Goal: Task Accomplishment & Management: Use online tool/utility

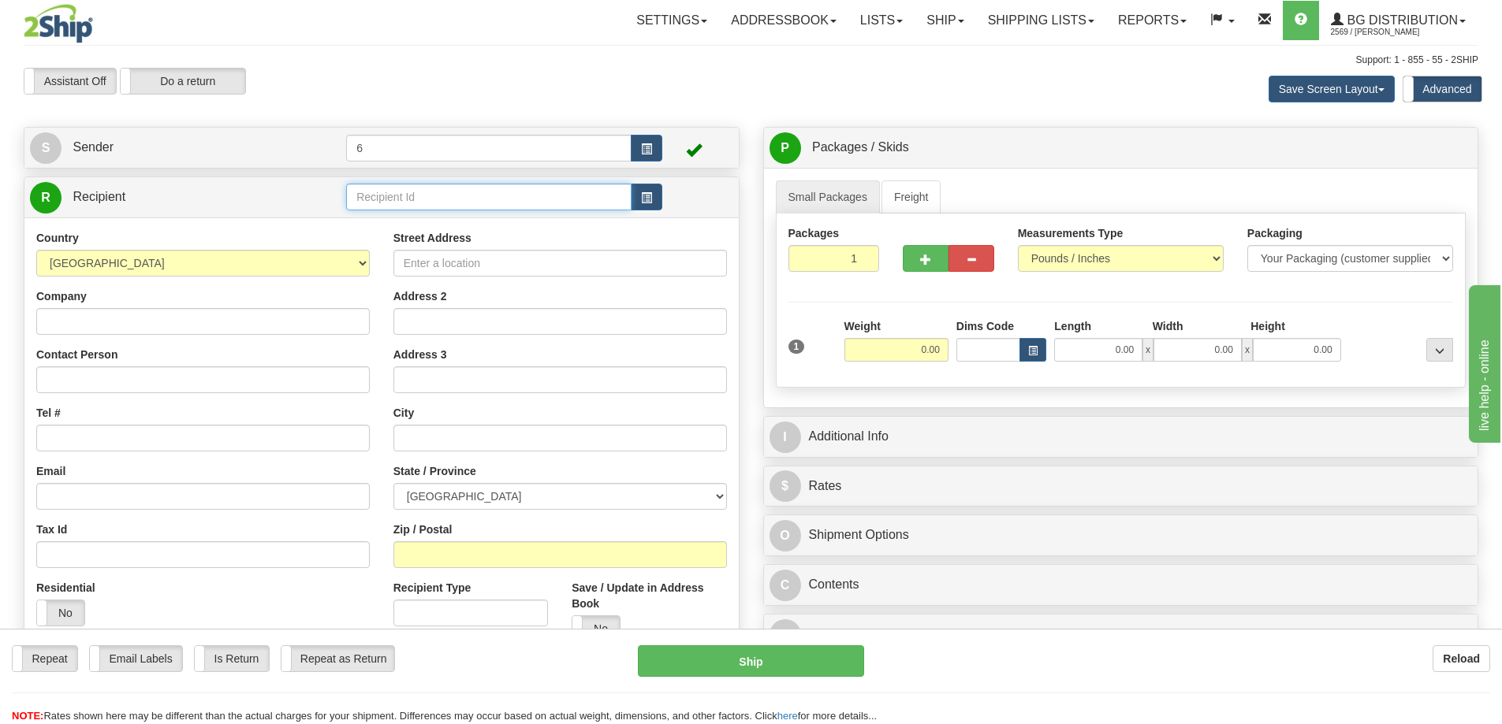
click at [433, 197] on input "text" at bounding box center [488, 197] width 285 height 27
type input "41099"
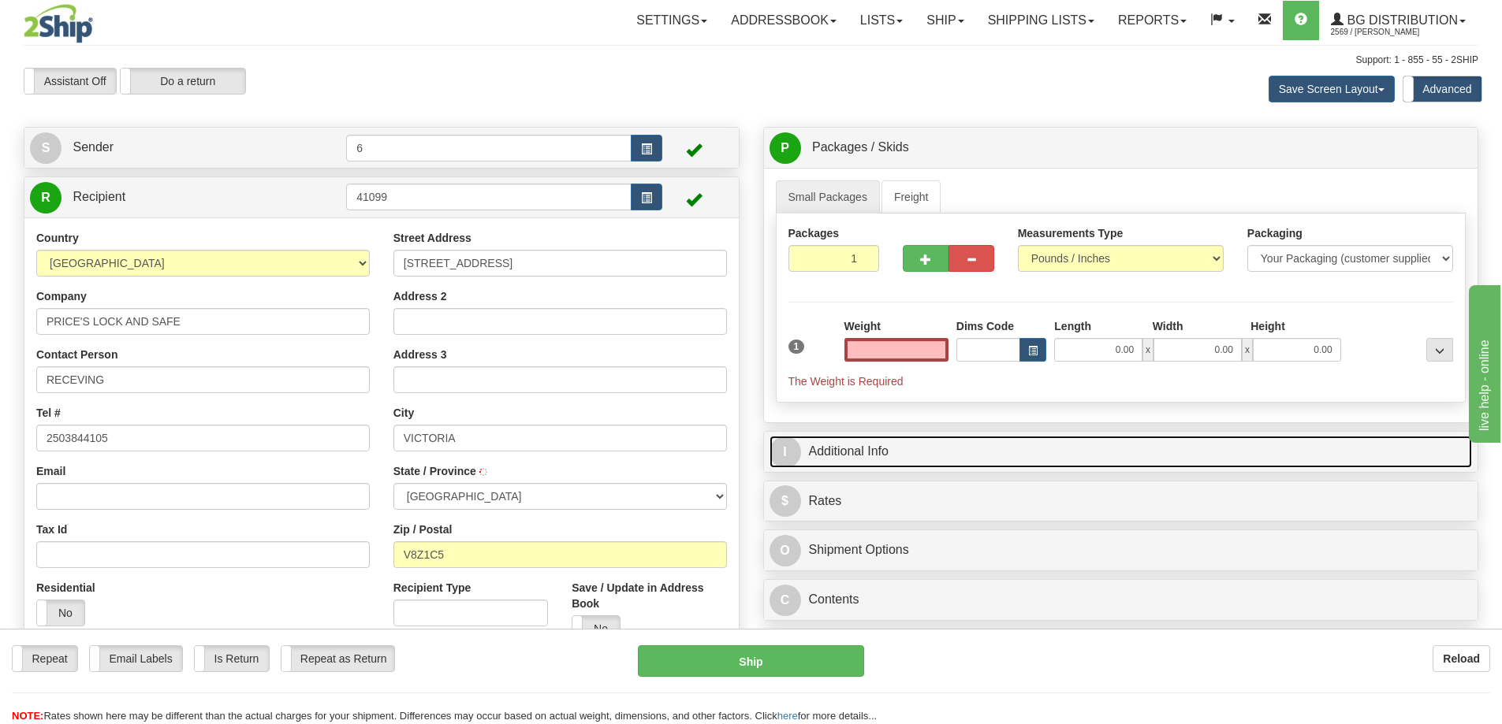
type input "0.00"
click at [866, 466] on link "I Additional Info" at bounding box center [1120, 452] width 703 height 32
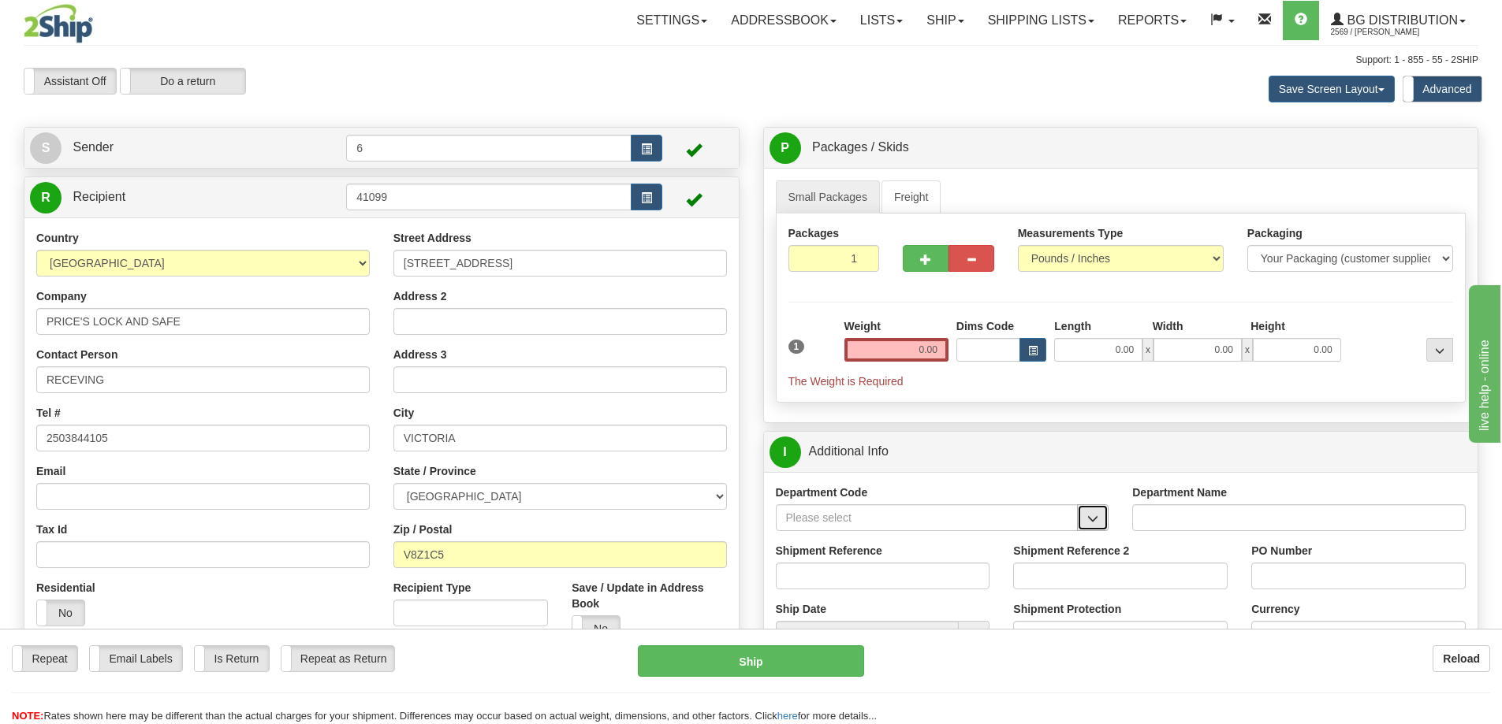
click at [1097, 524] on span "button" at bounding box center [1092, 519] width 11 height 10
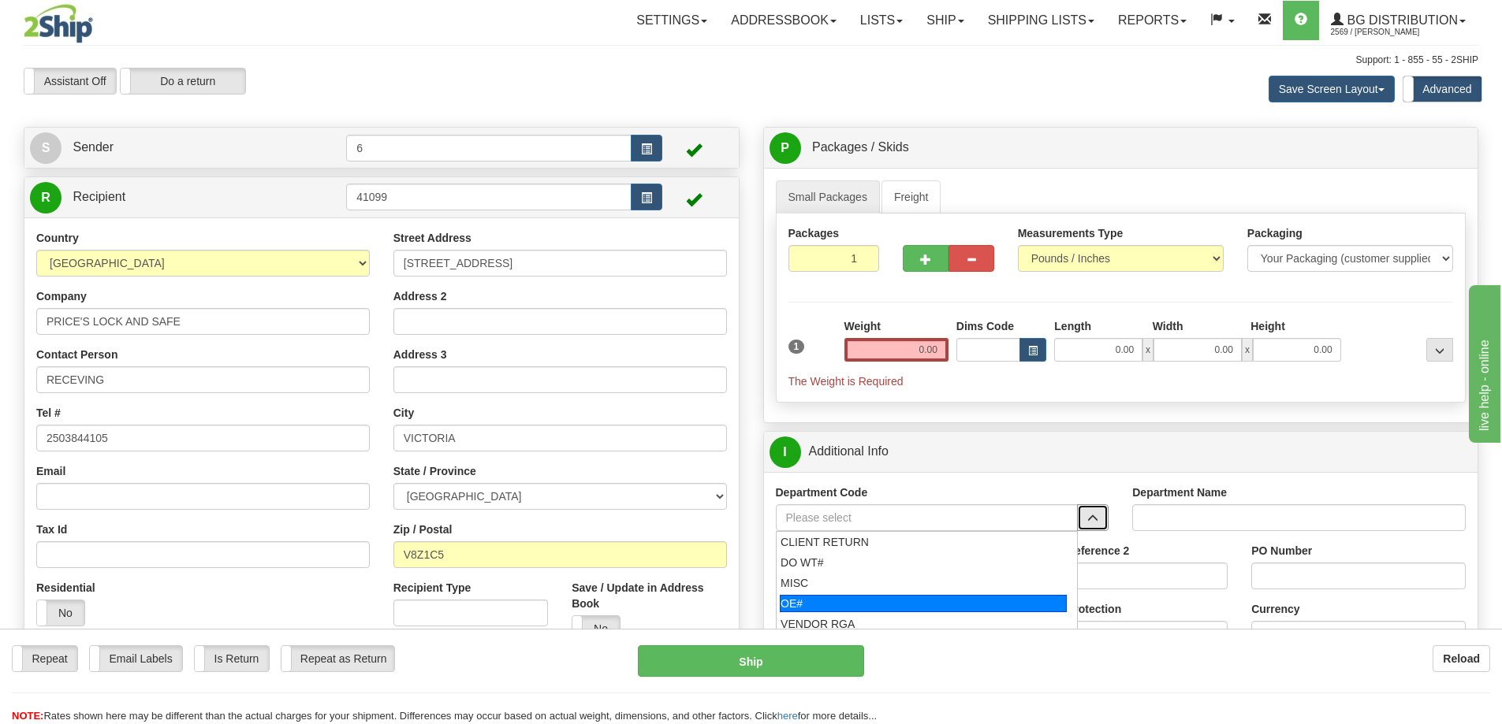
click at [904, 601] on div "OE#" at bounding box center [923, 603] width 287 height 17
type input "OE#"
type input "ORDERS"
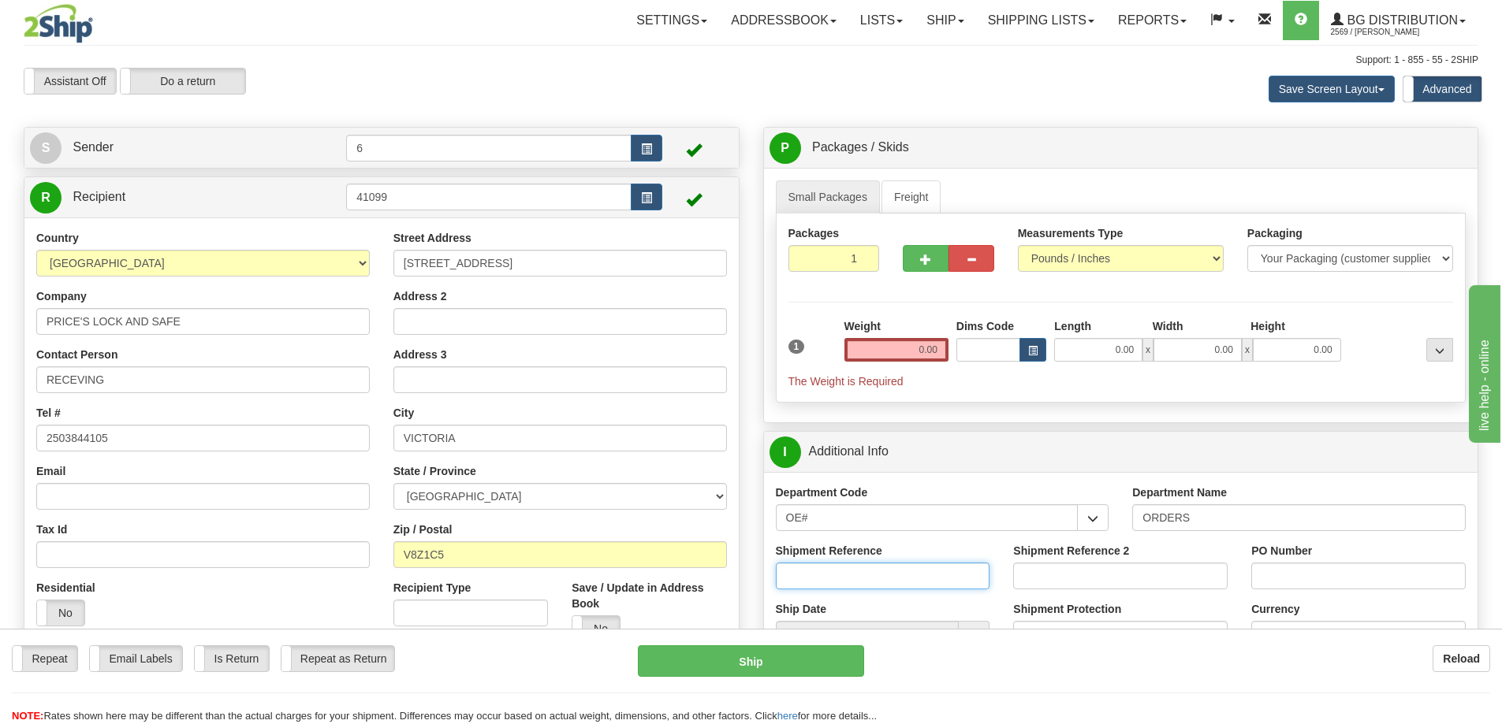
click at [916, 588] on input "Shipment Reference" at bounding box center [883, 576] width 214 height 27
paste input "60033252-00"
type input "60033252-00"
click at [1044, 585] on input "Shipment Reference 2" at bounding box center [1120, 576] width 214 height 27
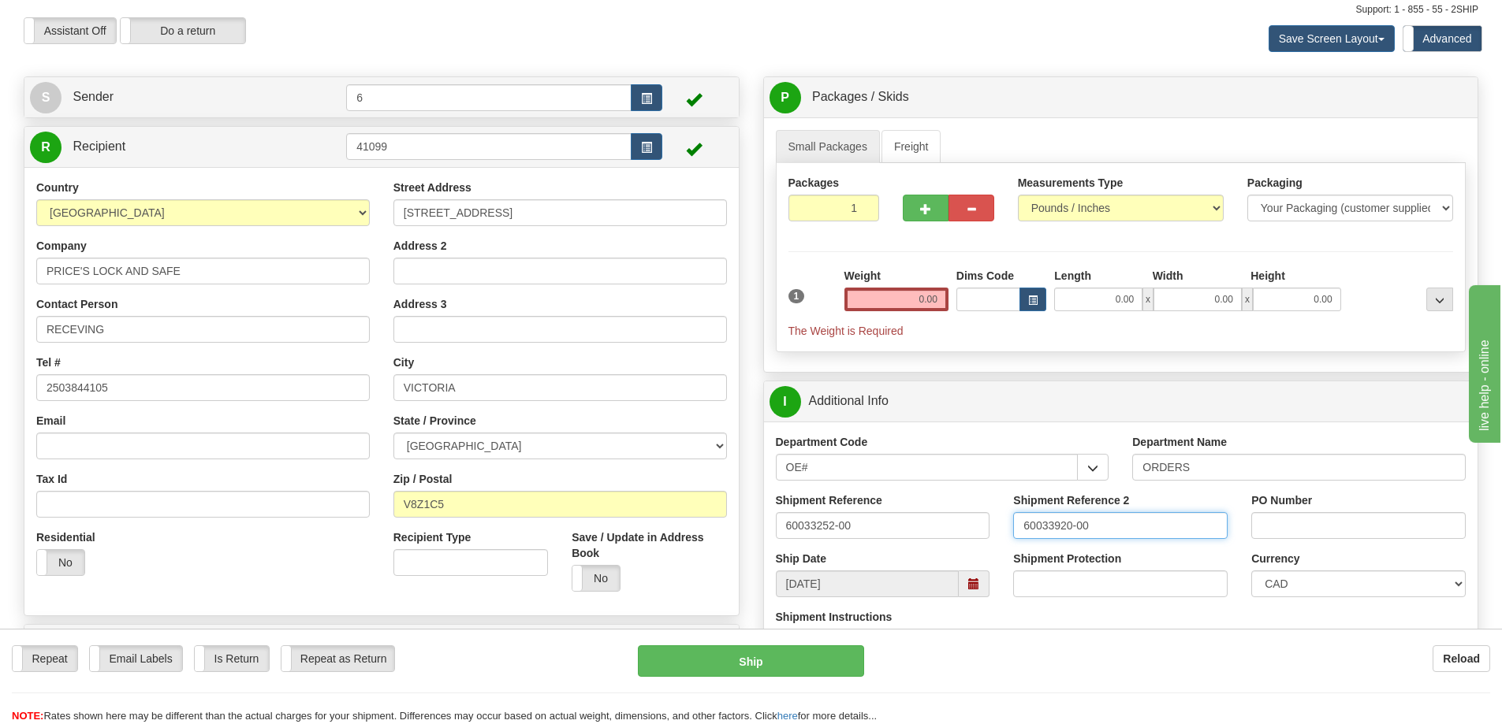
scroll to position [79, 0]
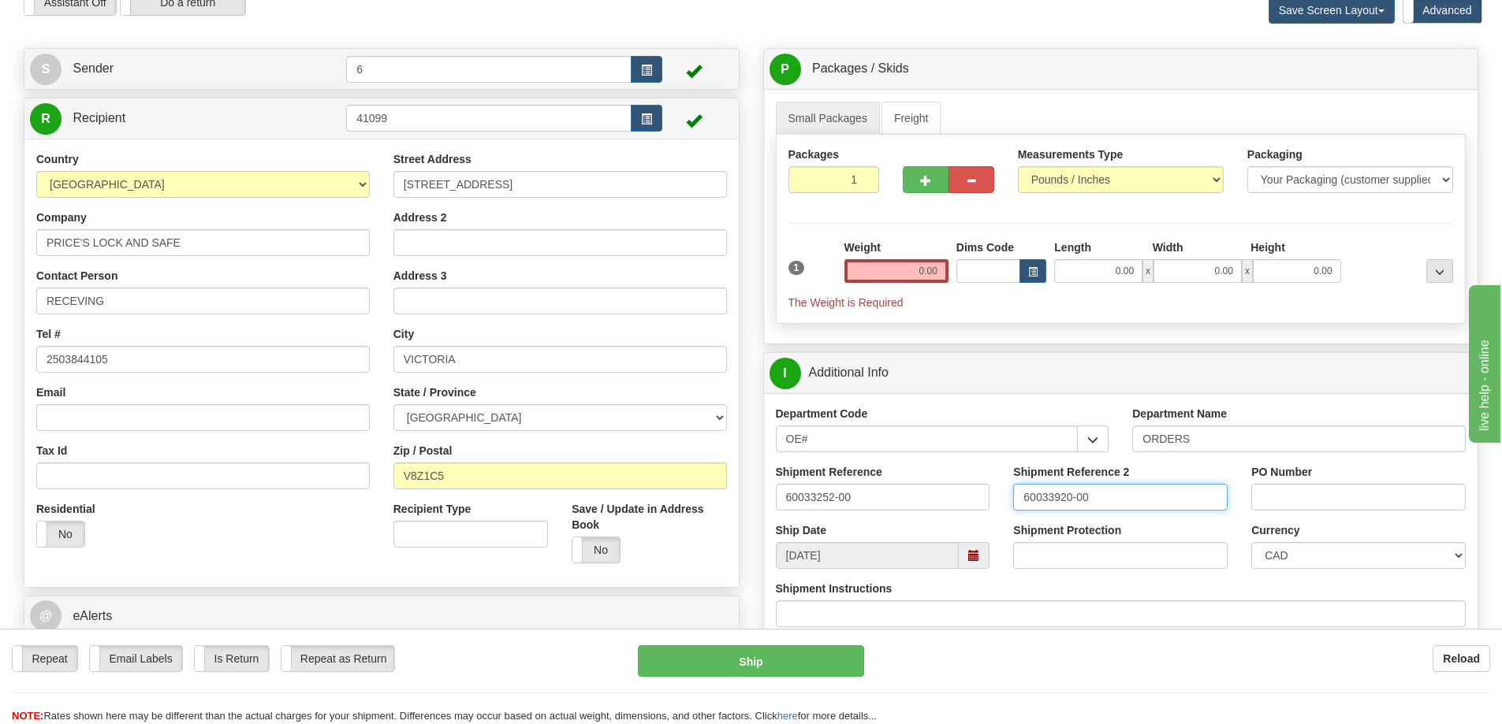
type input "60033920-00"
type input "2"
radio input "true"
click at [863, 178] on input "2" at bounding box center [833, 179] width 91 height 27
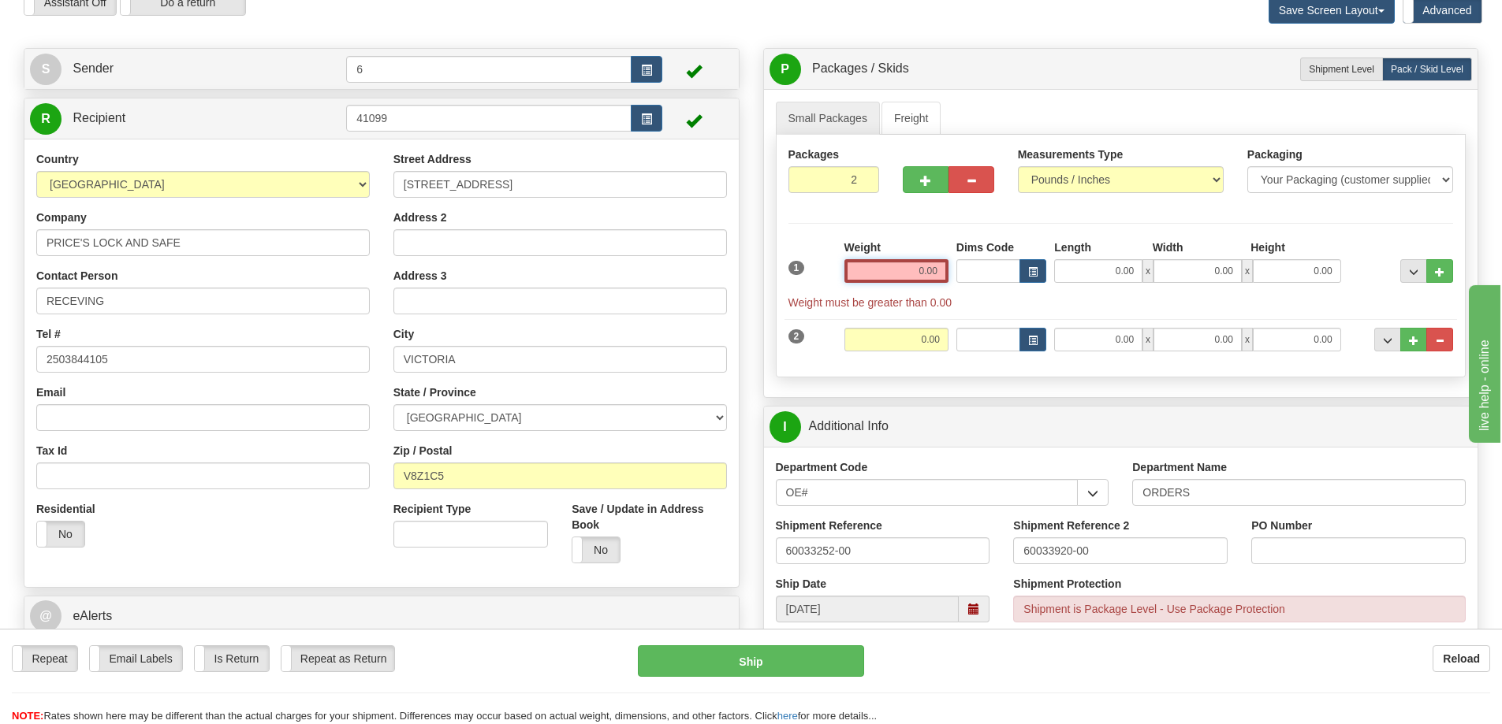
click at [897, 280] on input "0.00" at bounding box center [896, 271] width 104 height 24
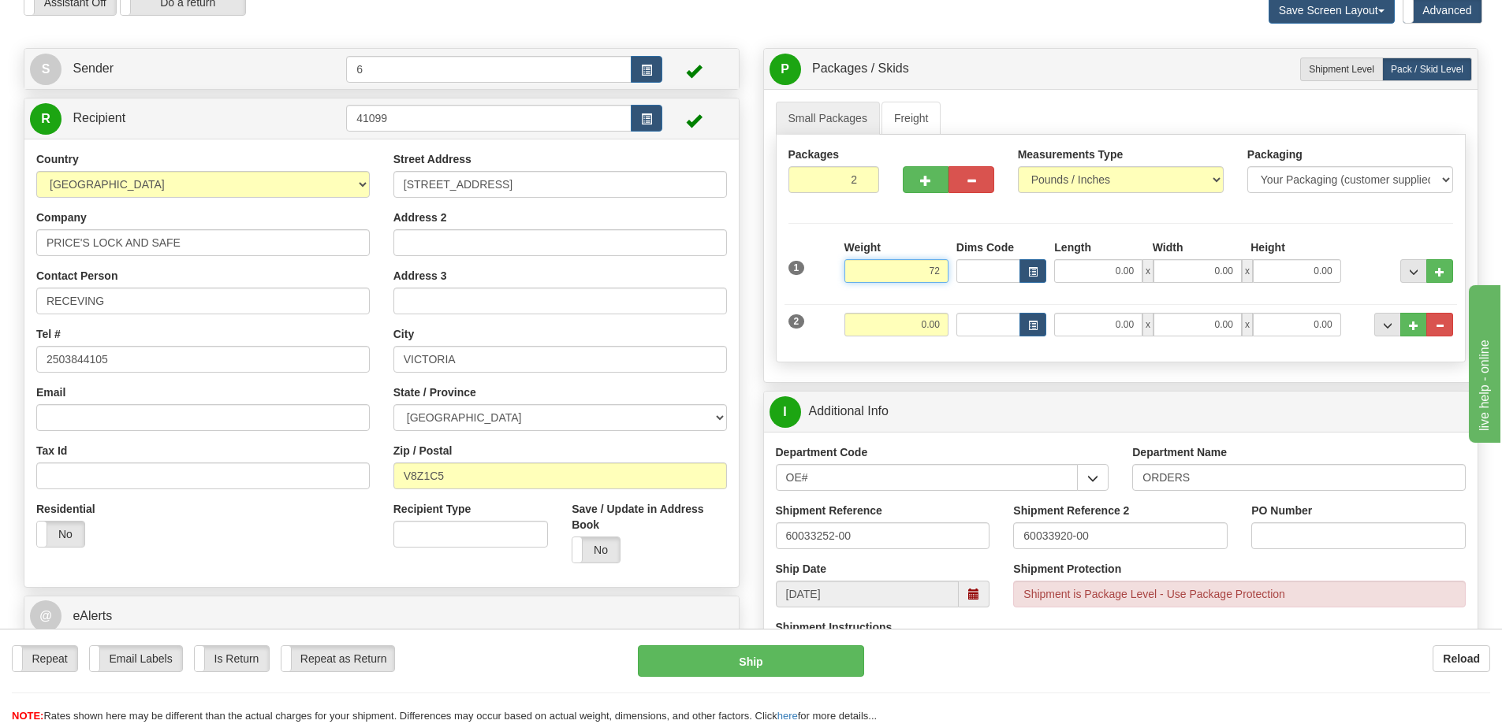
type input "7"
type input "36.00"
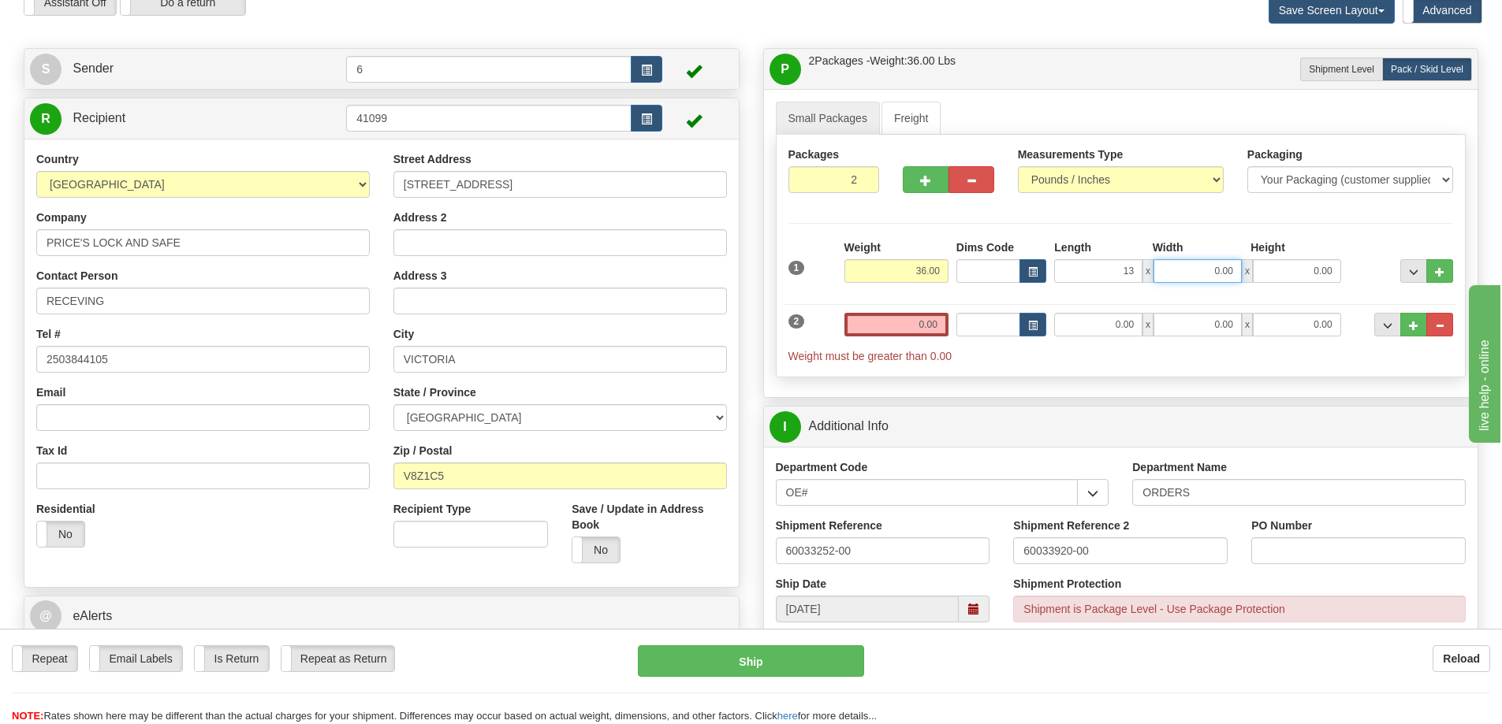
type input "13.00"
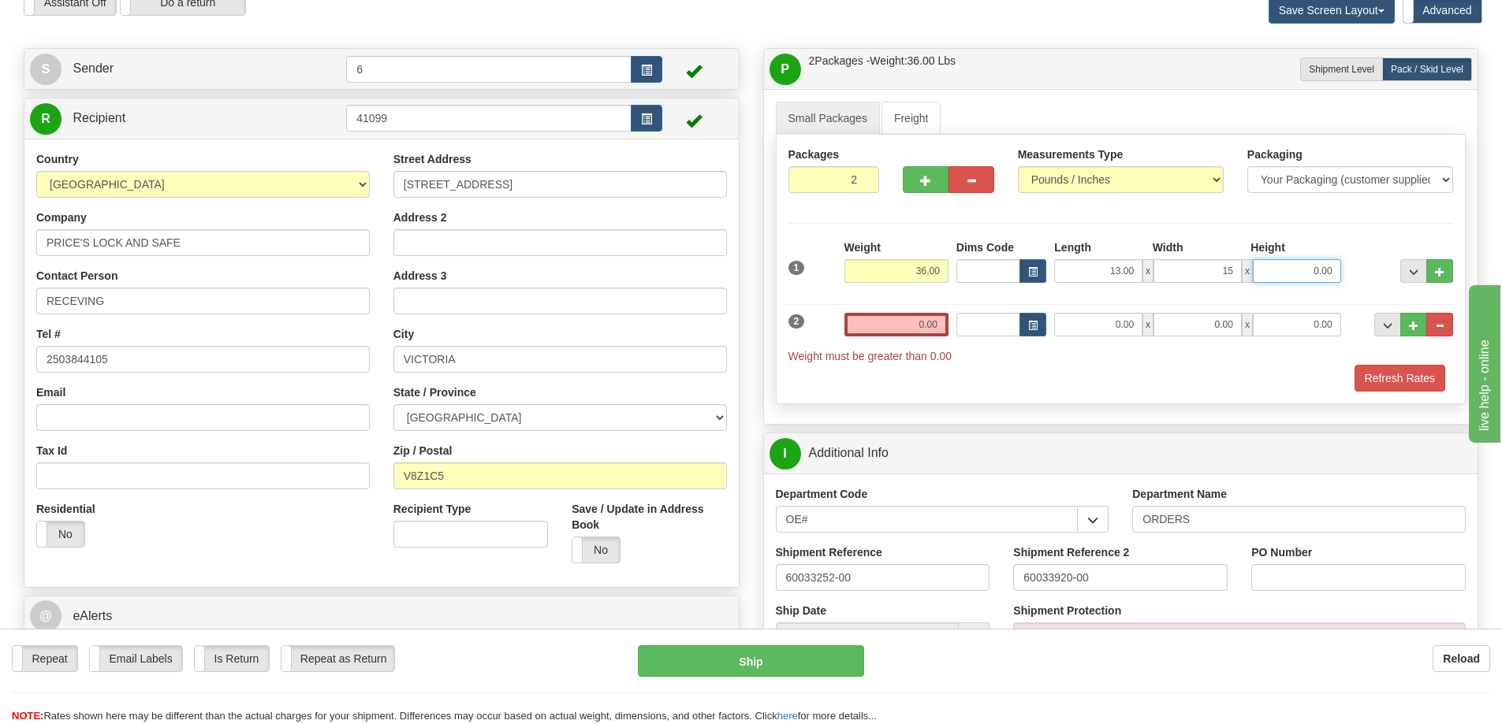
type input "15.00"
type input "19.00"
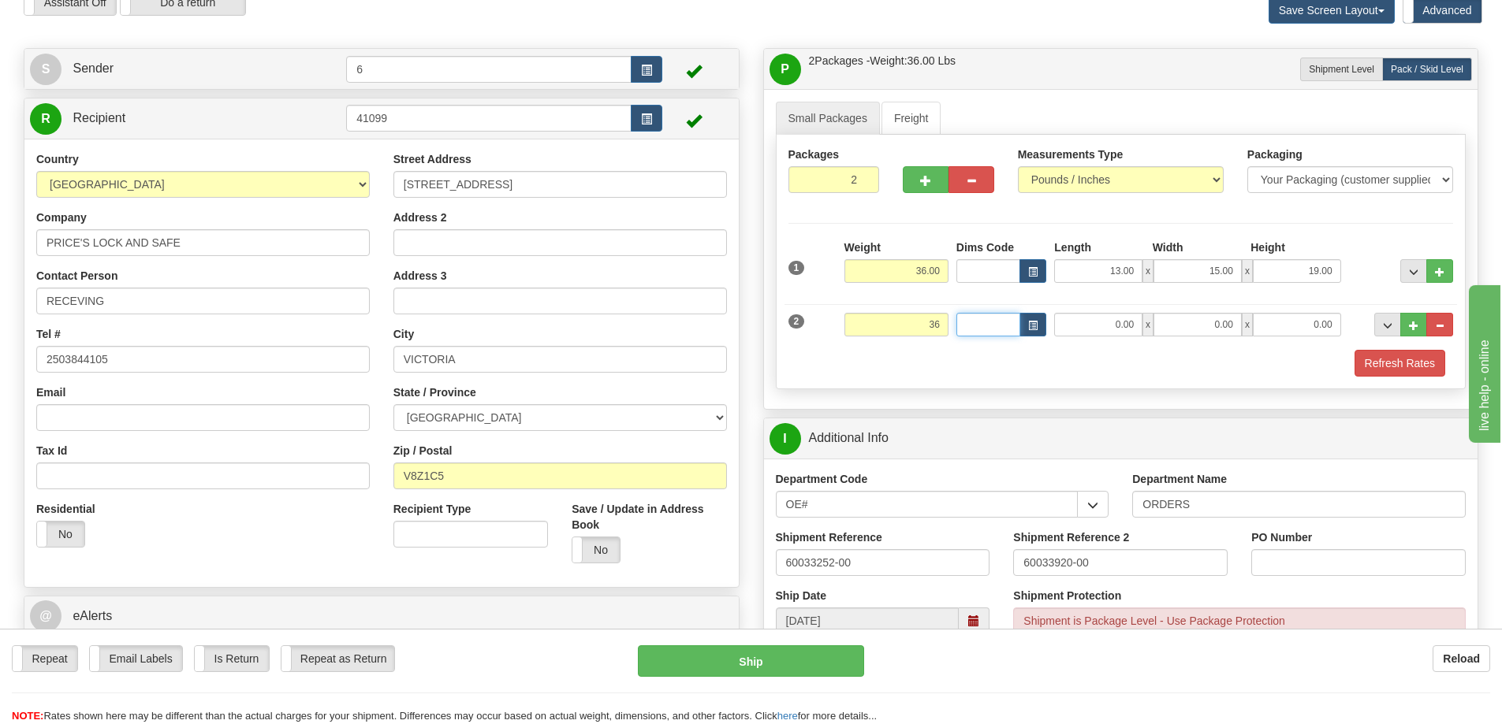
type input "36.00"
type input "9.00"
type input "15.00"
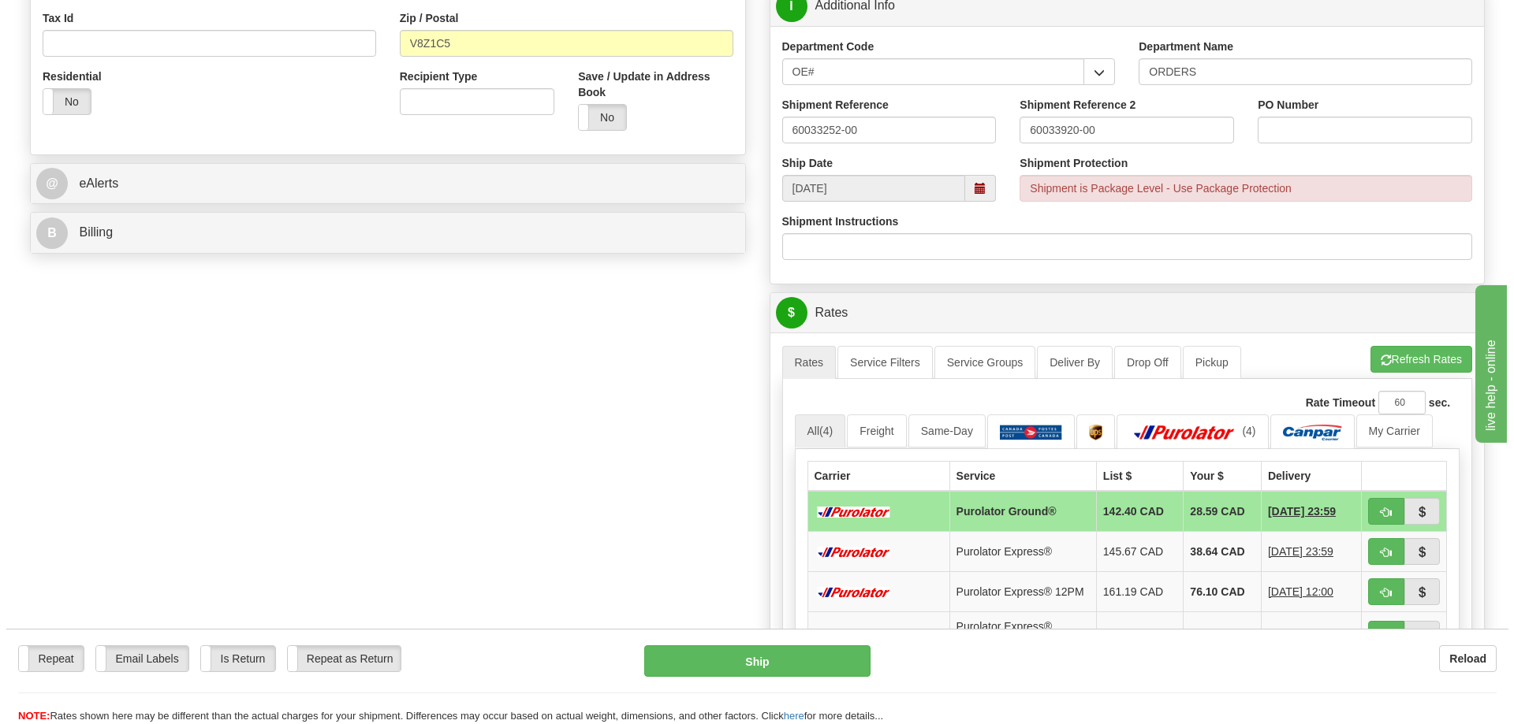
scroll to position [631, 0]
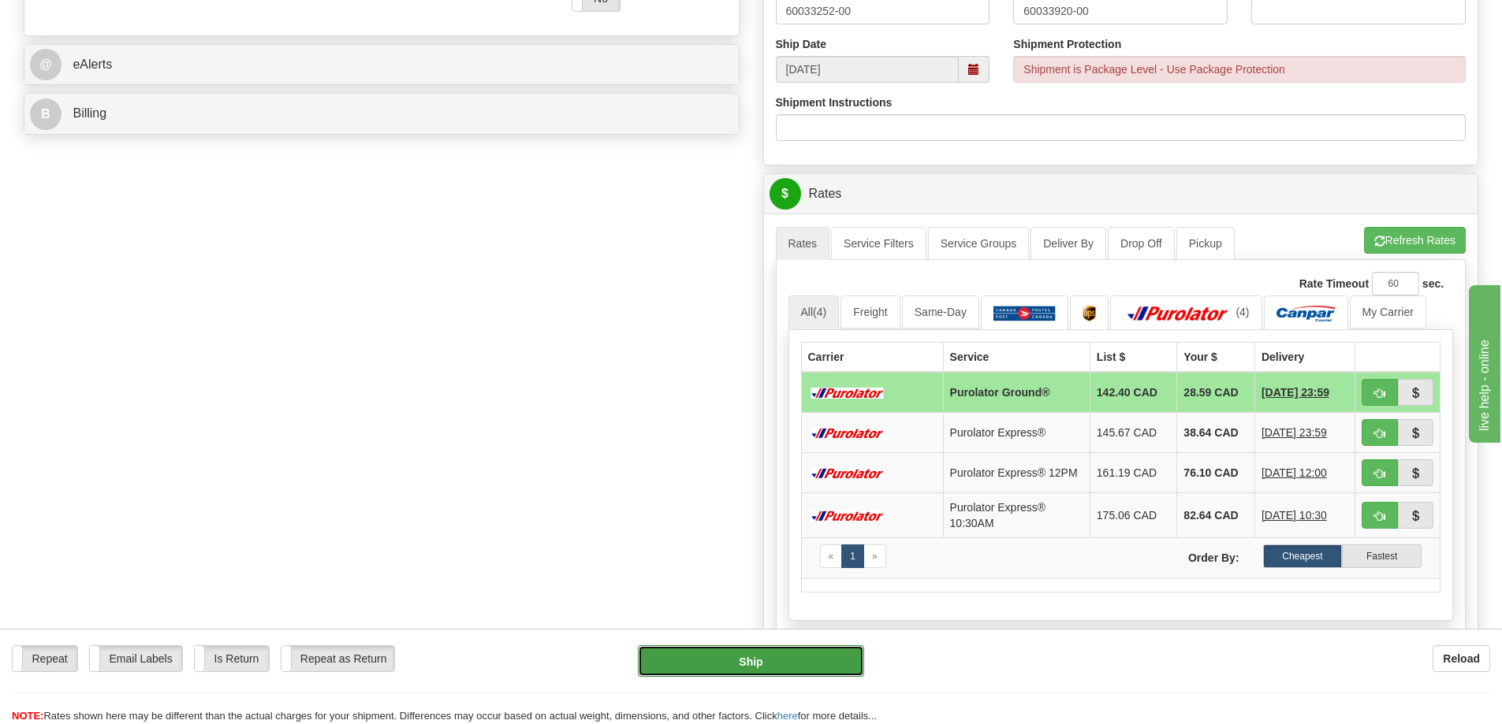
type input "20.00"
click at [769, 667] on button "Ship" at bounding box center [751, 662] width 226 height 32
type input "260"
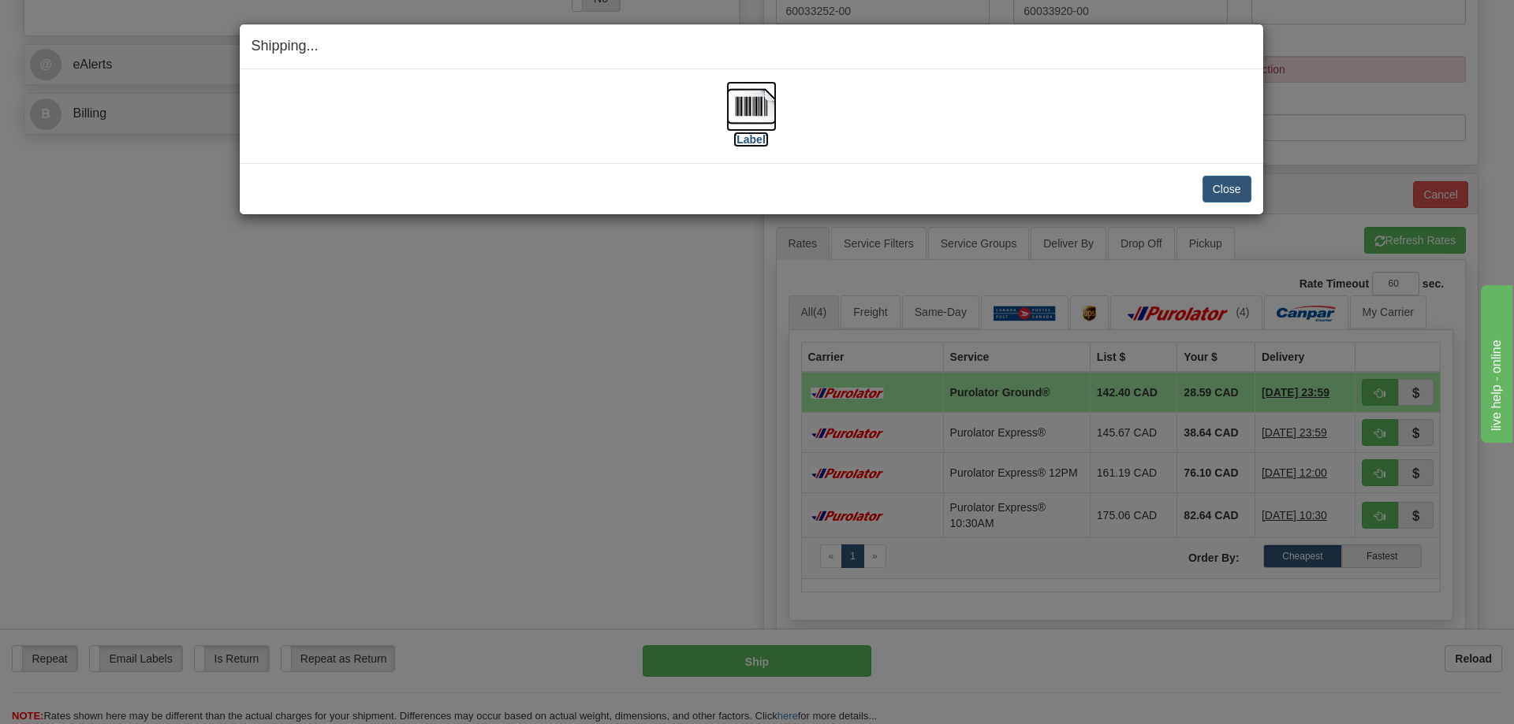
click at [759, 110] on img at bounding box center [751, 106] width 50 height 50
drag, startPoint x: 155, startPoint y: 246, endPoint x: 169, endPoint y: 237, distance: 16.6
click at [155, 246] on div "Shipping... Your SHIPMENT will EXPIRE in [Label] IMPORTANT NOTICE Embassy / Con…" at bounding box center [757, 362] width 1514 height 724
click at [1231, 178] on button "Close" at bounding box center [1226, 189] width 49 height 27
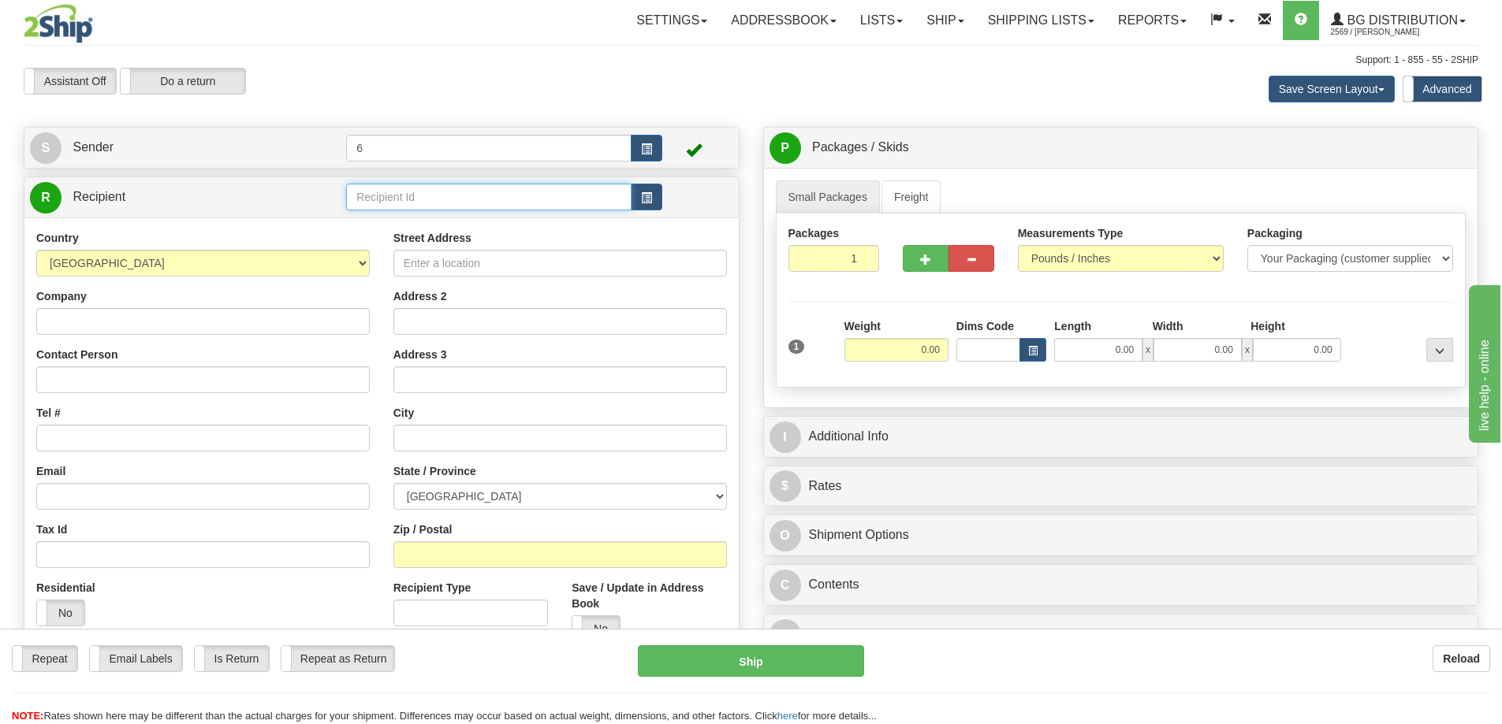
click at [420, 197] on input "text" at bounding box center [488, 197] width 285 height 27
click at [419, 224] on div "44022" at bounding box center [486, 223] width 270 height 17
type input "44022"
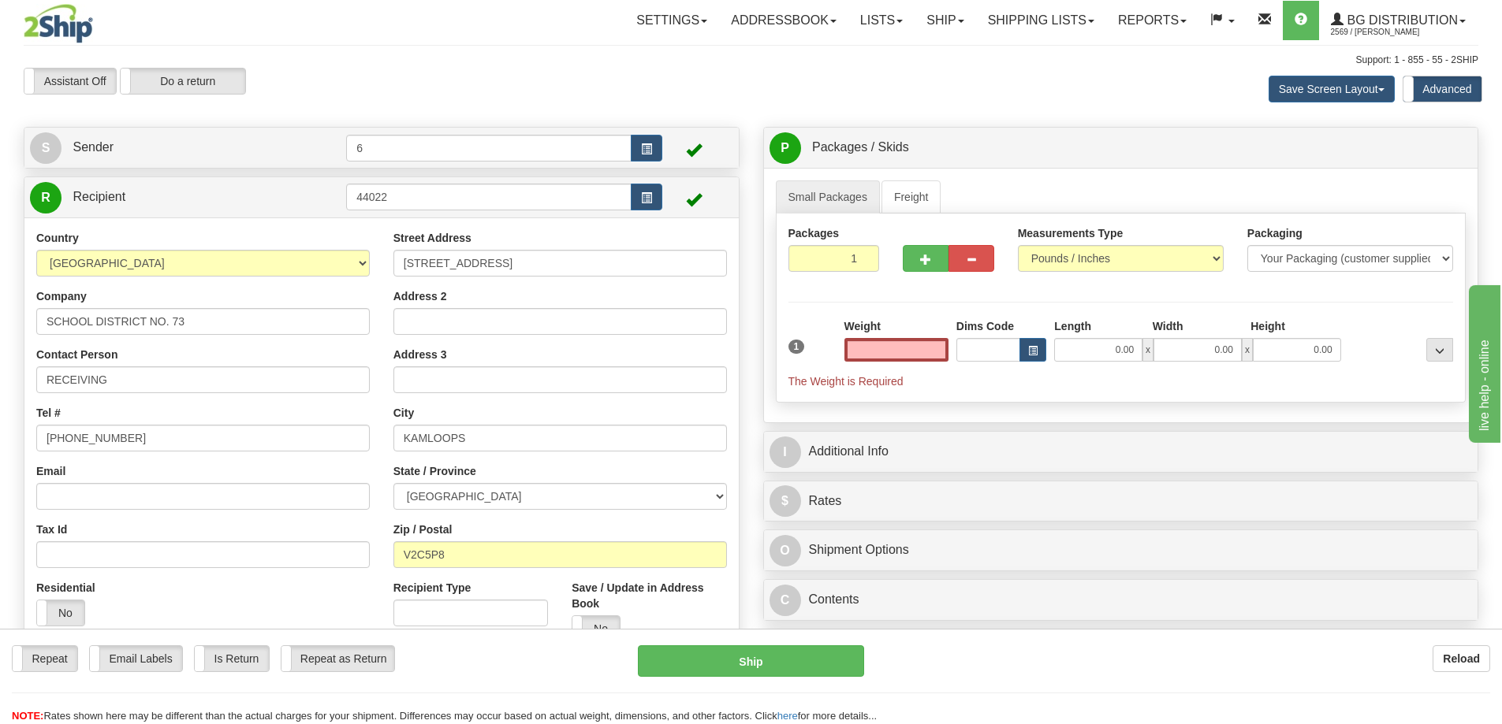
type input "0.00"
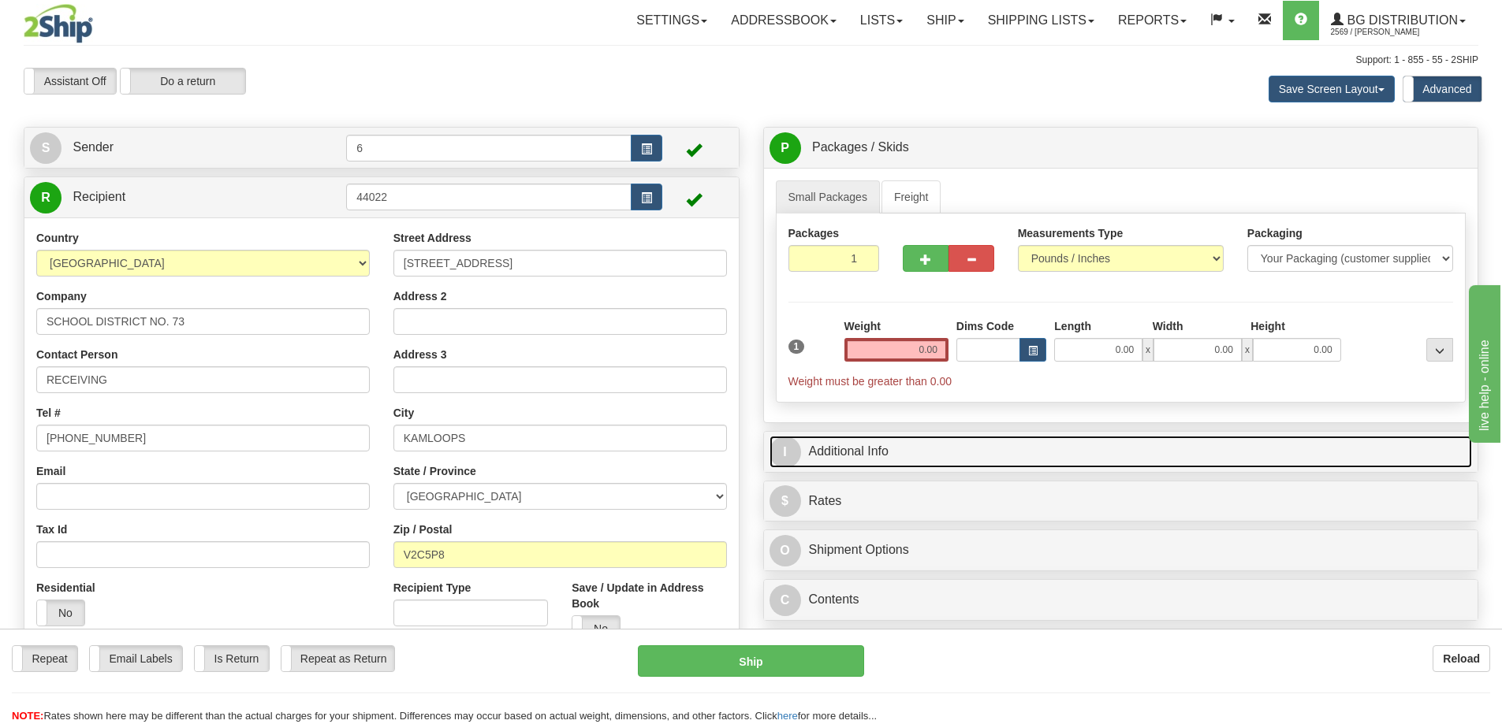
click at [858, 445] on link "I Additional Info" at bounding box center [1120, 452] width 703 height 32
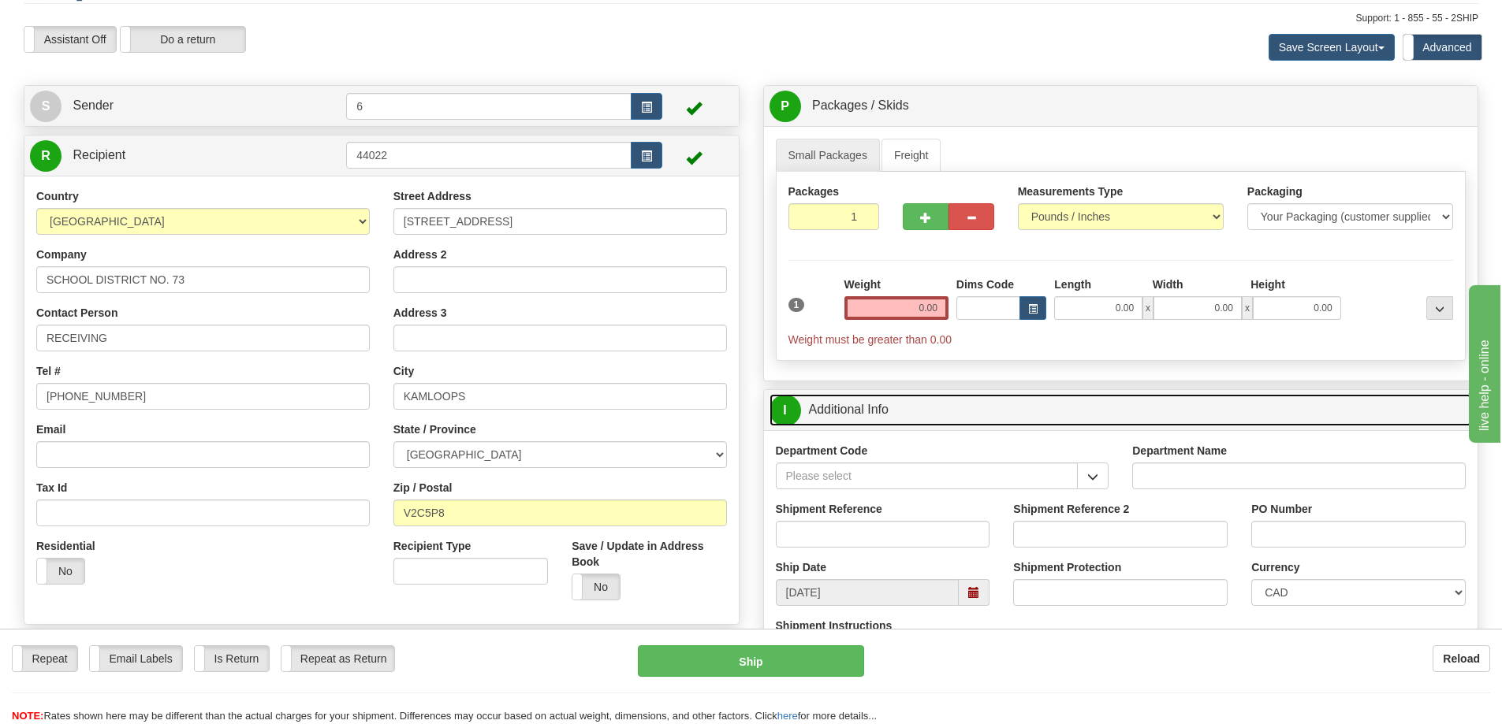
scroll to position [79, 0]
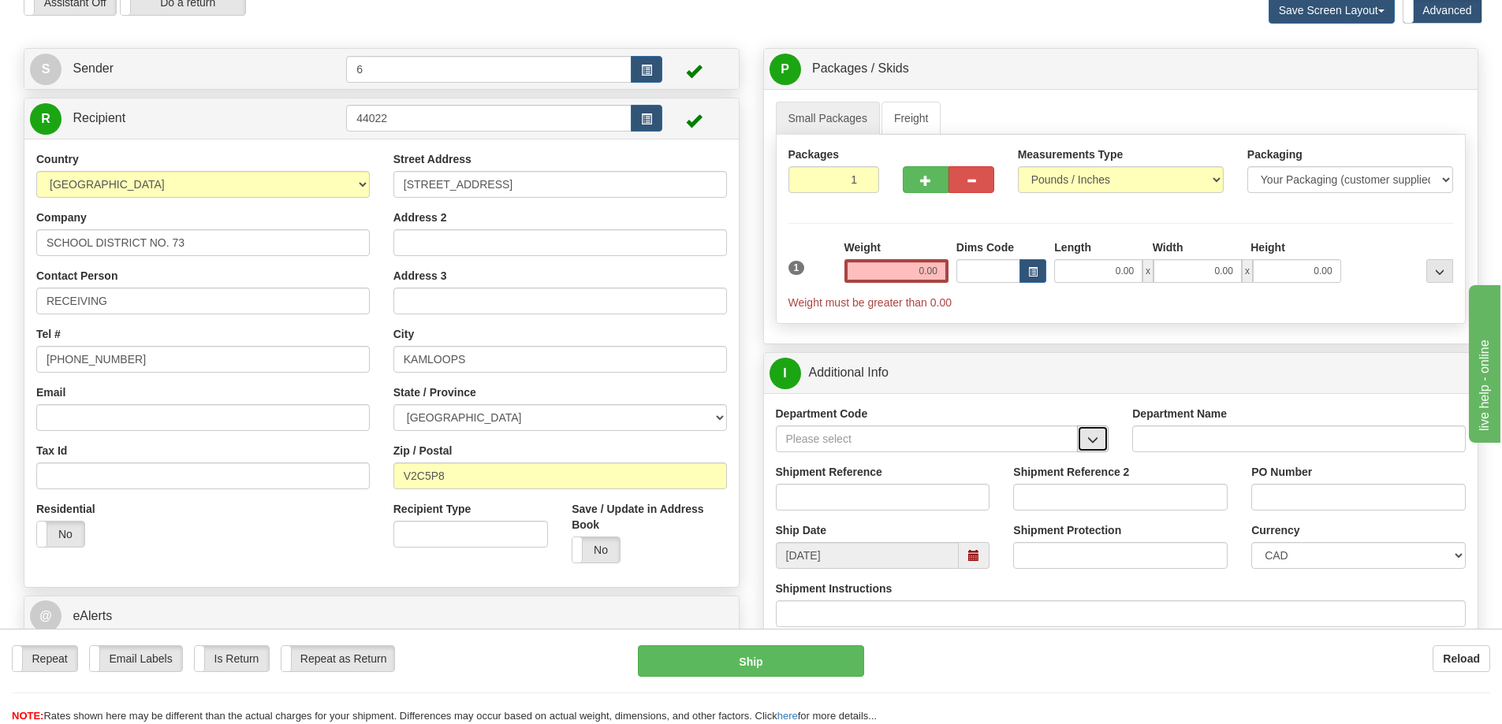
click at [1085, 438] on button "button" at bounding box center [1093, 439] width 32 height 27
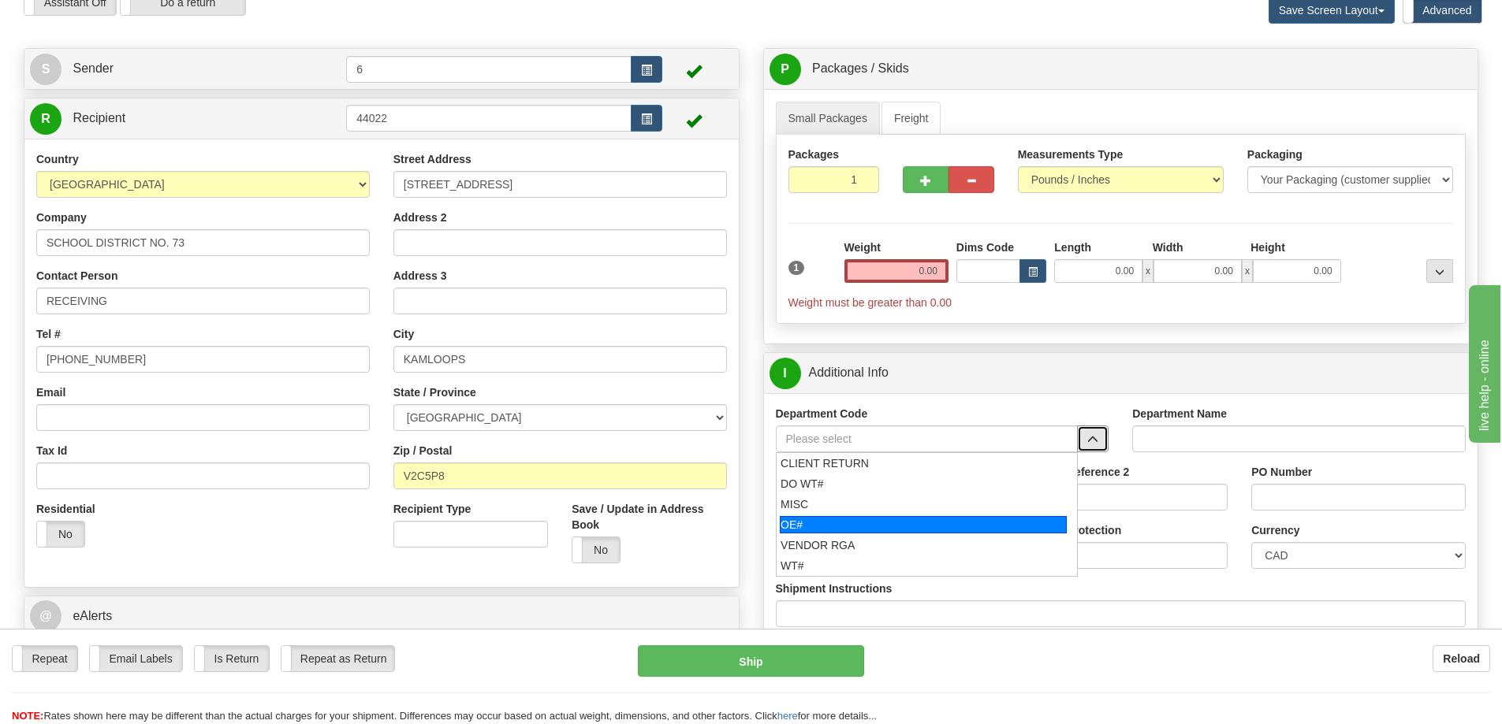
click at [922, 527] on div "OE#" at bounding box center [923, 524] width 287 height 17
type input "OE#"
type input "ORDERS"
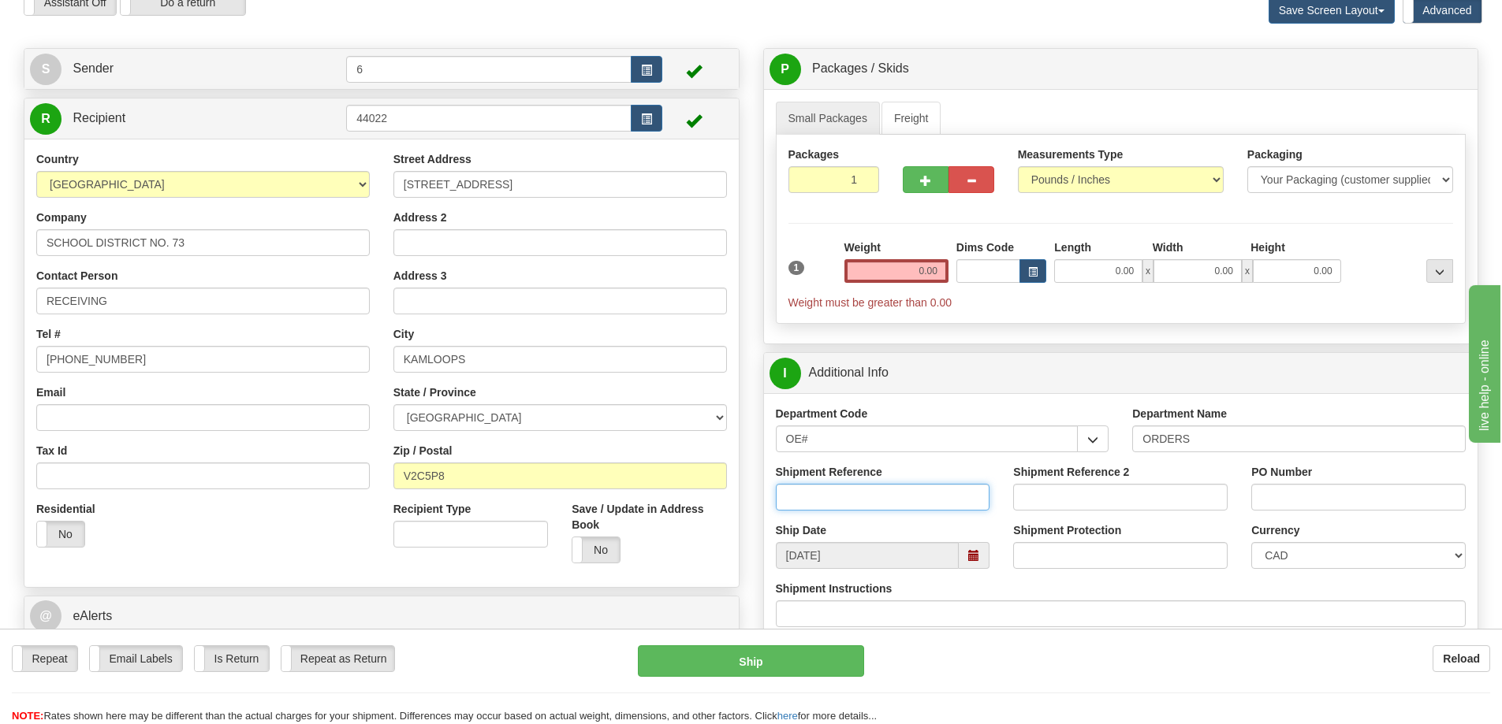
click at [847, 504] on input "Shipment Reference" at bounding box center [883, 497] width 214 height 27
paste input "60033912-00"
type input "60033912-00"
click at [916, 270] on input "0.00" at bounding box center [896, 271] width 104 height 24
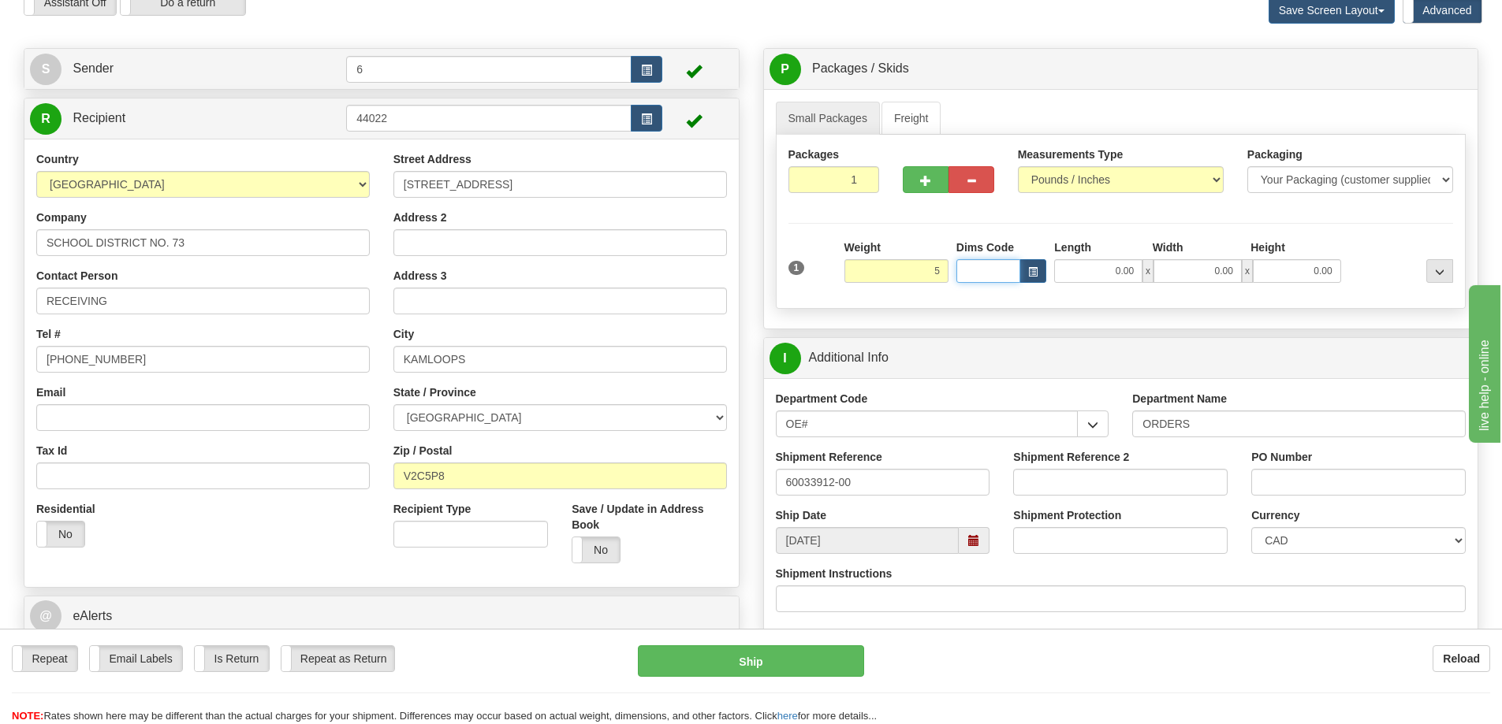
type input "5.00"
type input "13.00"
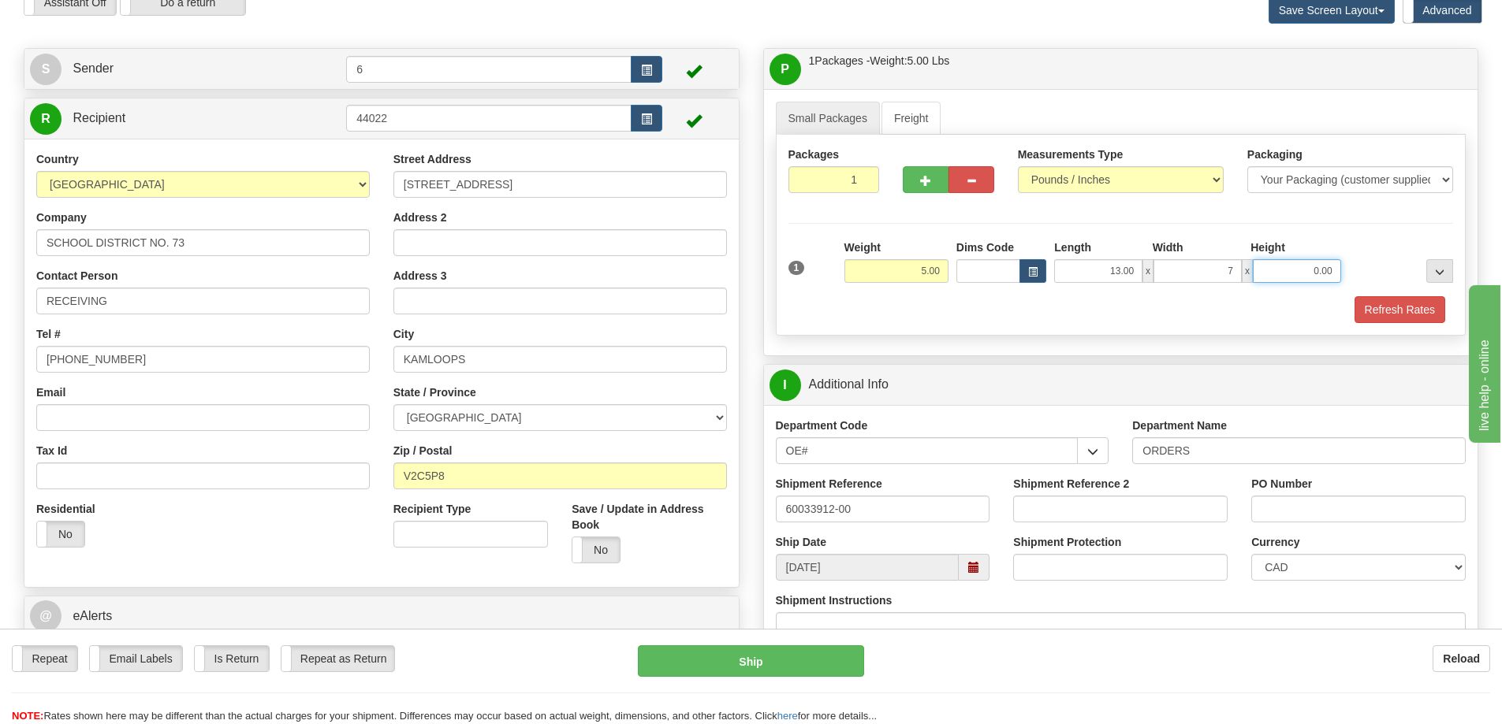
type input "7.00"
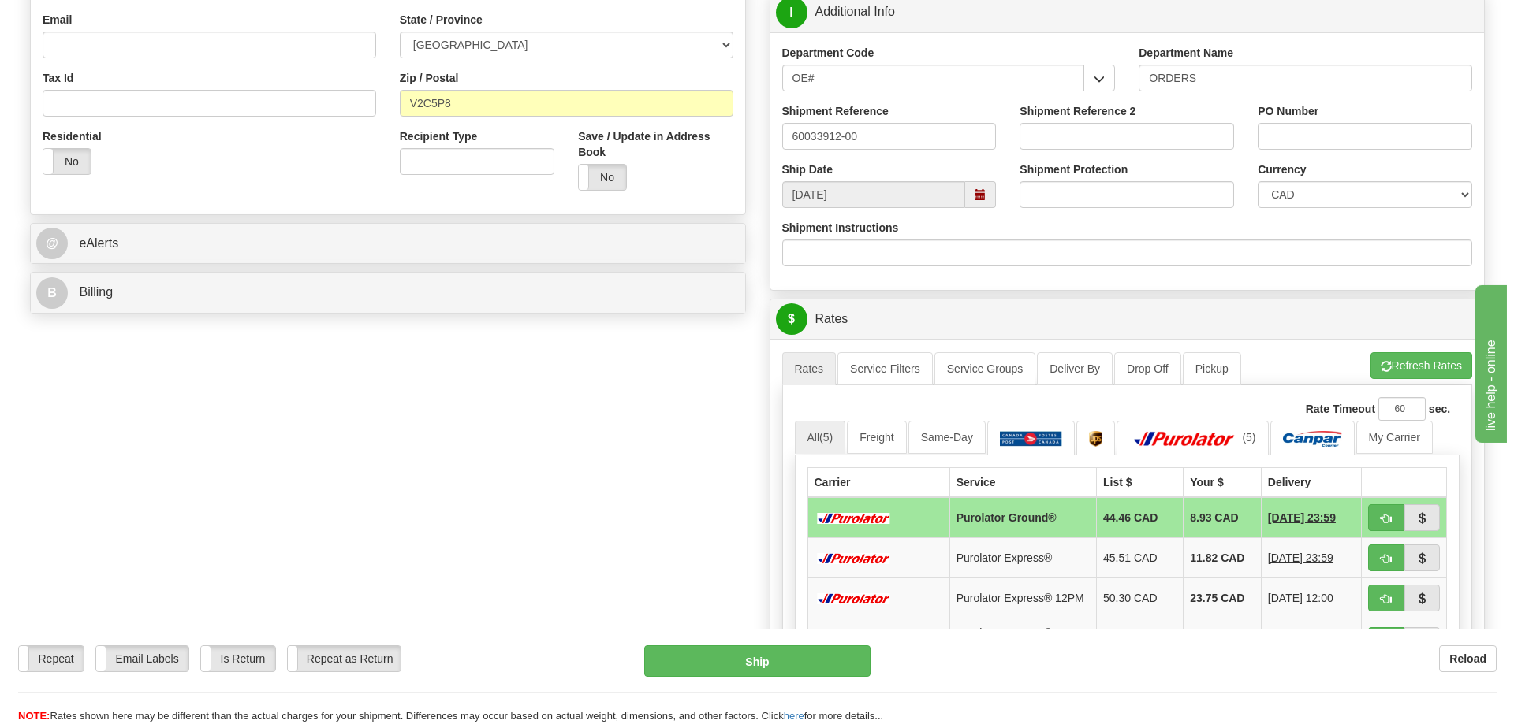
scroll to position [552, 0]
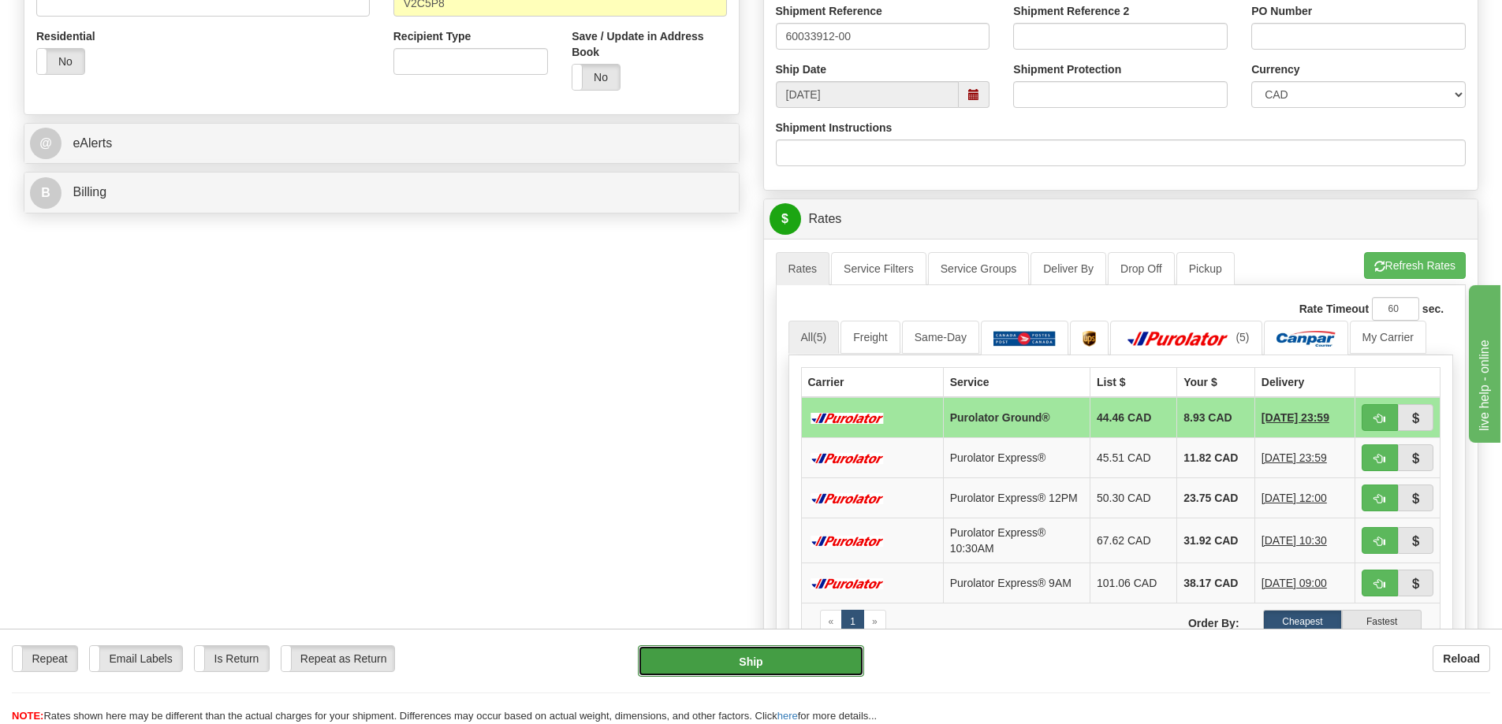
type input "7.00"
click at [750, 648] on button "Ship" at bounding box center [751, 662] width 226 height 32
type input "260"
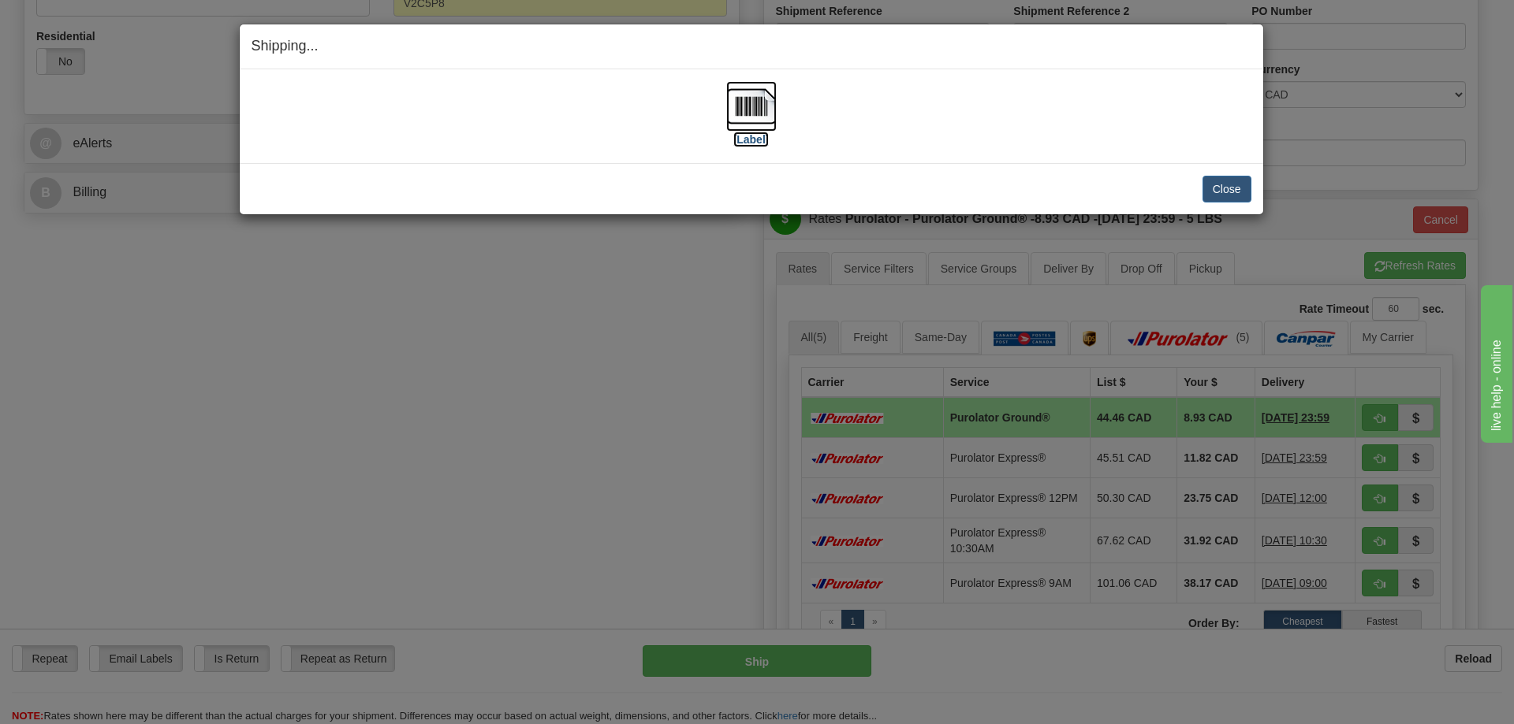
click at [755, 110] on img at bounding box center [751, 106] width 50 height 50
click at [1227, 182] on button "Close" at bounding box center [1226, 189] width 49 height 27
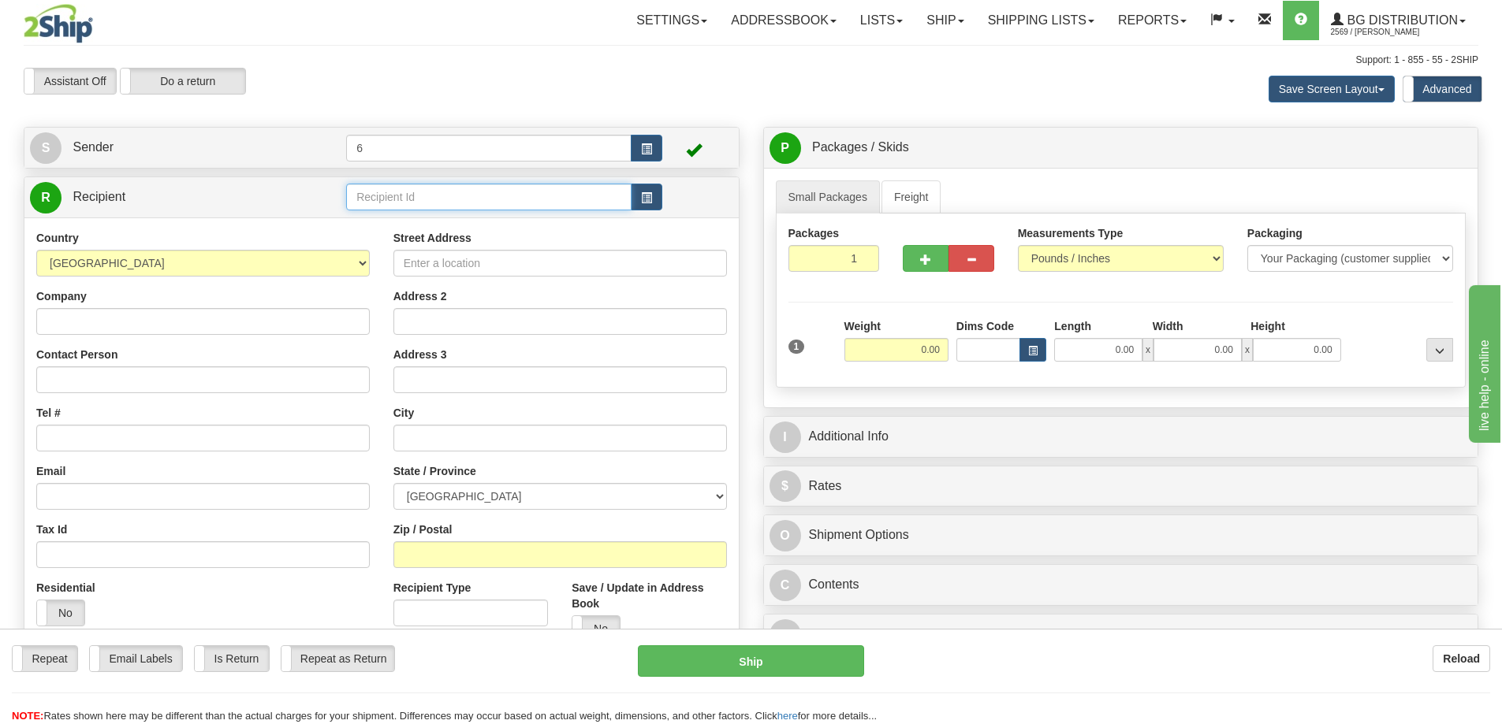
click at [471, 203] on input "text" at bounding box center [488, 197] width 285 height 27
click at [385, 199] on input "text" at bounding box center [488, 197] width 285 height 27
click at [482, 218] on div "42007" at bounding box center [486, 223] width 270 height 17
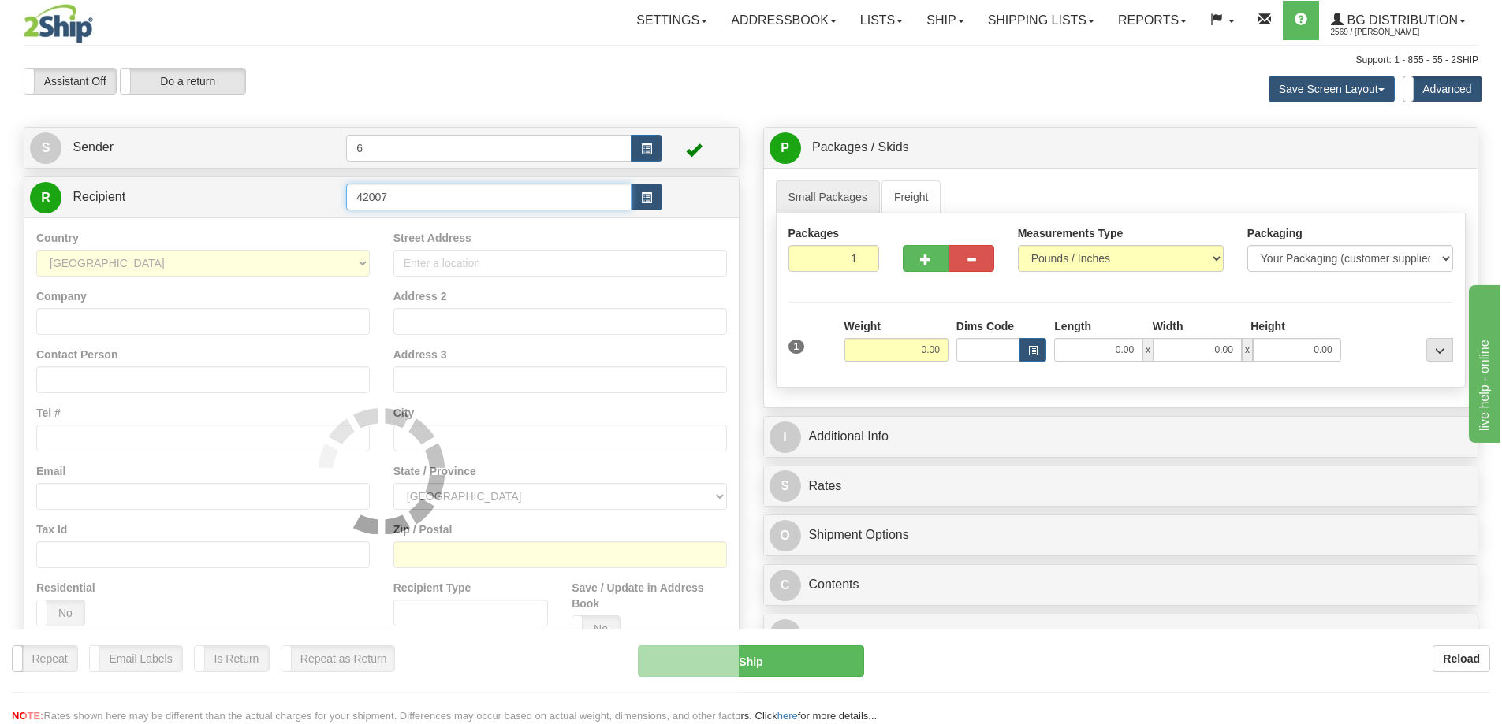
type input "42007"
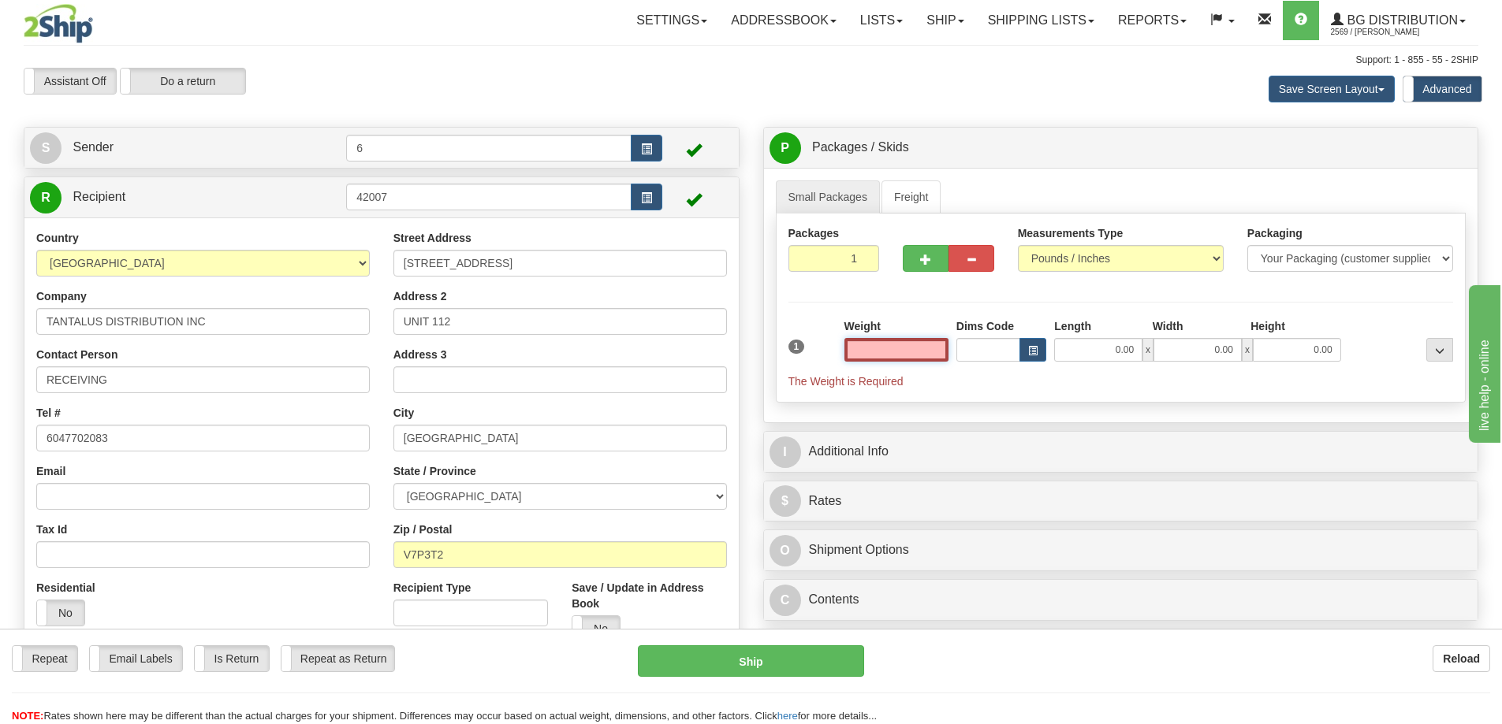
click at [899, 354] on input "text" at bounding box center [896, 350] width 104 height 24
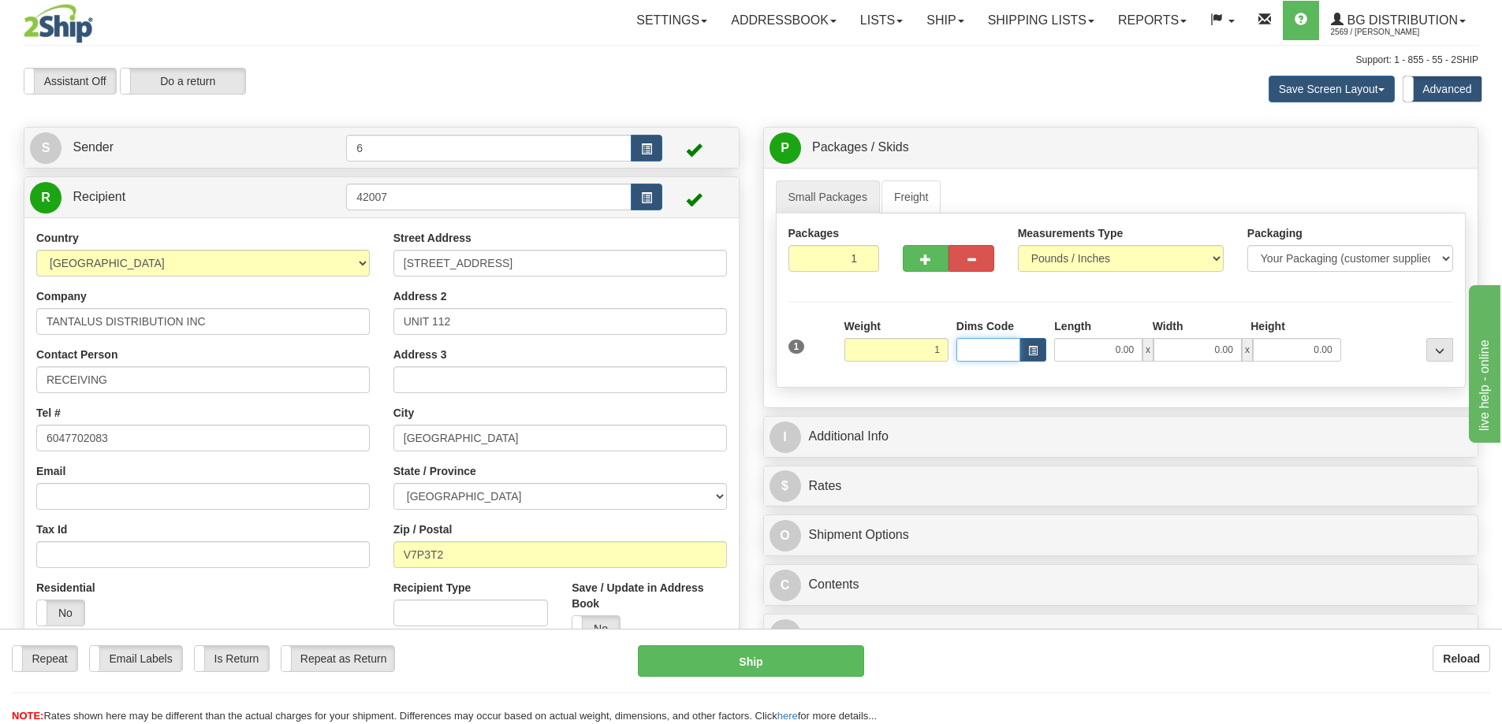
type input "1.00"
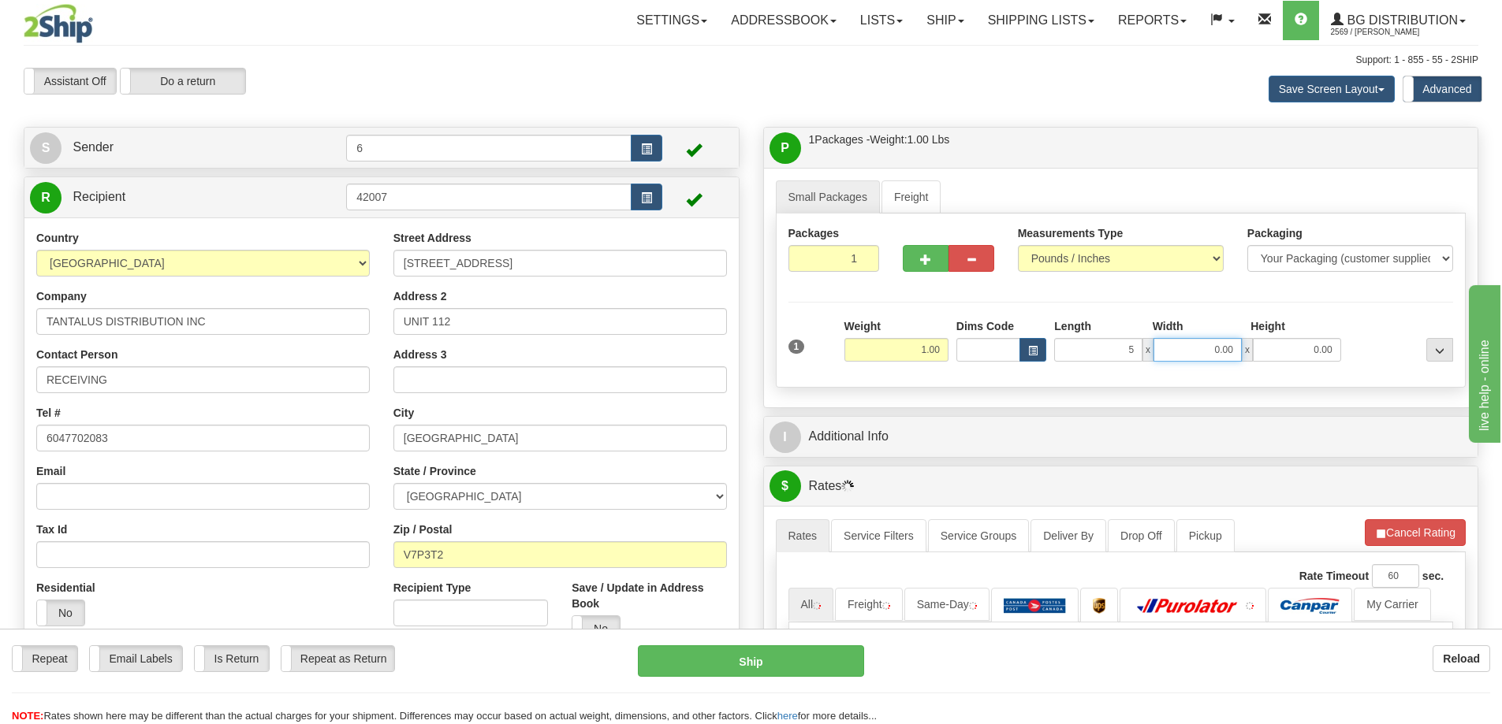
type input "5.00"
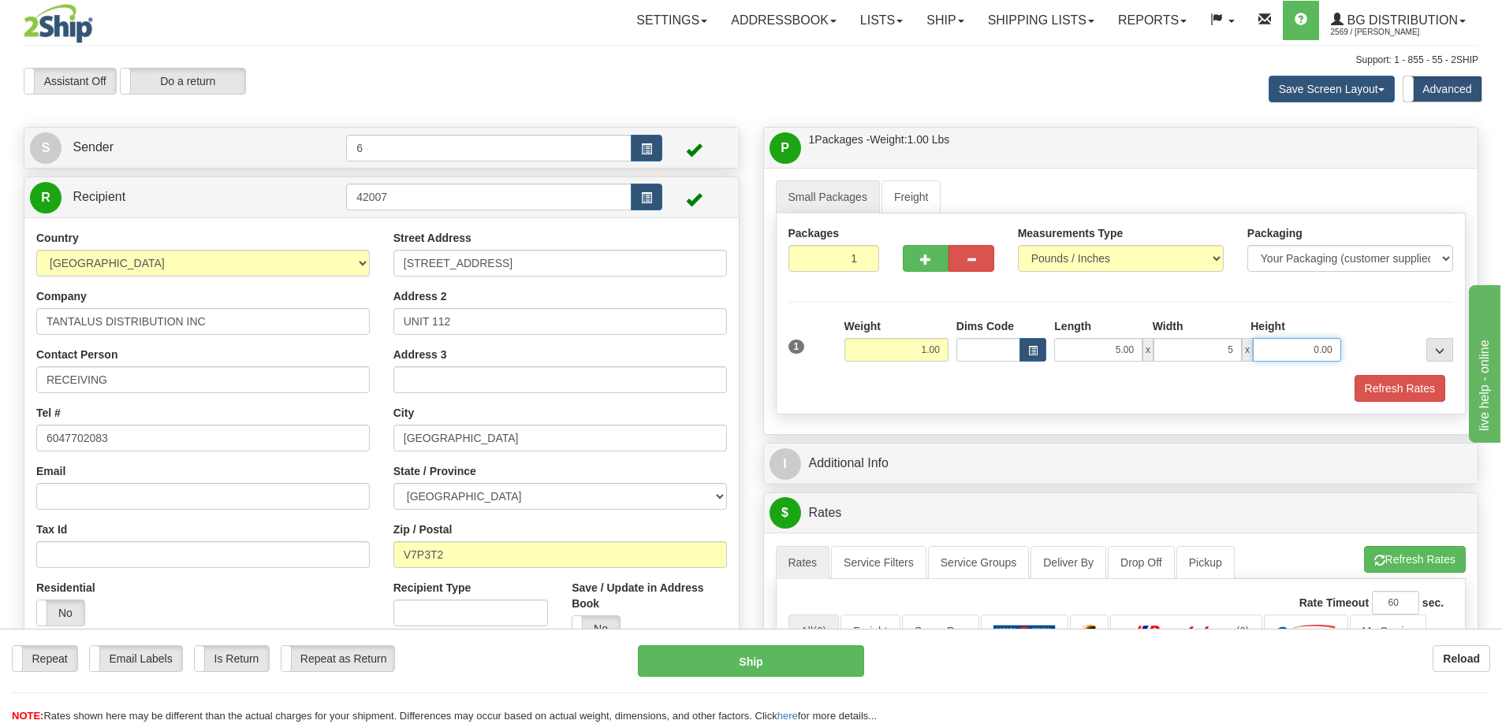
type input "5.00"
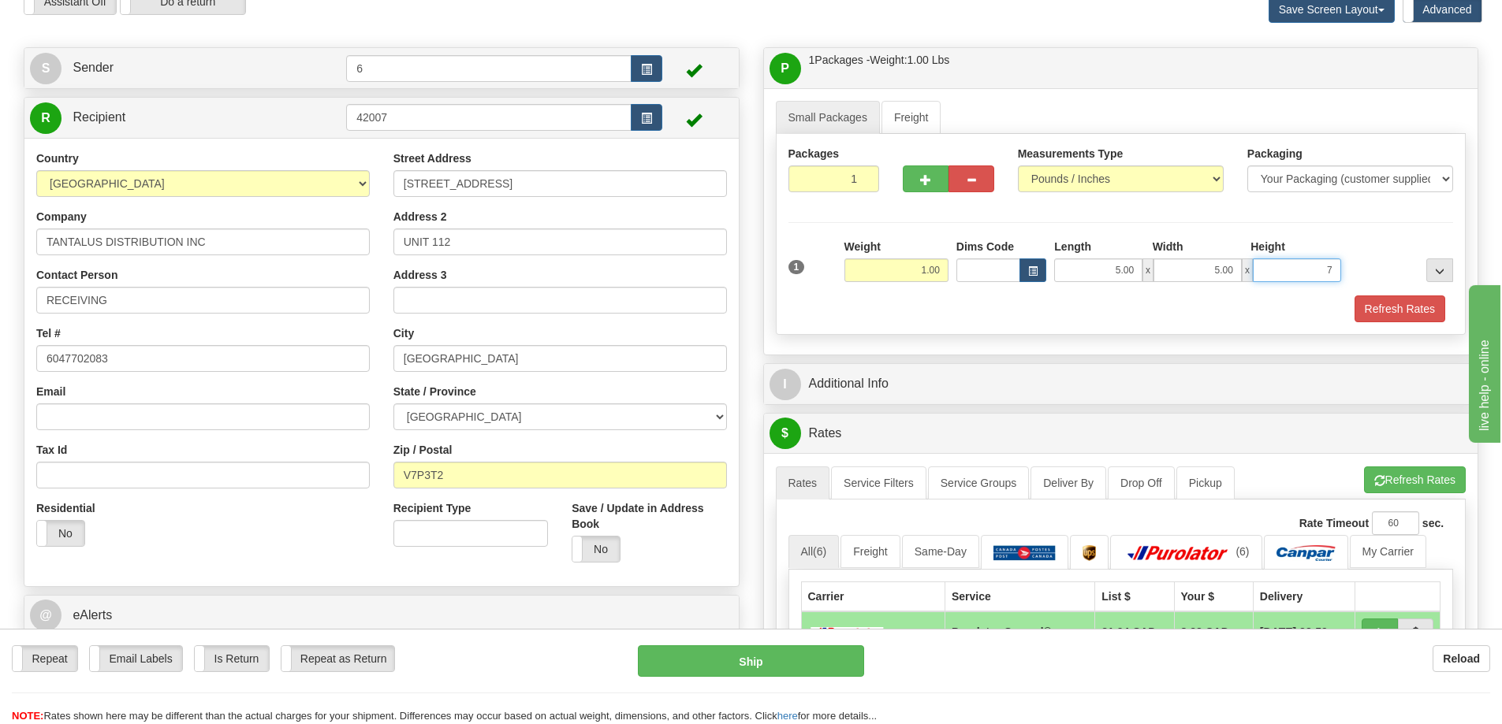
scroll to position [79, 0]
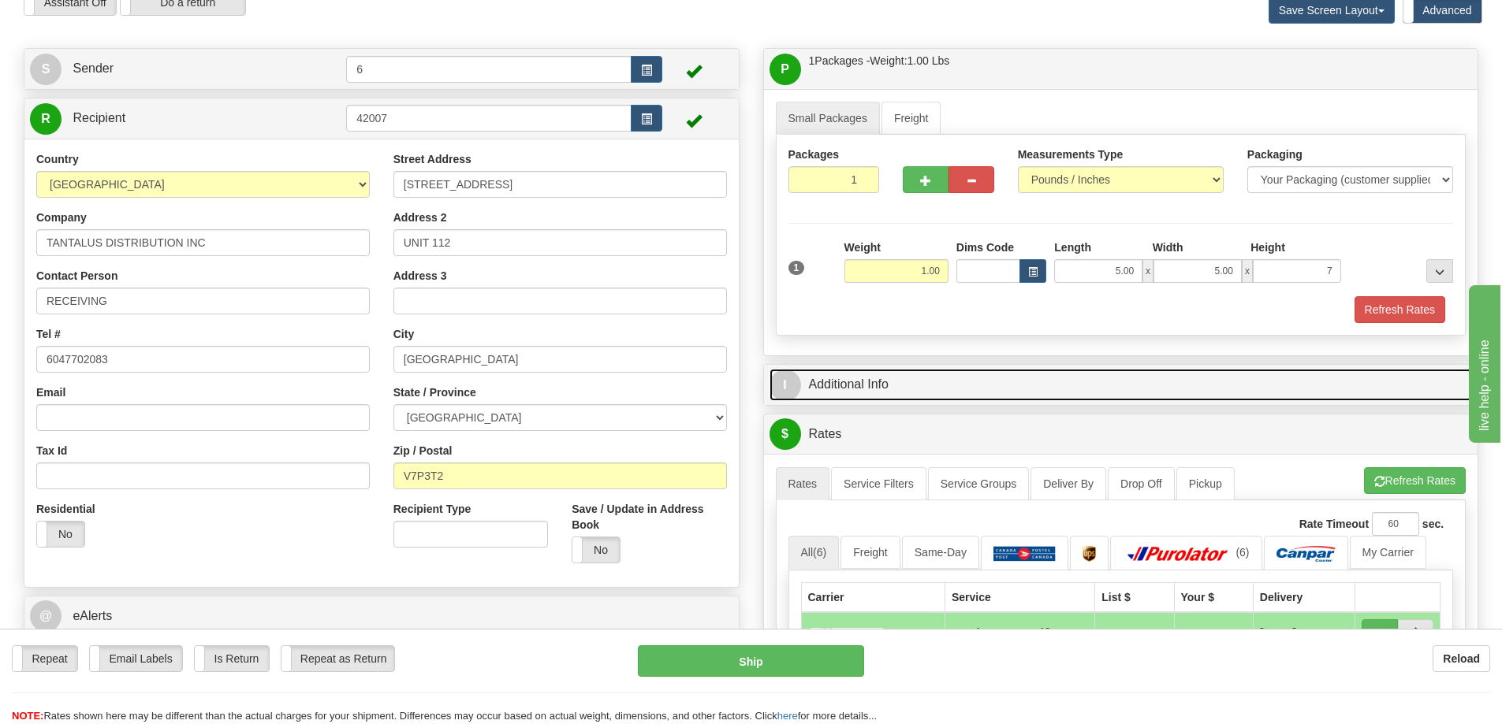
type input "7.00"
click at [913, 387] on link "I Additional Info" at bounding box center [1120, 385] width 703 height 32
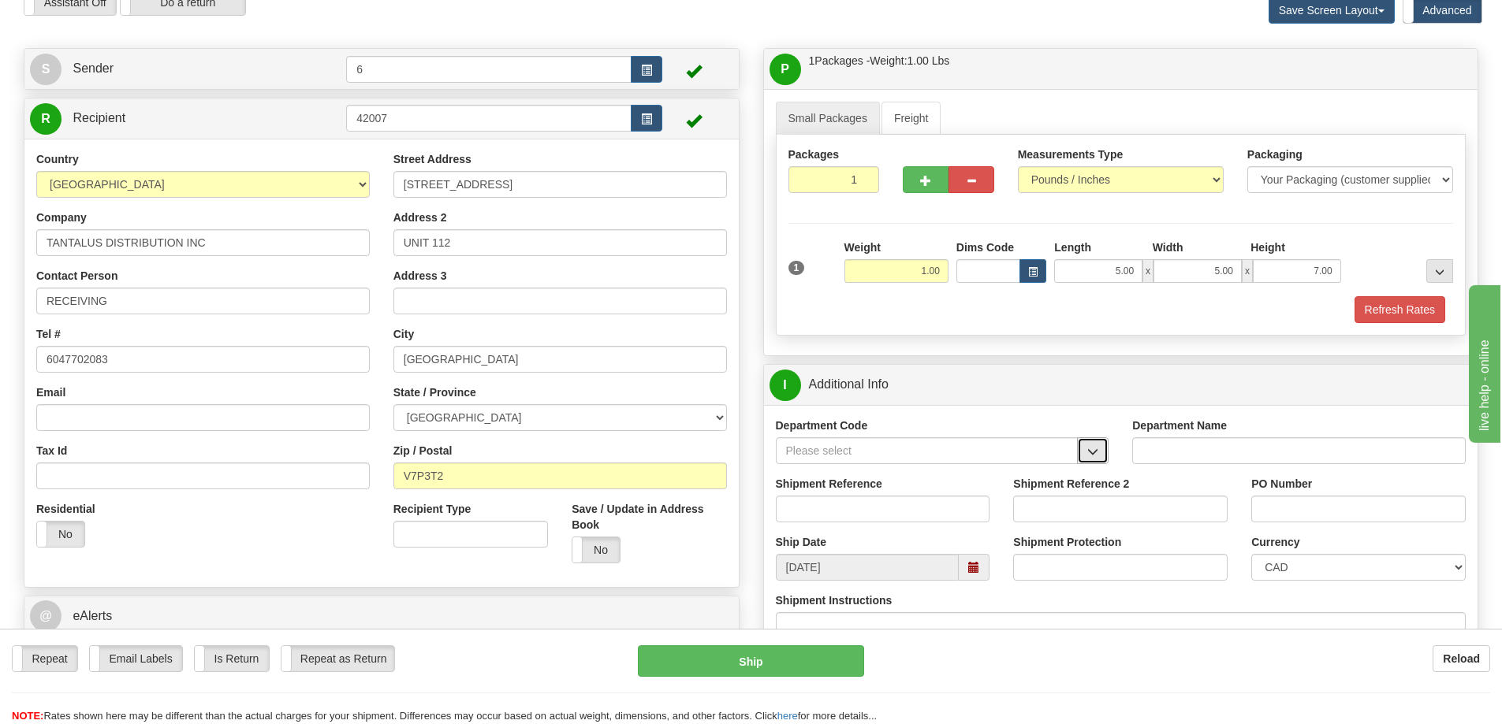
click at [1104, 460] on button "button" at bounding box center [1093, 451] width 32 height 27
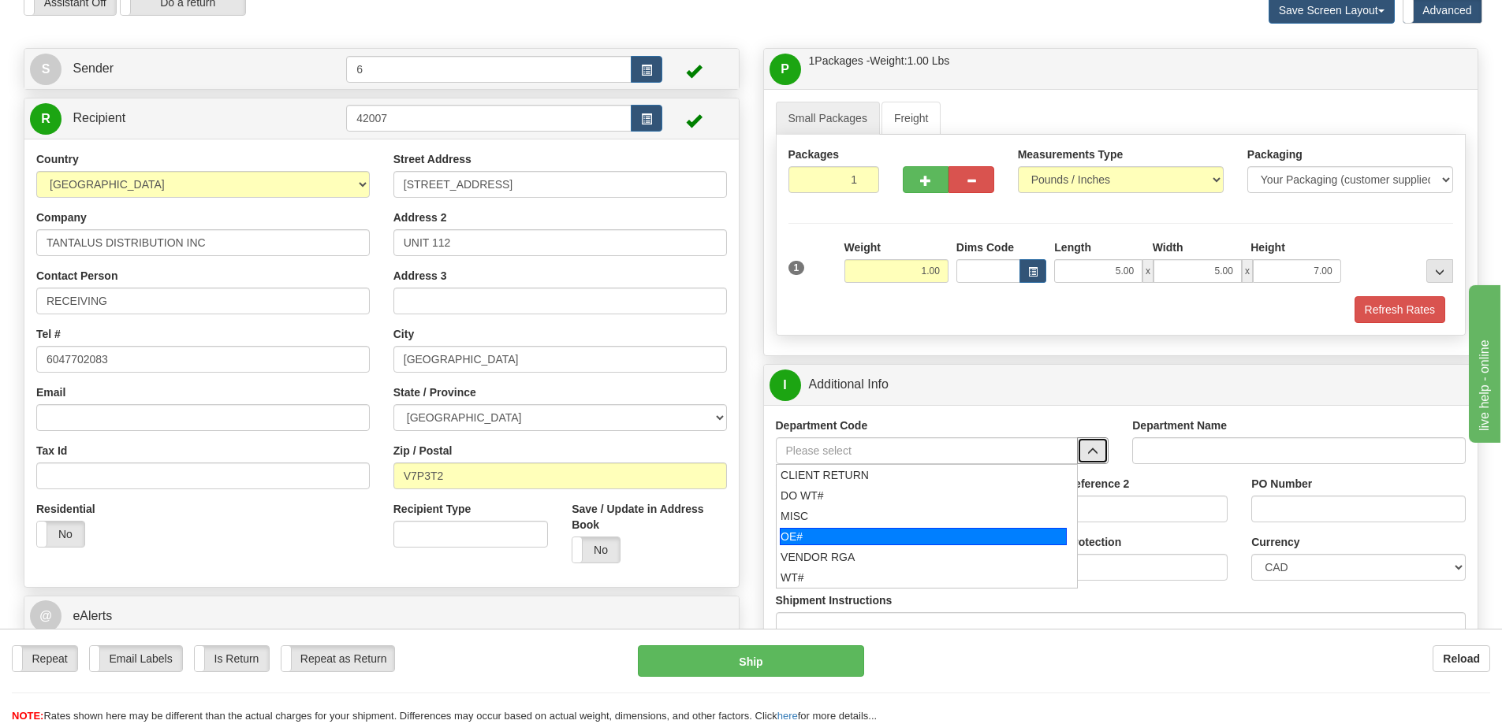
click at [936, 538] on div "OE#" at bounding box center [923, 536] width 287 height 17
type input "OE#"
type input "ORDERS"
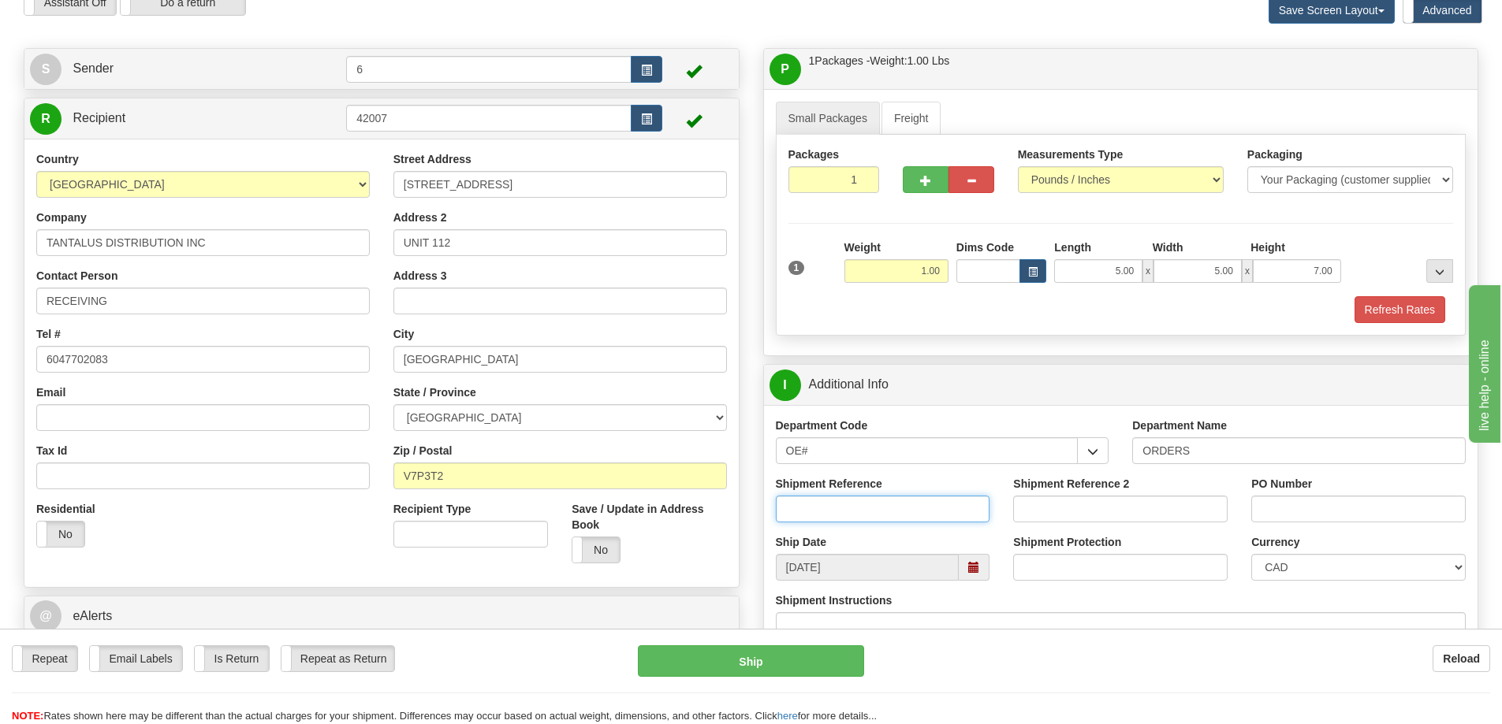
click at [881, 512] on input "Shipment Reference" at bounding box center [883, 509] width 214 height 27
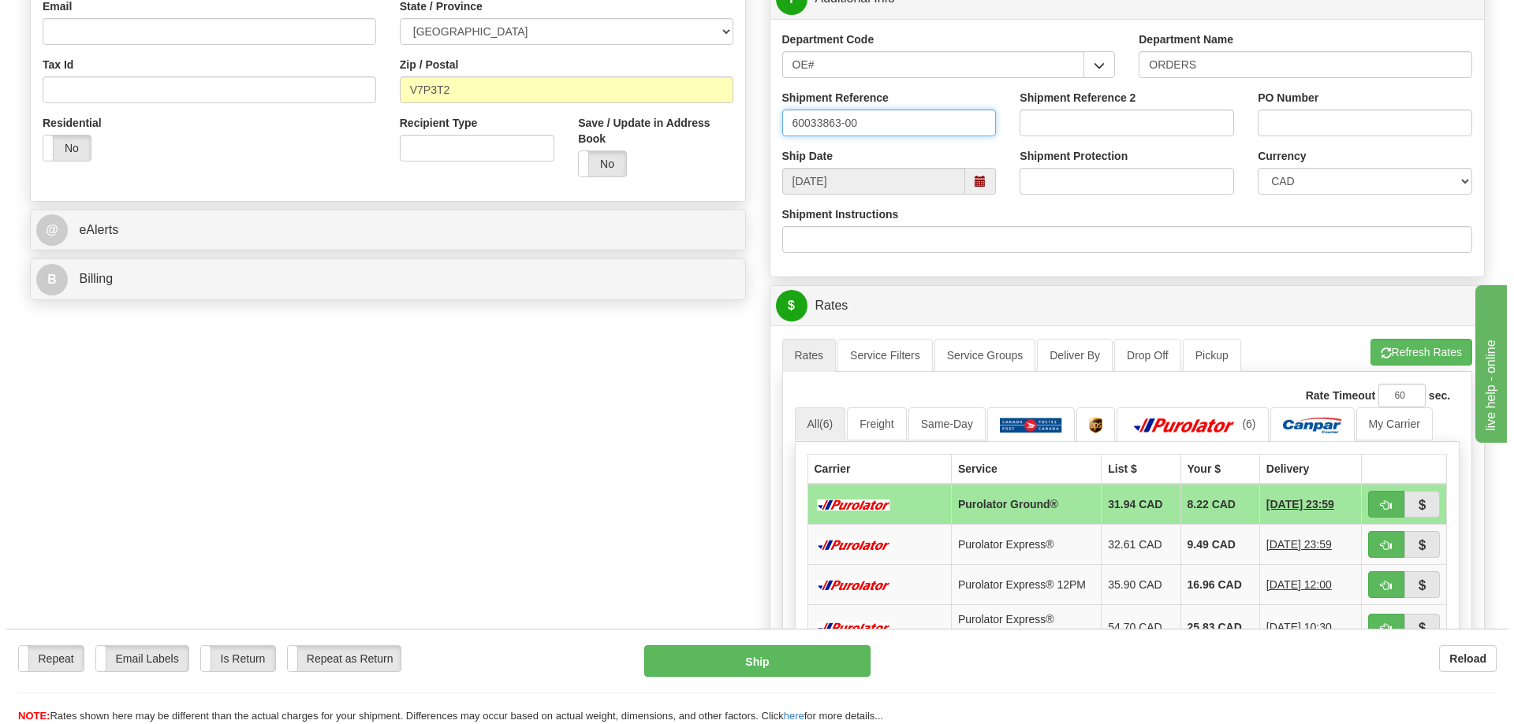
scroll to position [709, 0]
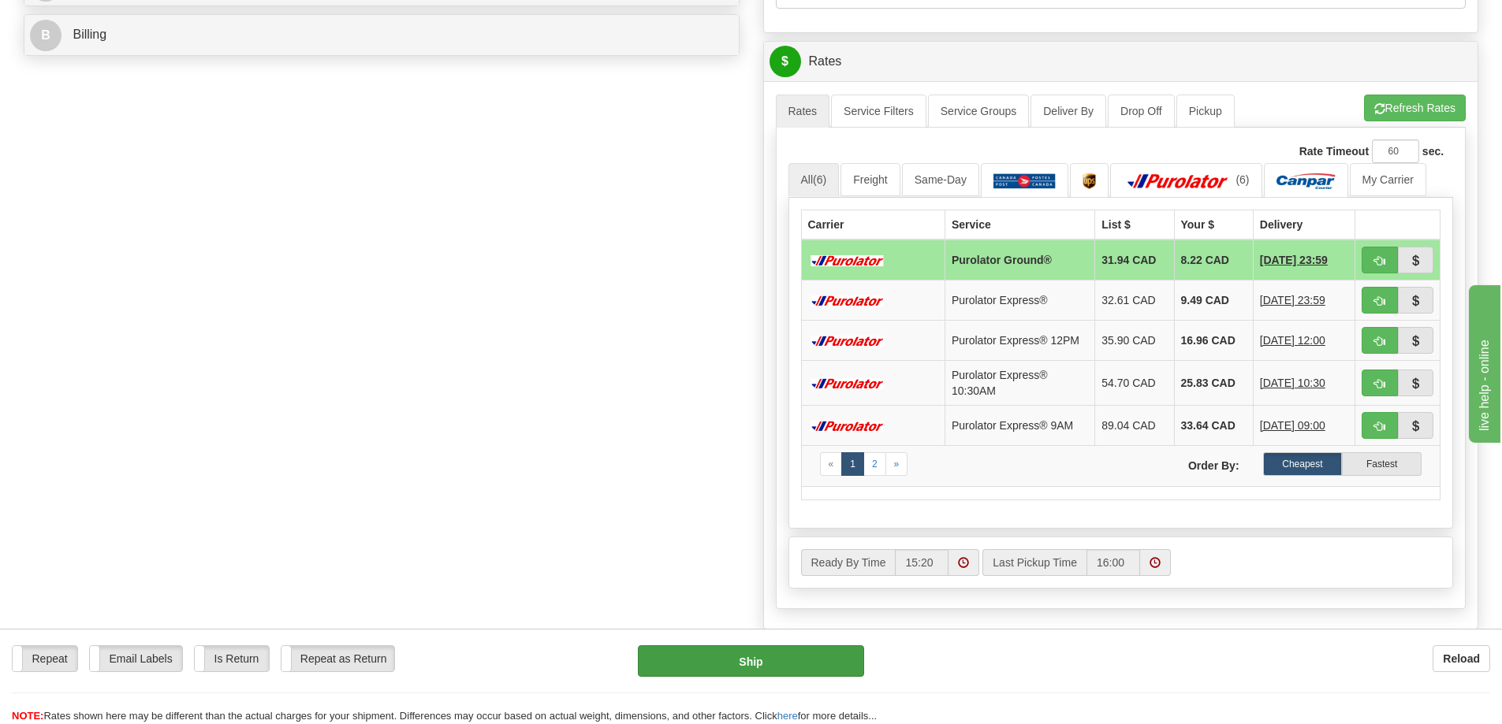
type input "60033863-00"
click at [768, 672] on button "Ship" at bounding box center [751, 662] width 226 height 32
type input "260"
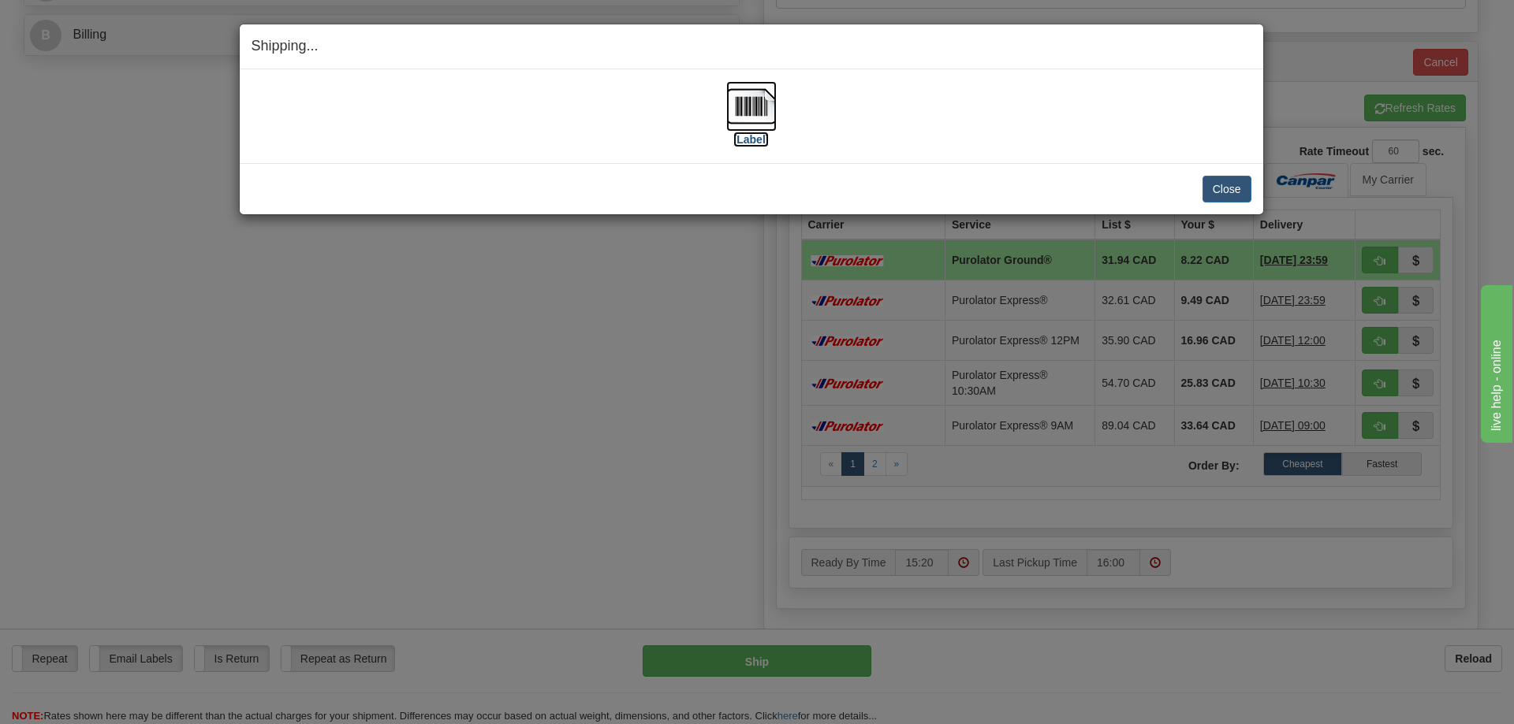
click at [750, 107] on img at bounding box center [751, 106] width 50 height 50
click at [1245, 188] on button "Close" at bounding box center [1226, 189] width 49 height 27
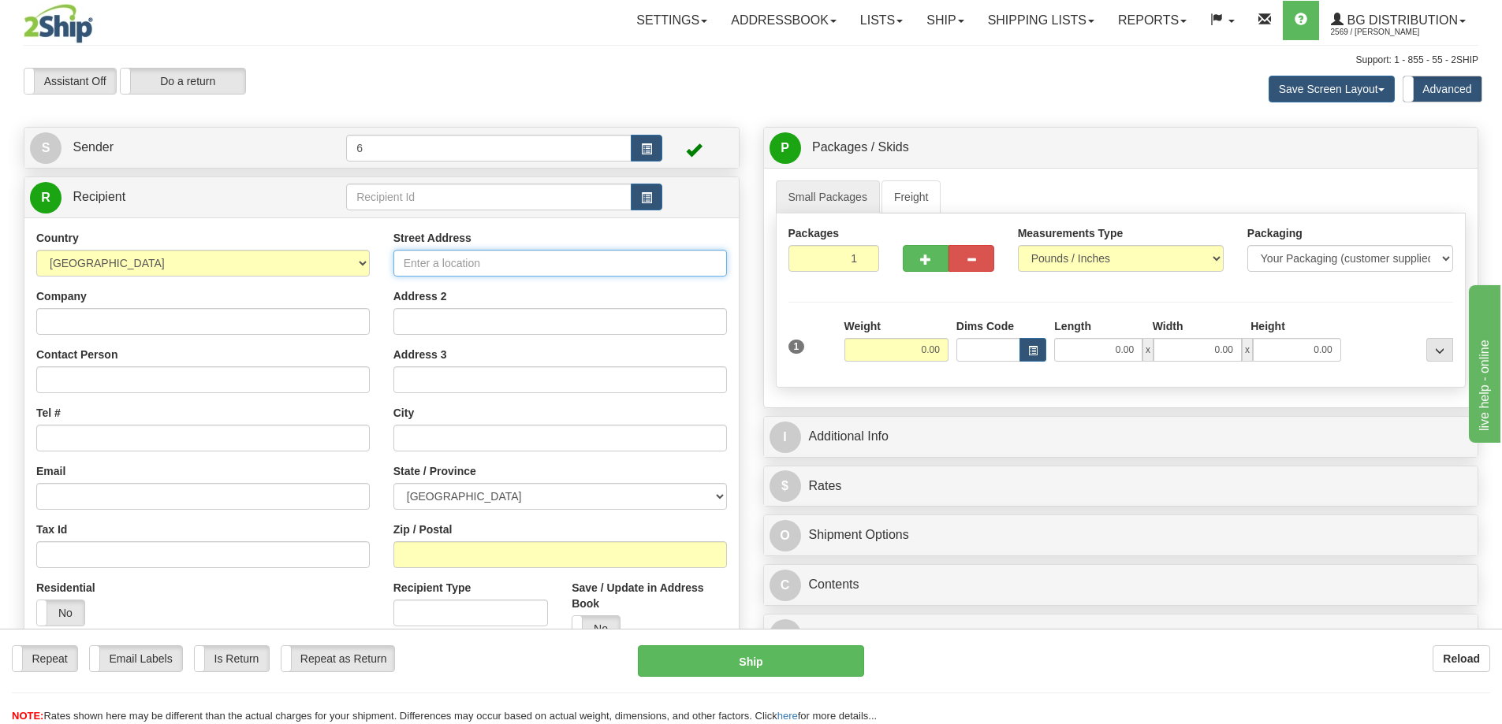
click at [557, 270] on input "Street Address" at bounding box center [559, 263] width 333 height 27
click at [505, 202] on input "text" at bounding box center [488, 197] width 285 height 27
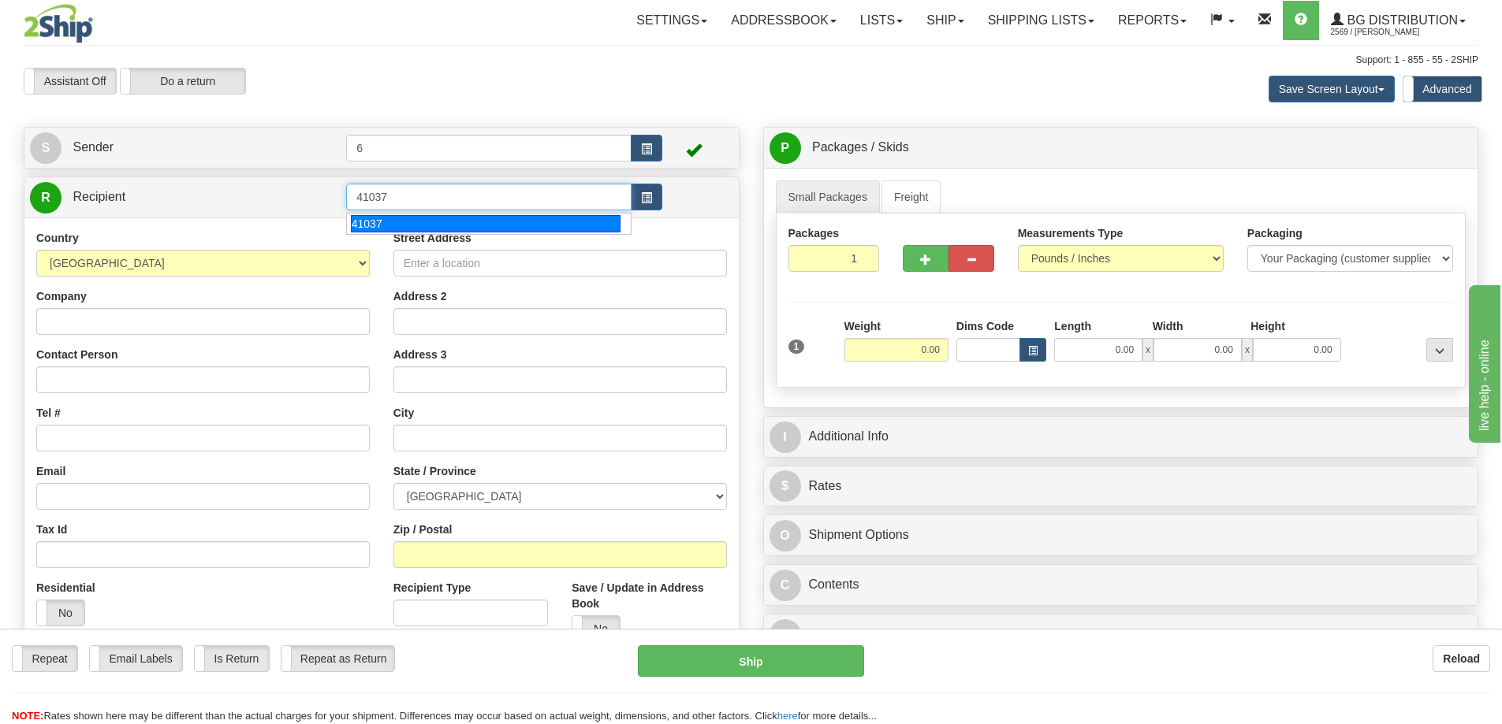
click at [505, 228] on div "41037" at bounding box center [486, 223] width 270 height 17
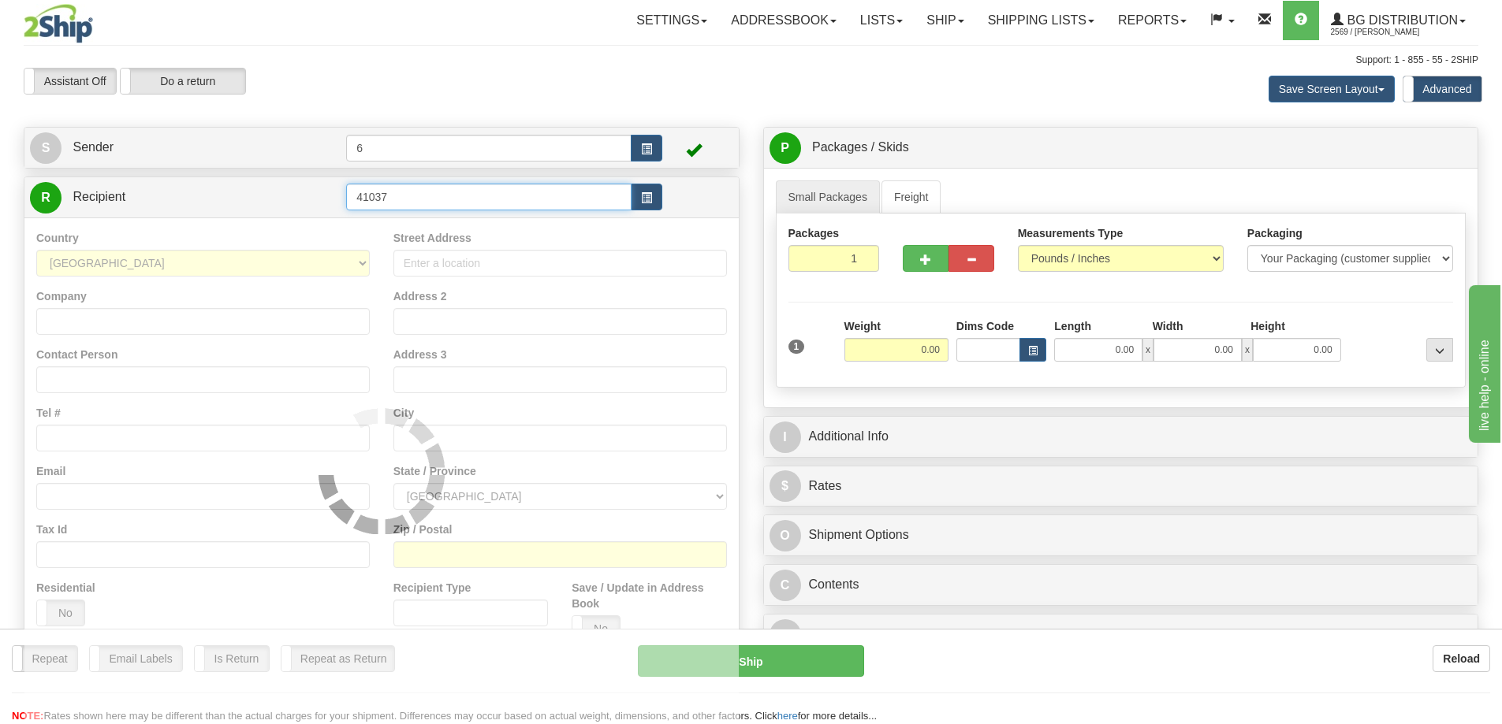
type input "41037"
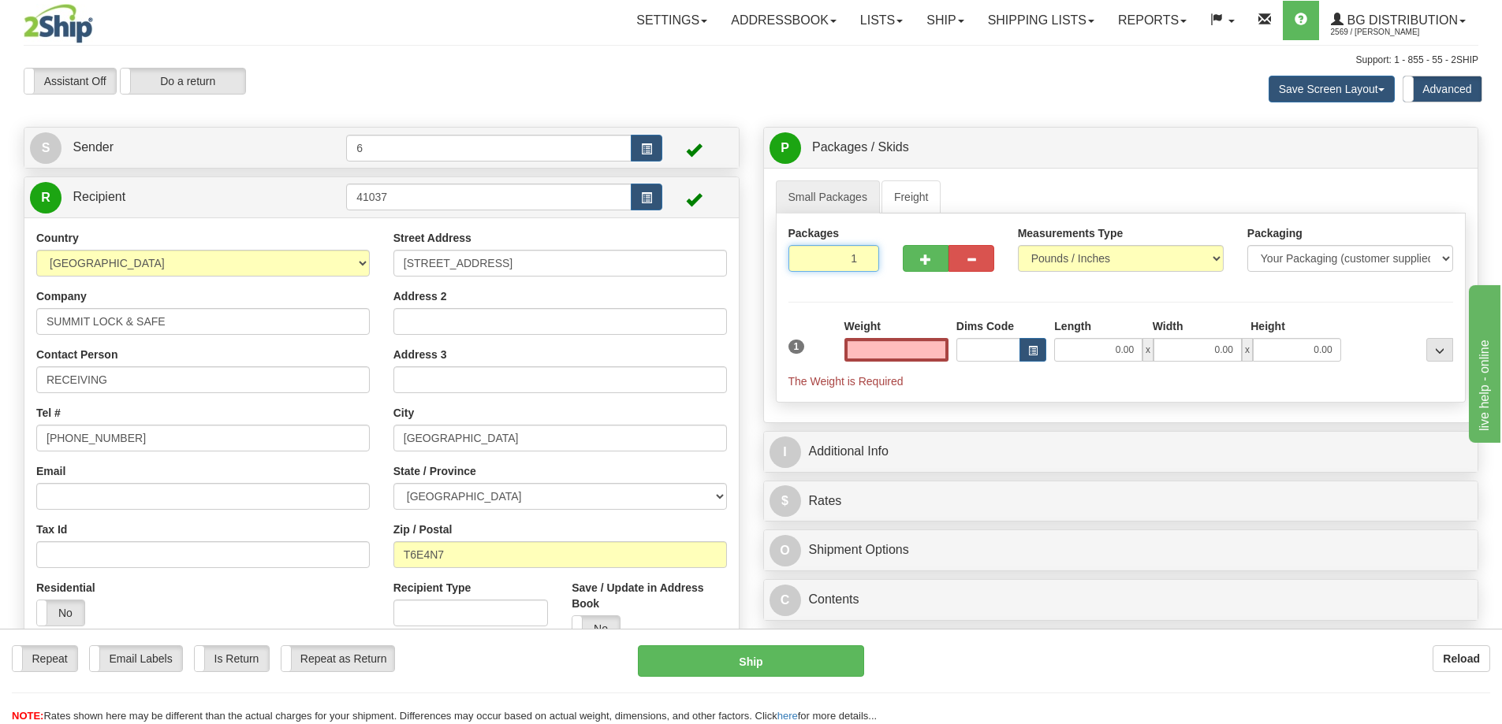
type input "2"
type input "0.00"
type input "2"
radio input "true"
click at [862, 255] on input "2" at bounding box center [833, 258] width 91 height 27
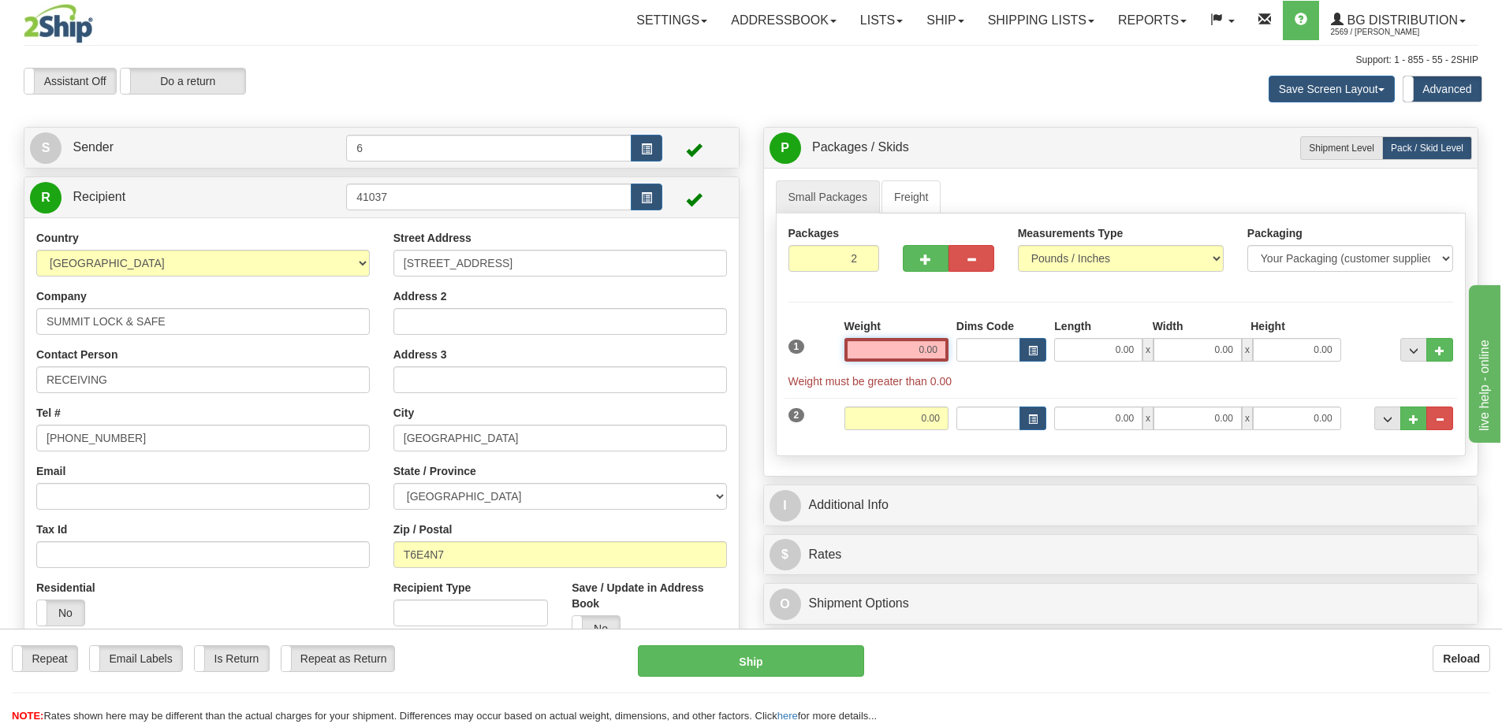
click at [905, 348] on input "0.00" at bounding box center [896, 350] width 104 height 24
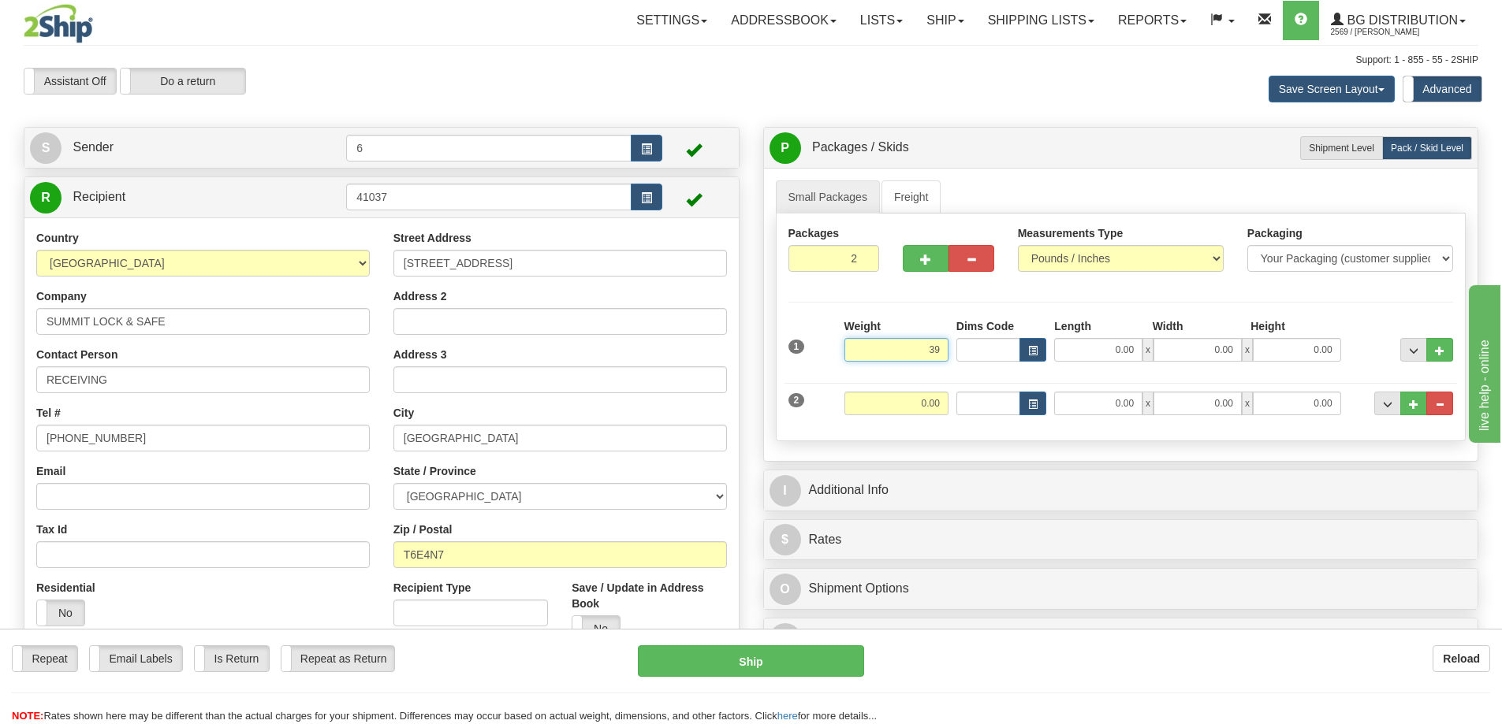
type input "3"
type input "40.00"
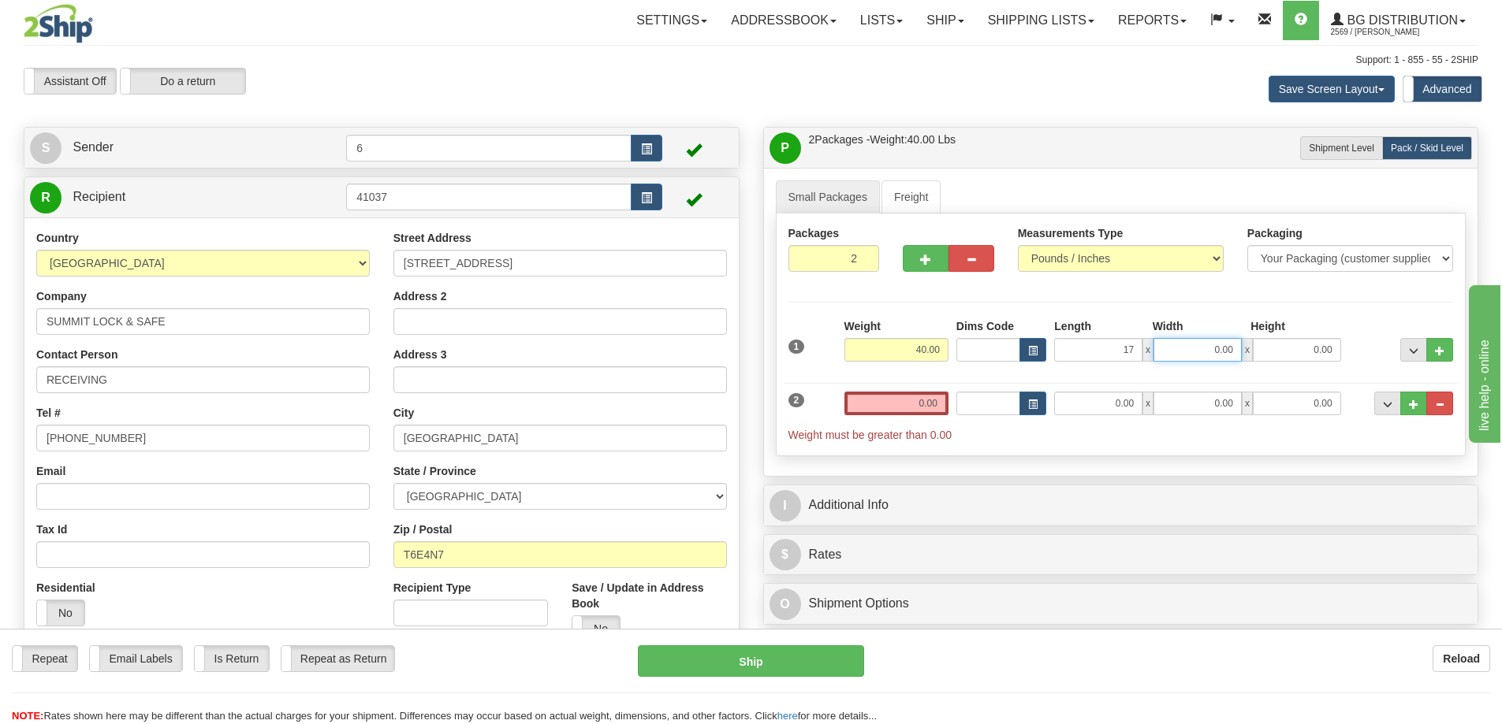
type input "17.00"
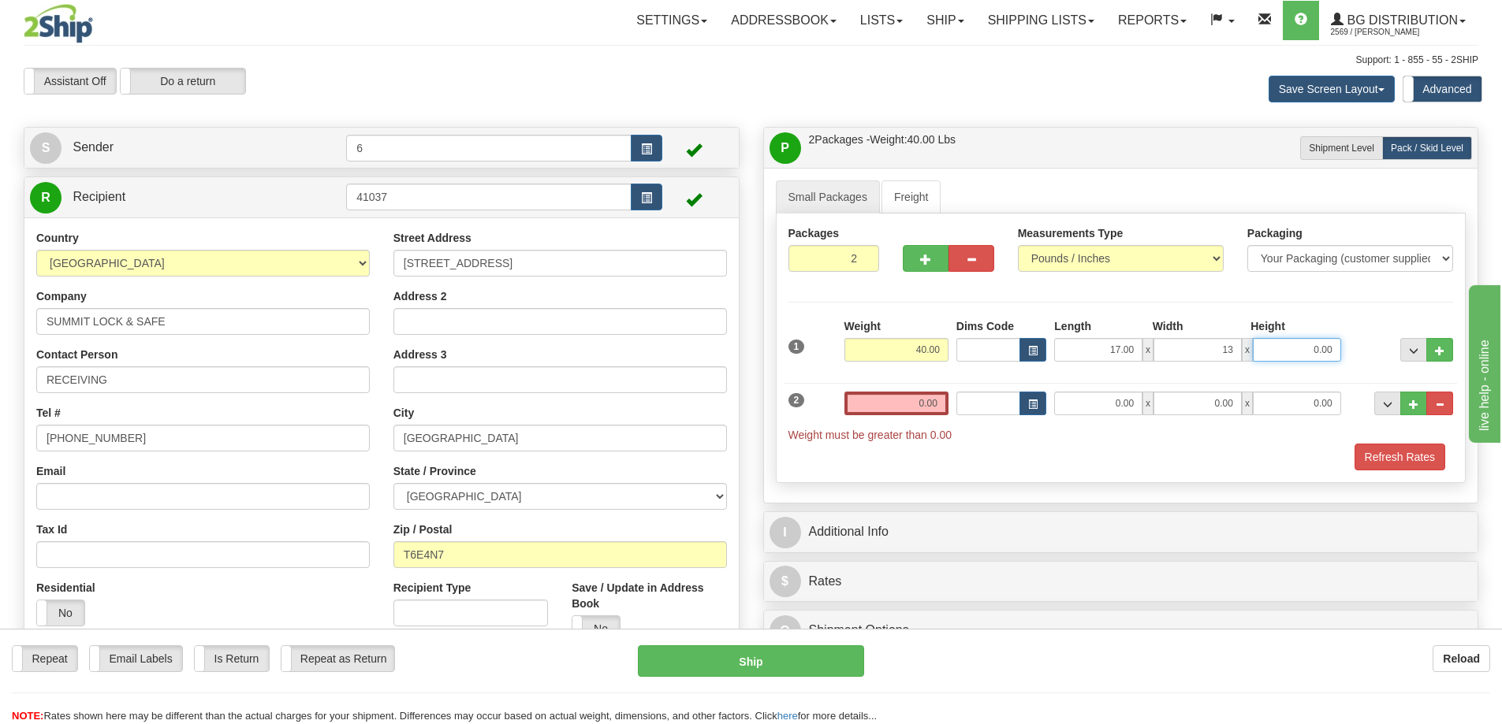
type input "13.00"
type input "11.00"
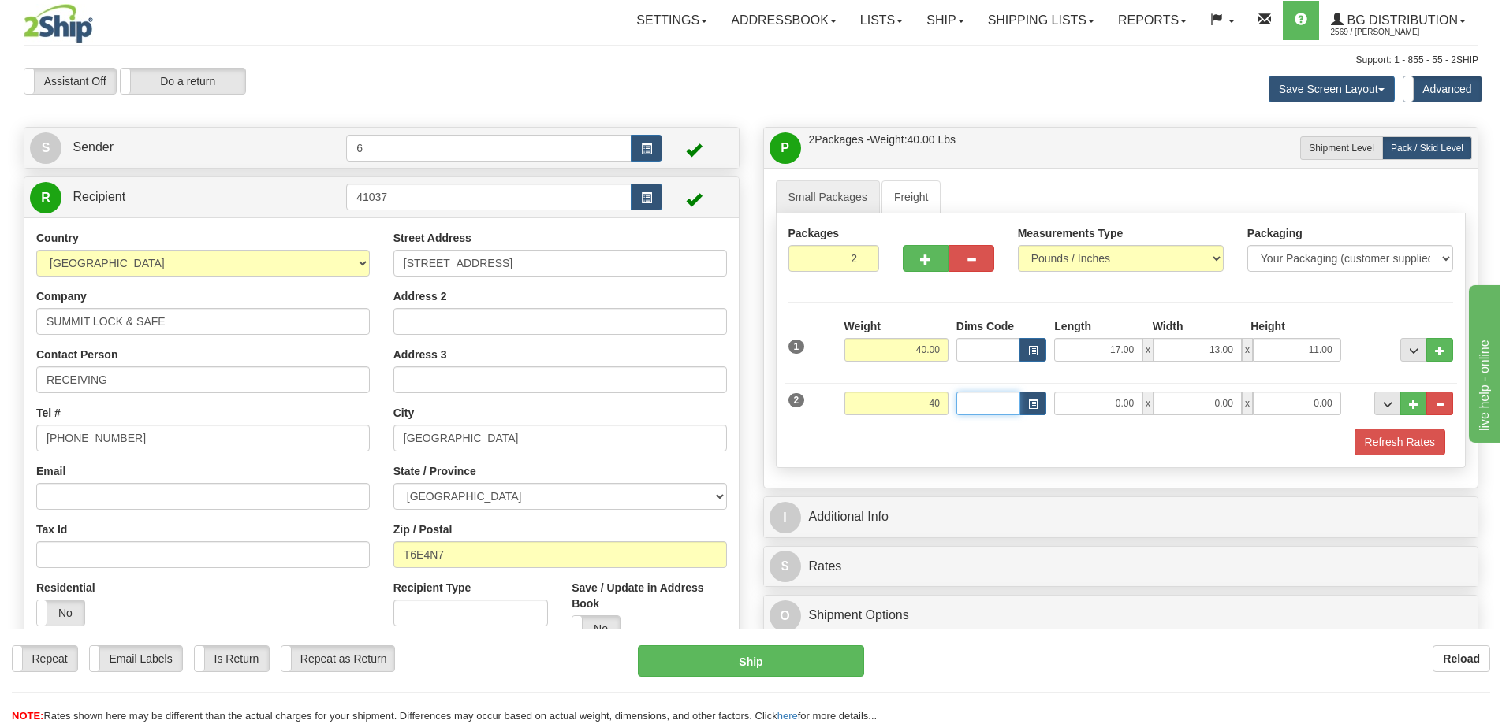
type input "40.00"
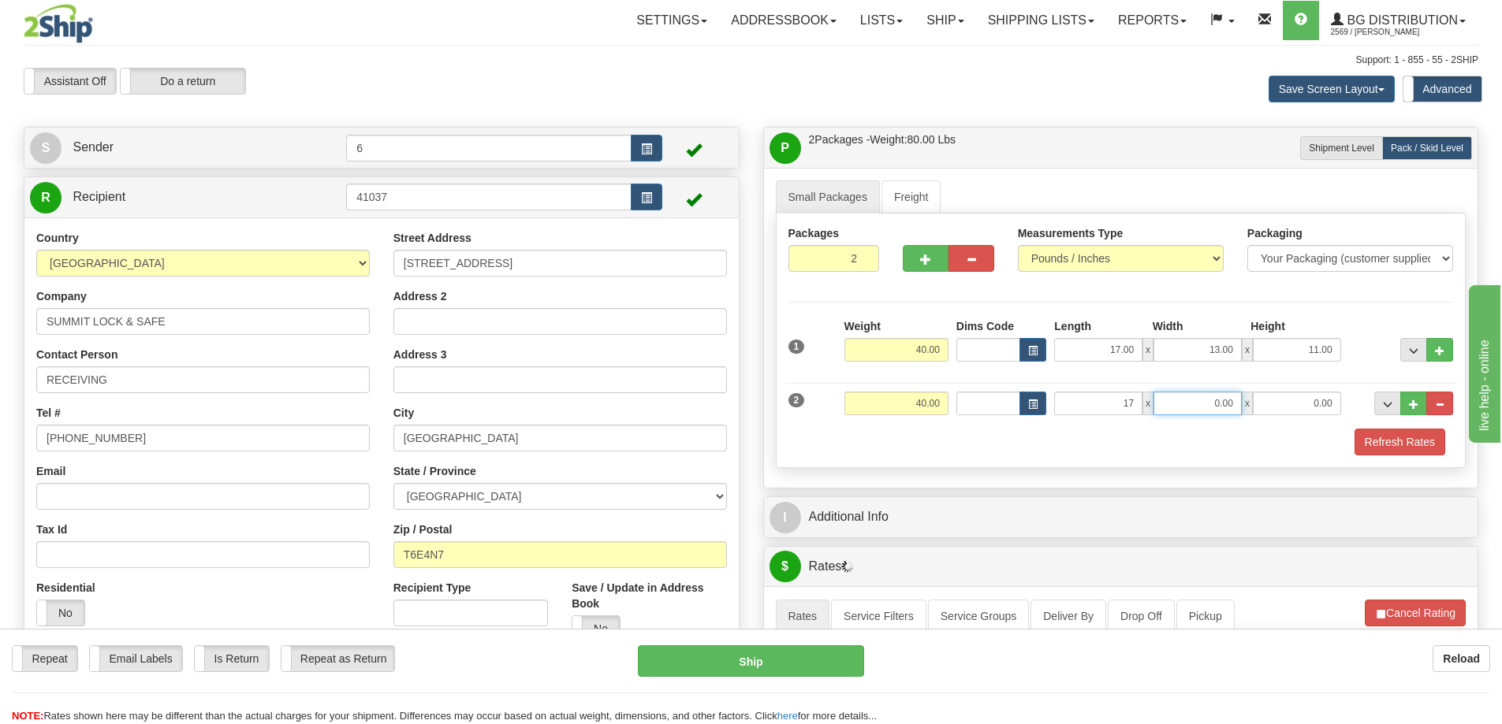
type input "17.00"
type input "13.00"
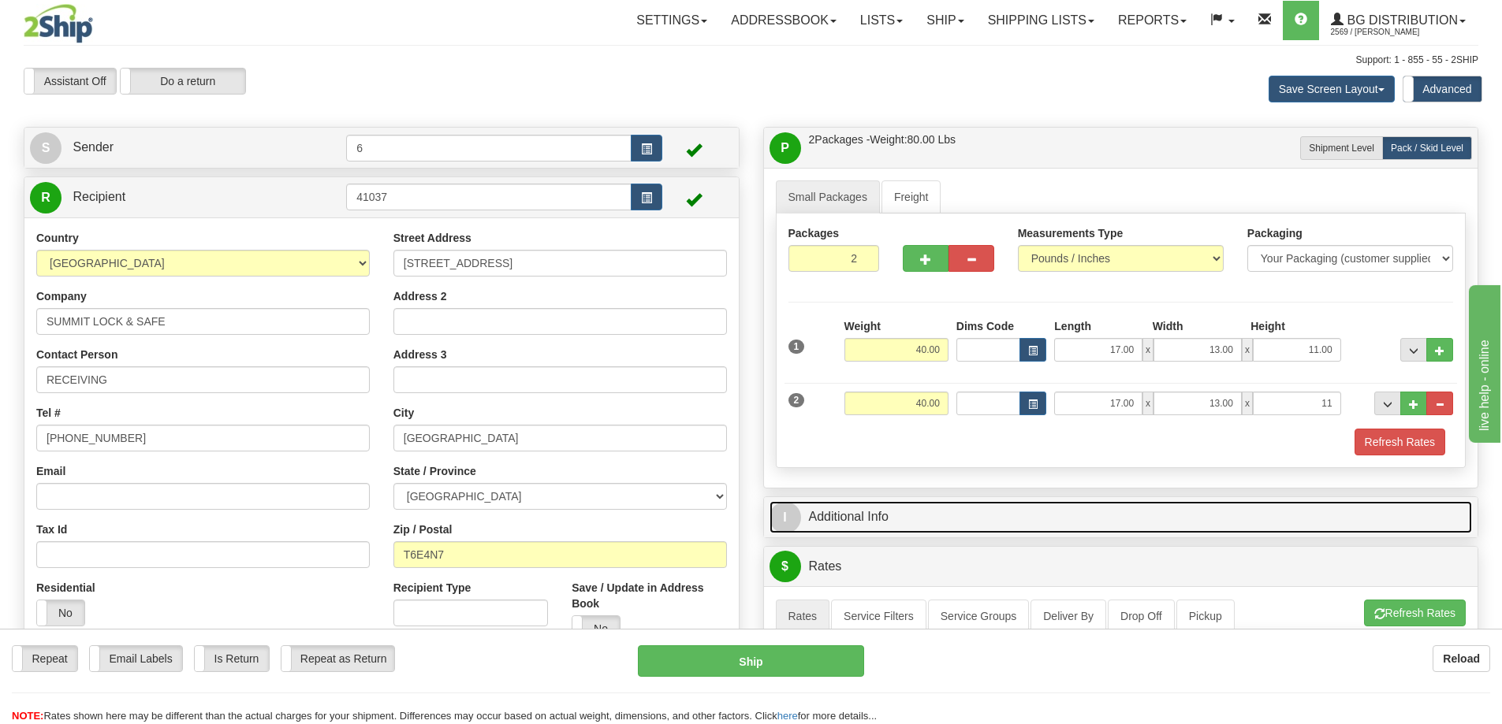
type input "11.00"
click at [1085, 523] on link "I Additional Info" at bounding box center [1120, 517] width 703 height 32
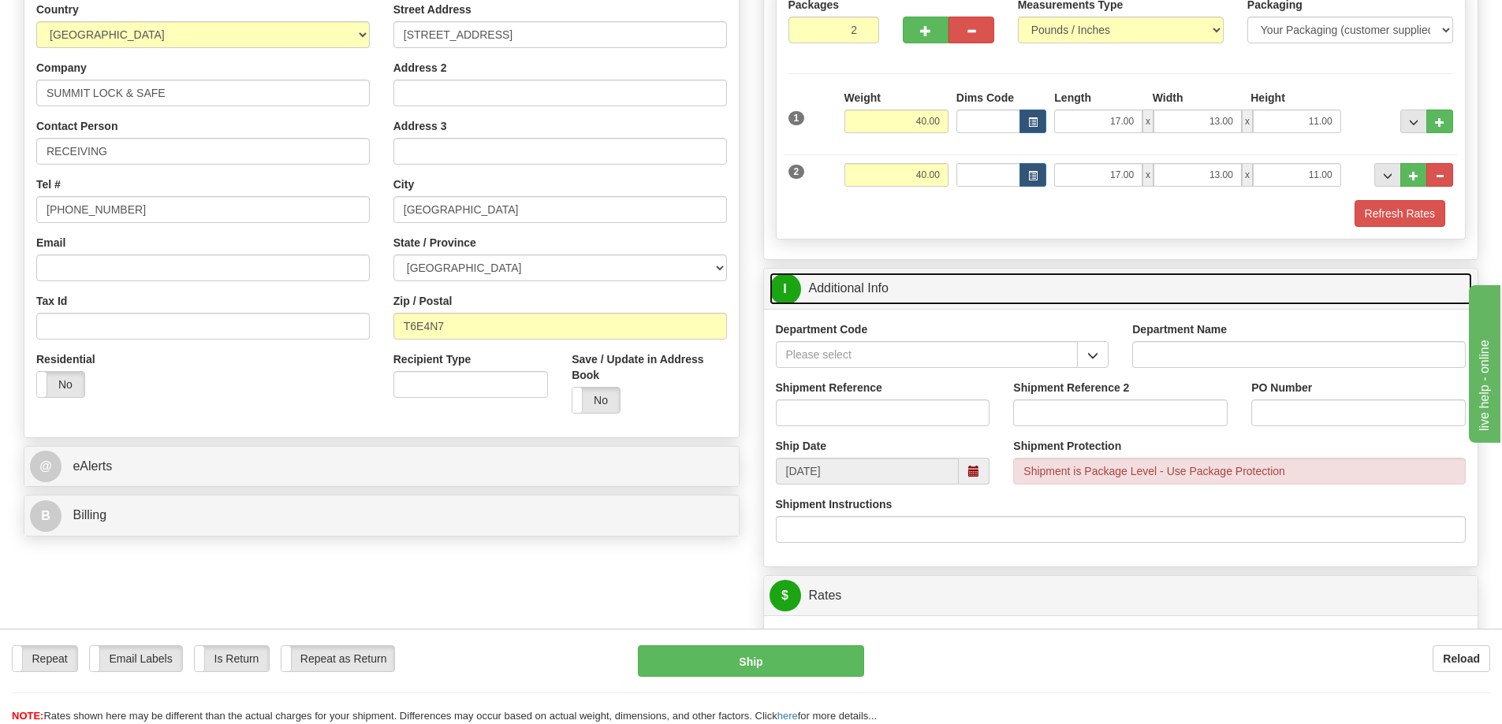
scroll to position [236, 0]
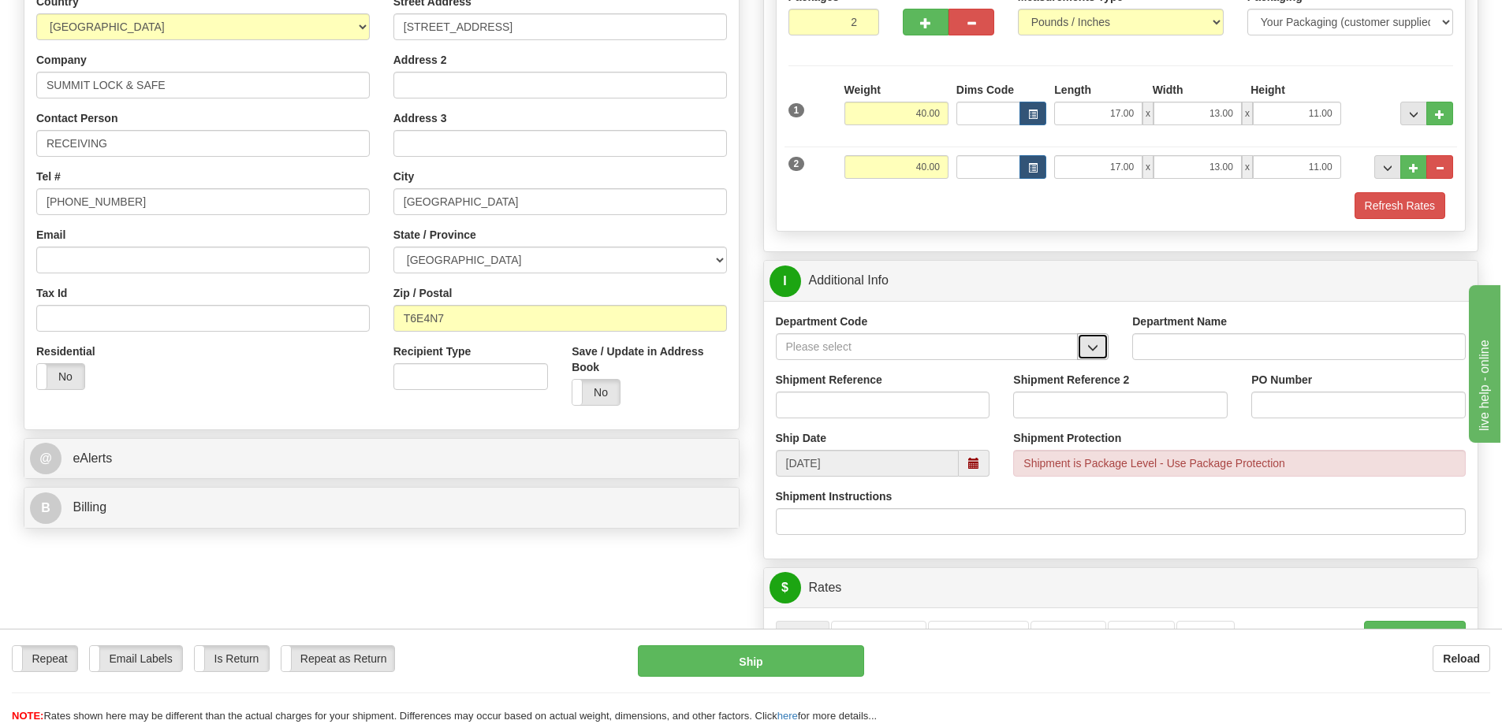
click at [1091, 352] on span "button" at bounding box center [1092, 348] width 11 height 10
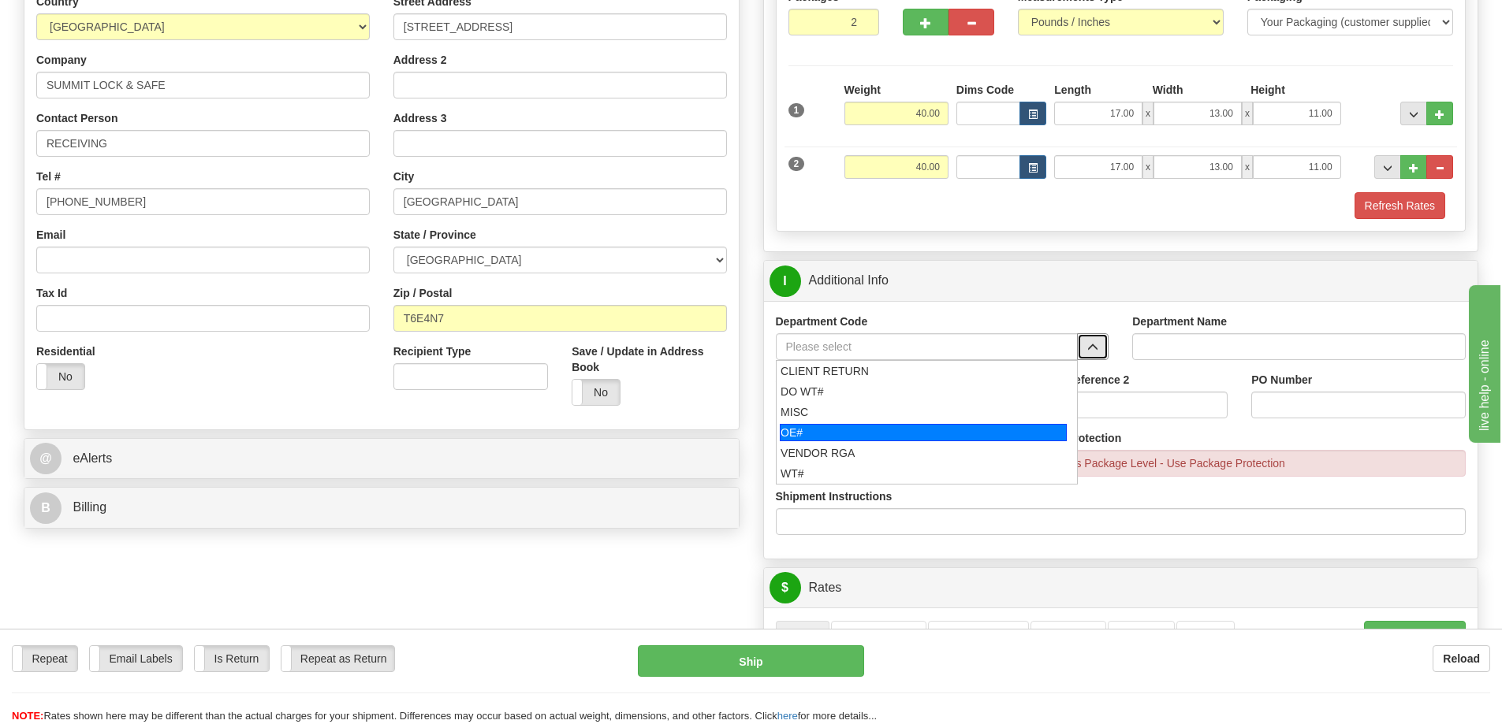
click at [922, 433] on div "OE#" at bounding box center [923, 432] width 287 height 17
type input "OE#"
type input "ORDERS"
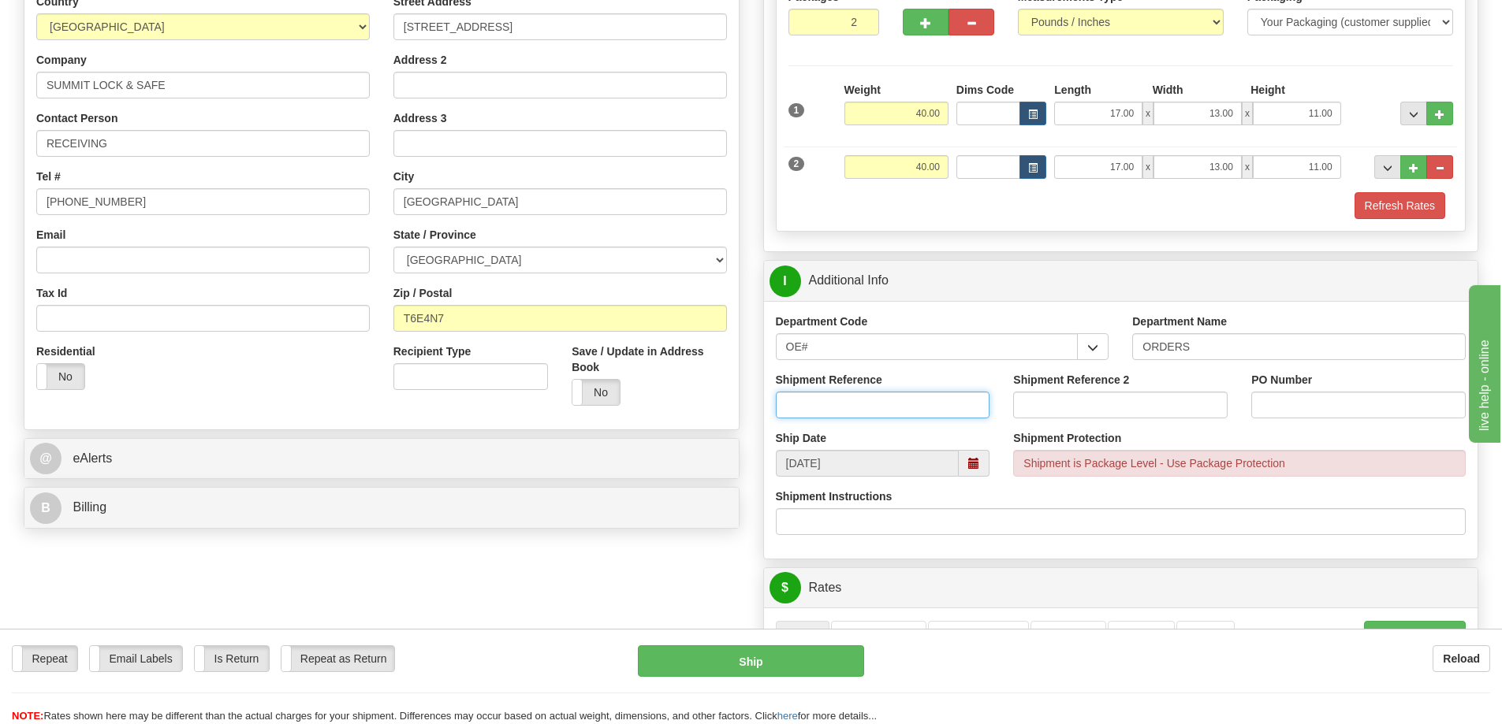
click at [947, 406] on input "Shipment Reference" at bounding box center [883, 405] width 214 height 27
paste input "60033830-00"
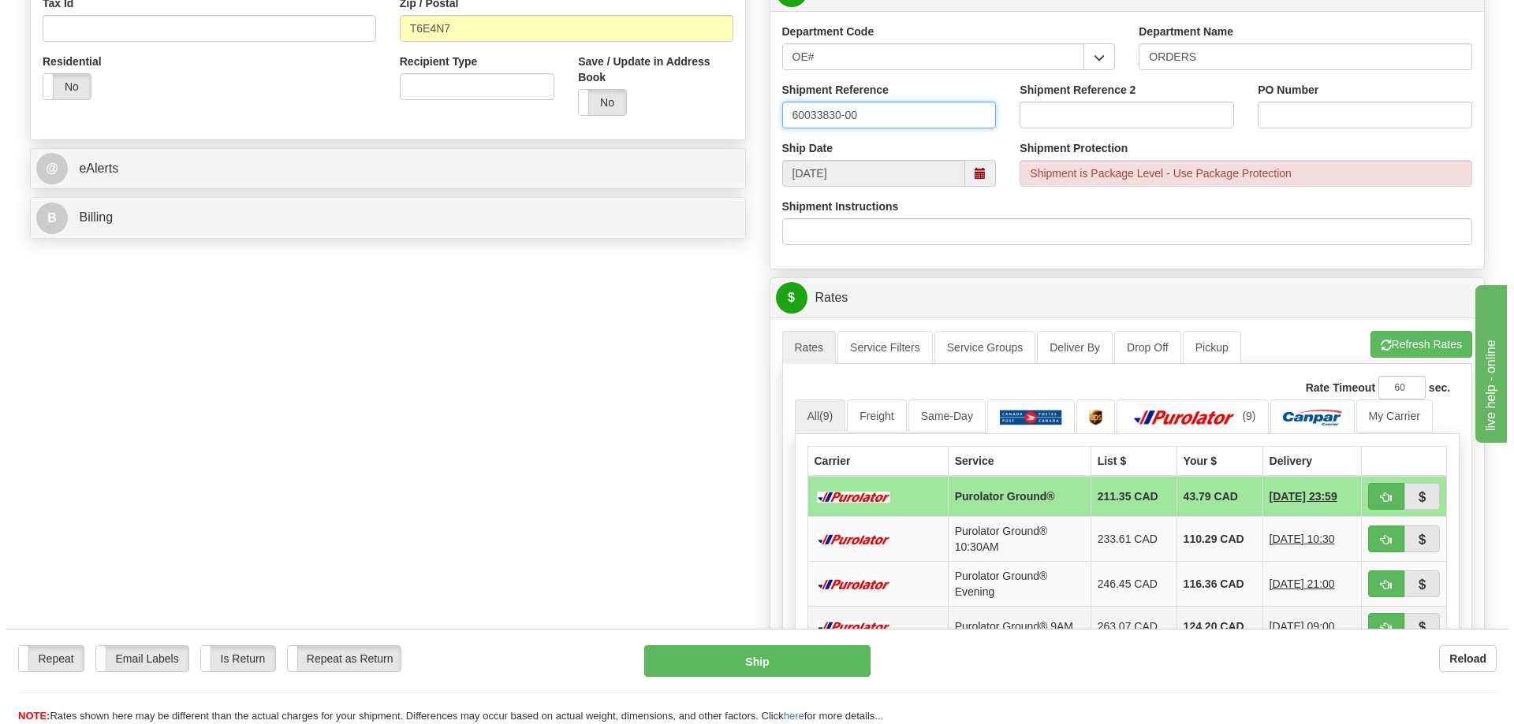
scroll to position [709, 0]
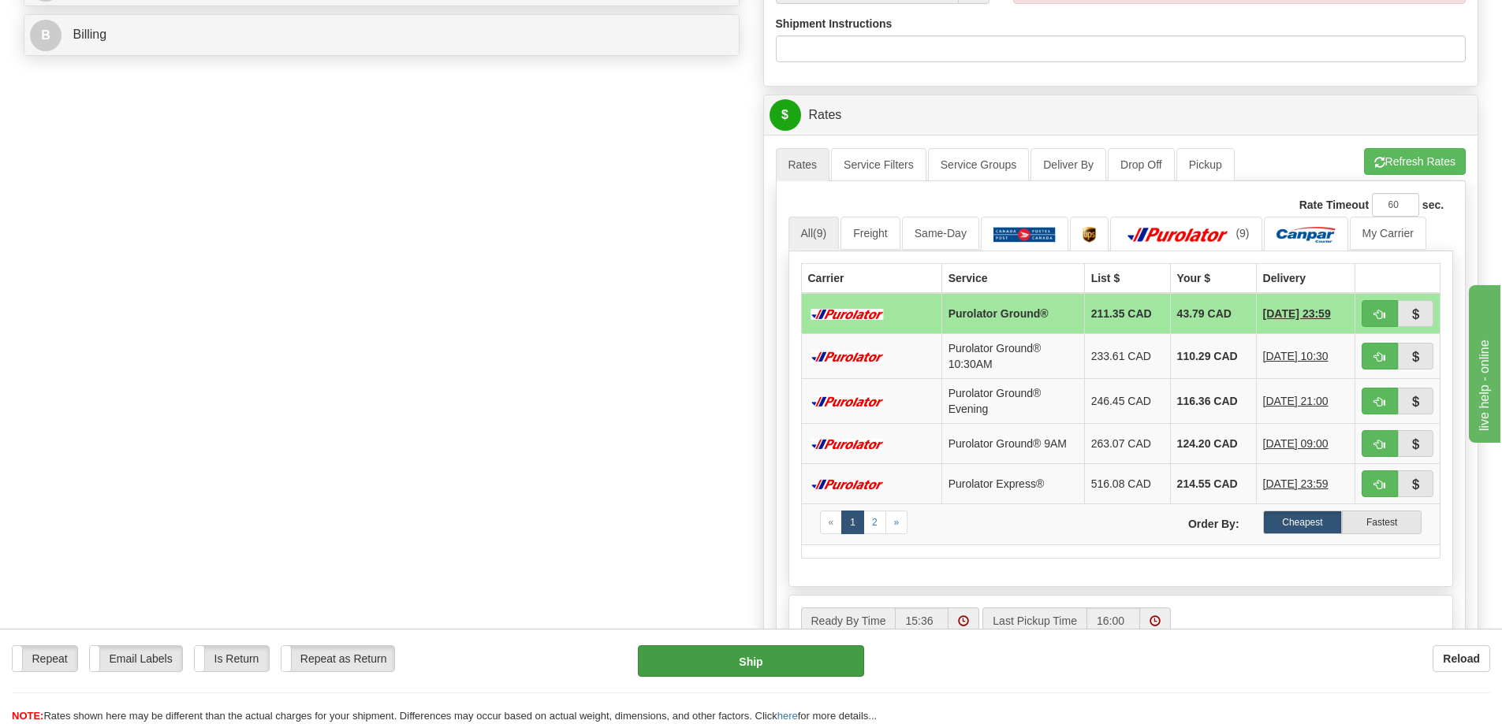
type input "60033830-00"
click at [754, 659] on button "Ship" at bounding box center [751, 662] width 226 height 32
type input "260"
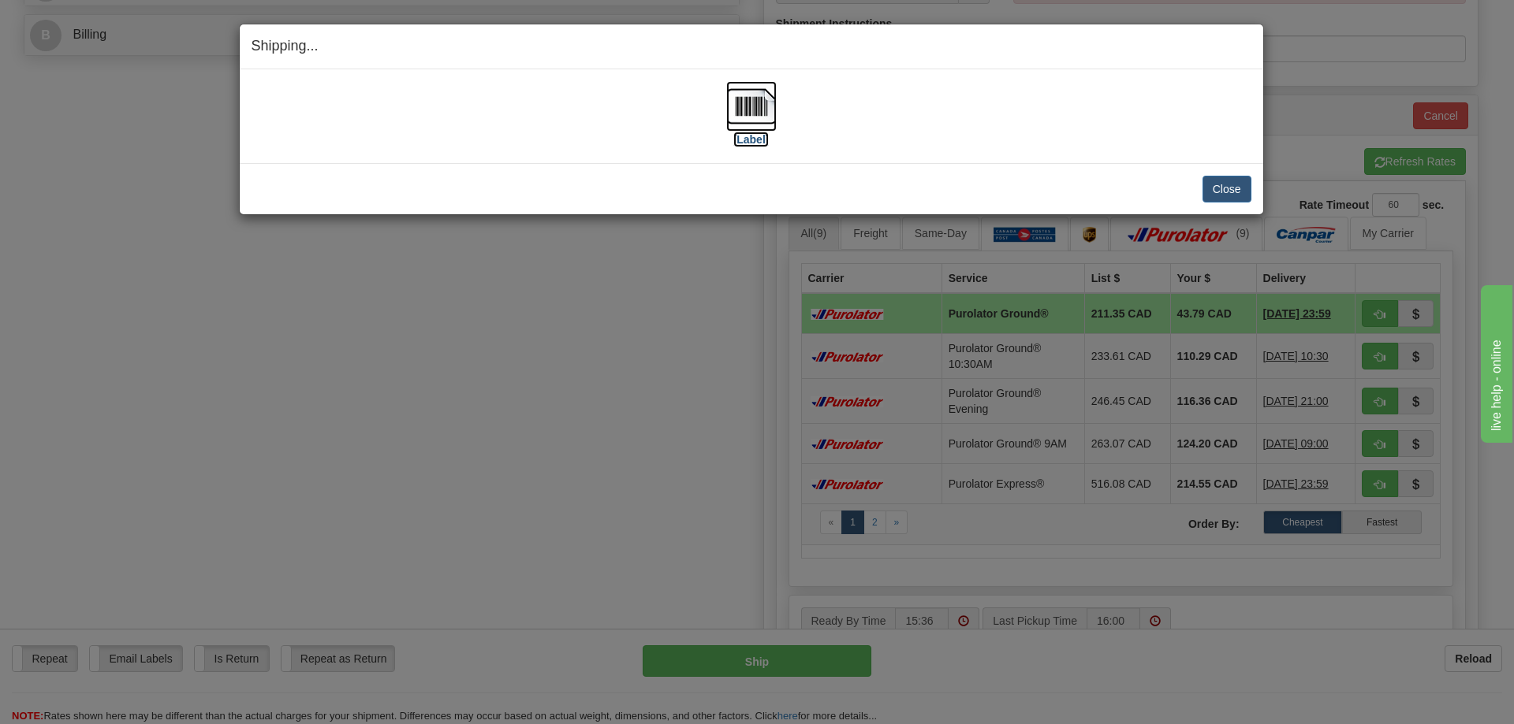
click at [750, 105] on img at bounding box center [751, 106] width 50 height 50
click at [1233, 188] on button "Close" at bounding box center [1226, 189] width 49 height 27
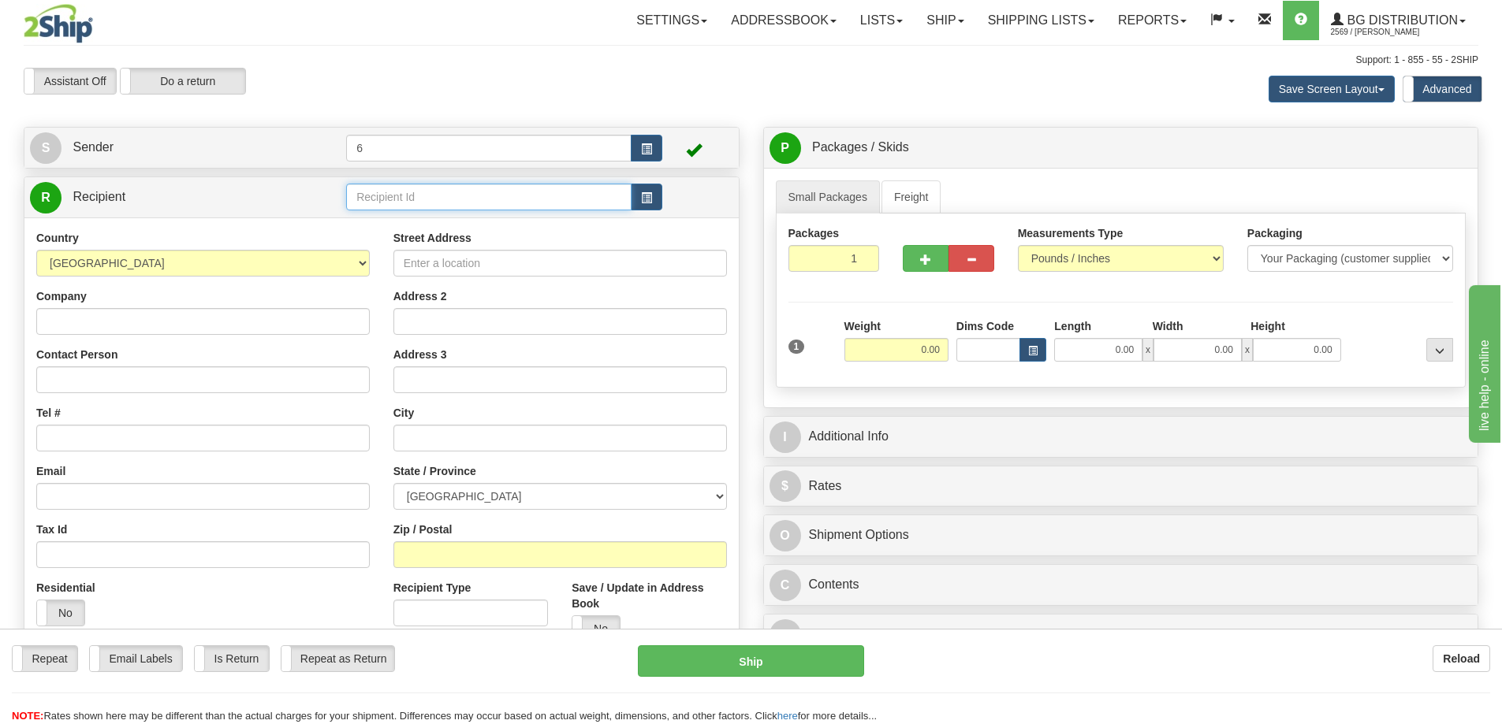
click at [427, 203] on input "text" at bounding box center [488, 197] width 285 height 27
click at [393, 232] on div "44011" at bounding box center [486, 223] width 270 height 17
type input "44011"
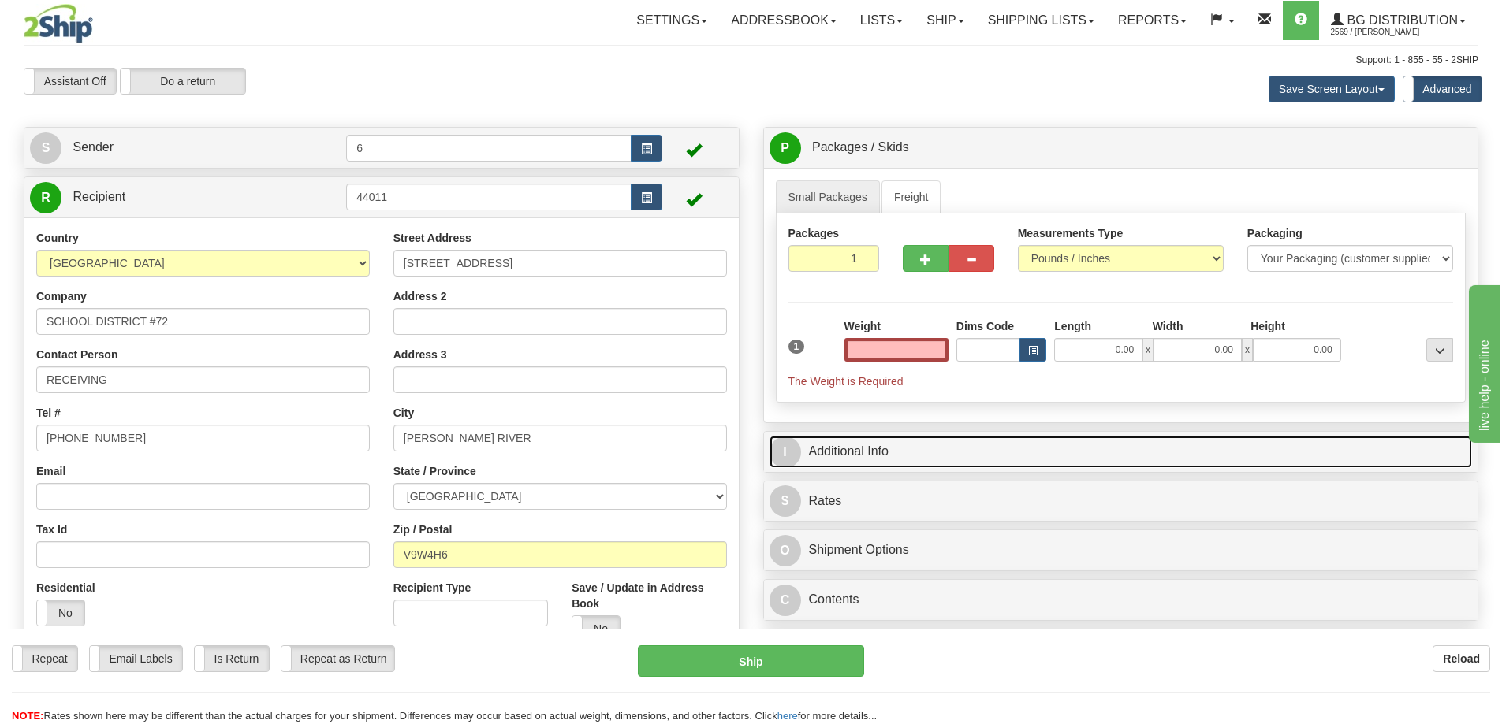
type input "0.00"
click at [839, 459] on link "I Additional Info" at bounding box center [1120, 452] width 703 height 32
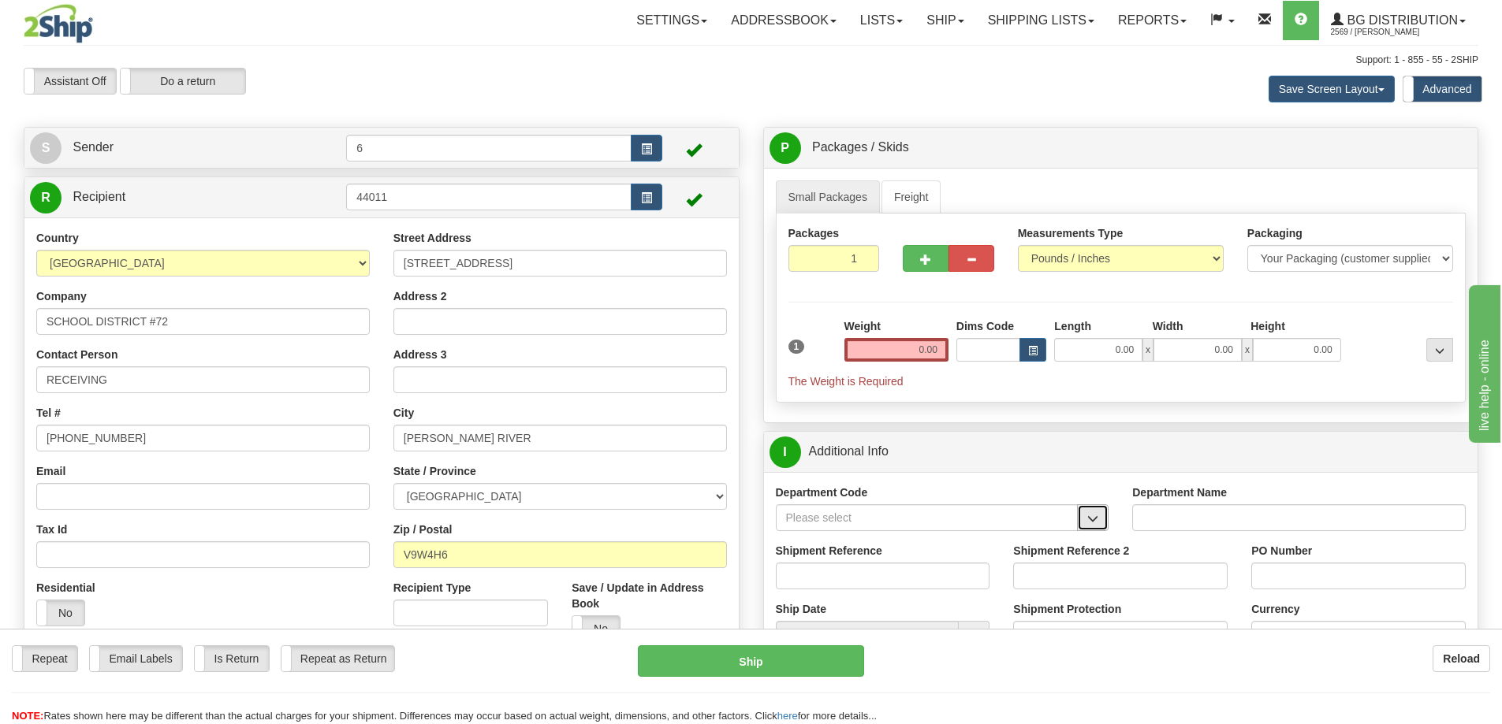
click at [1096, 529] on button "button" at bounding box center [1093, 518] width 32 height 27
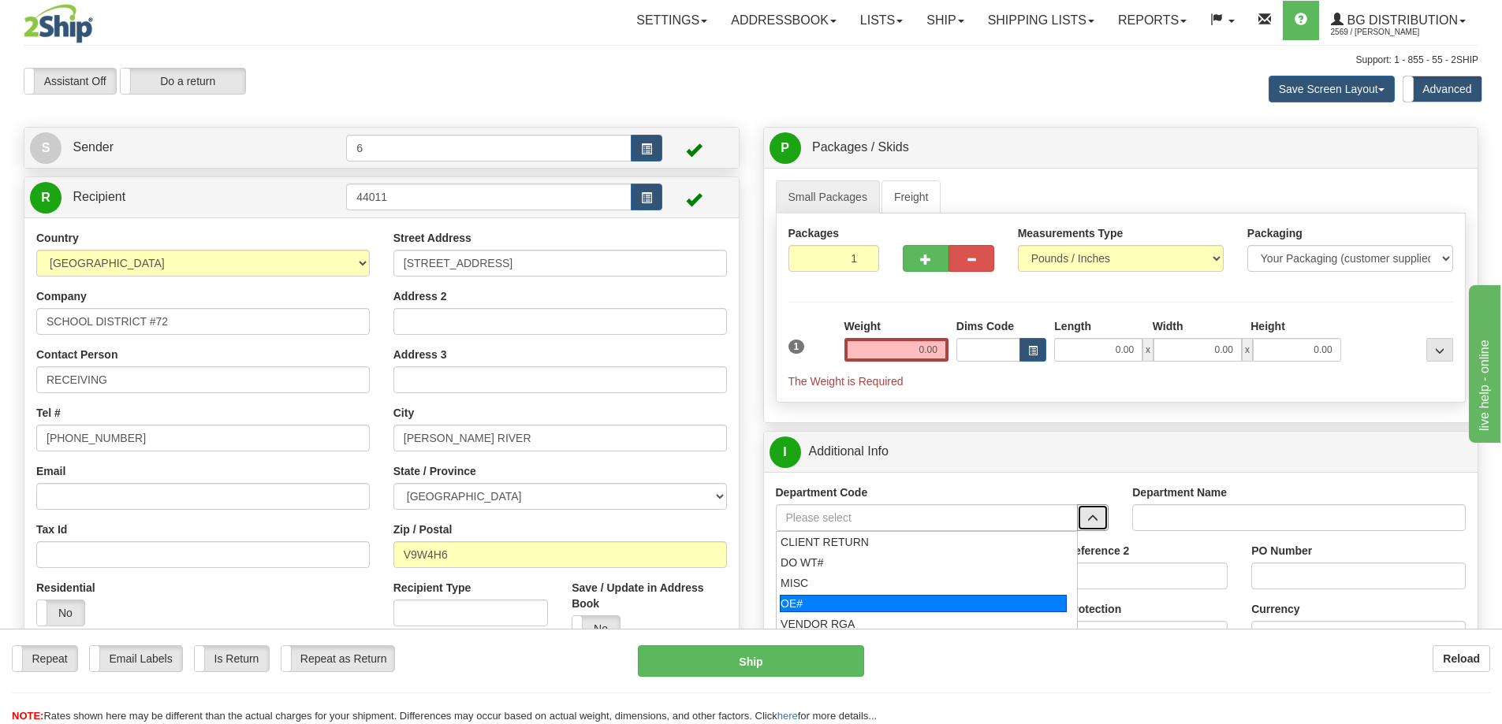
click at [900, 605] on div "OE#" at bounding box center [923, 603] width 287 height 17
type input "OE#"
type input "ORDERS"
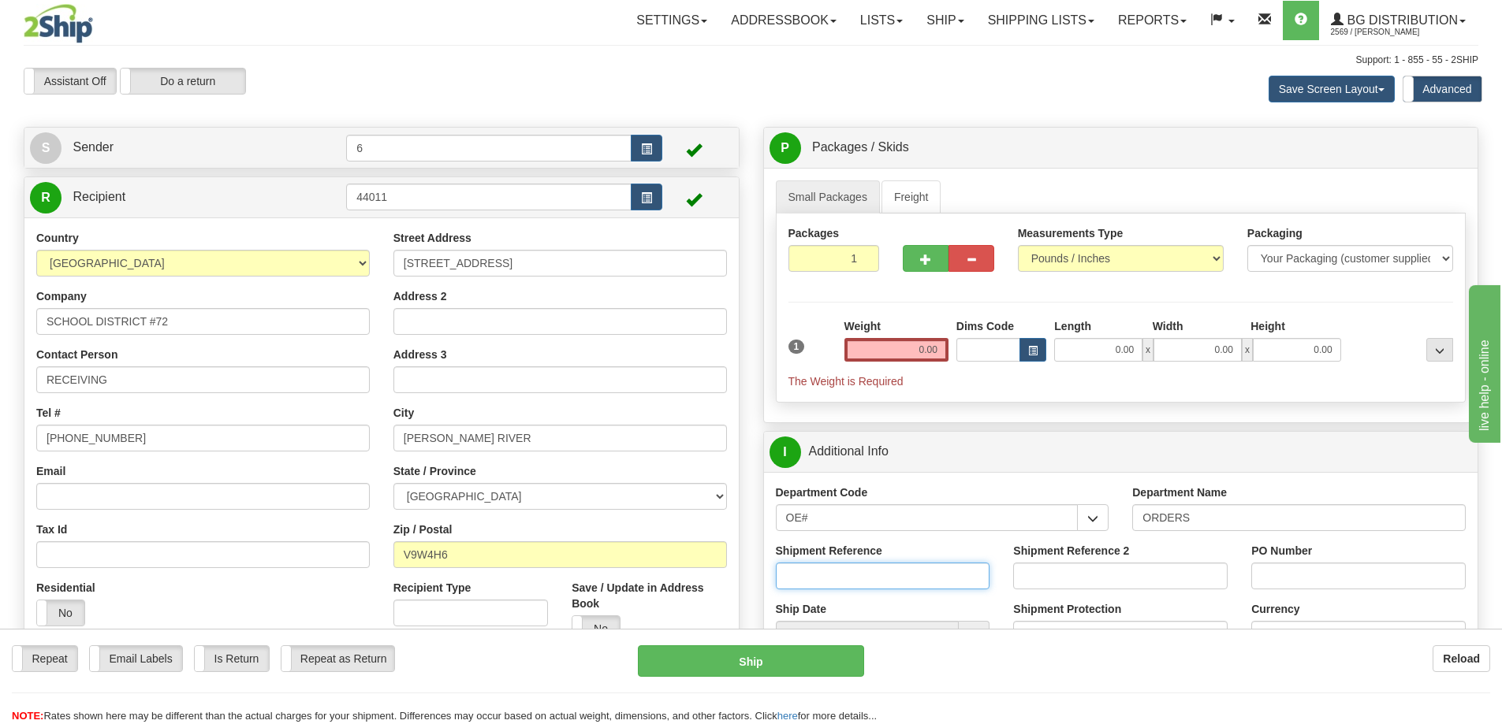
click at [886, 588] on input "Shipment Reference" at bounding box center [883, 576] width 214 height 27
paste input "60033714-00"
type input "60033714-00"
click at [896, 352] on input "0.00" at bounding box center [896, 350] width 104 height 24
type input "2"
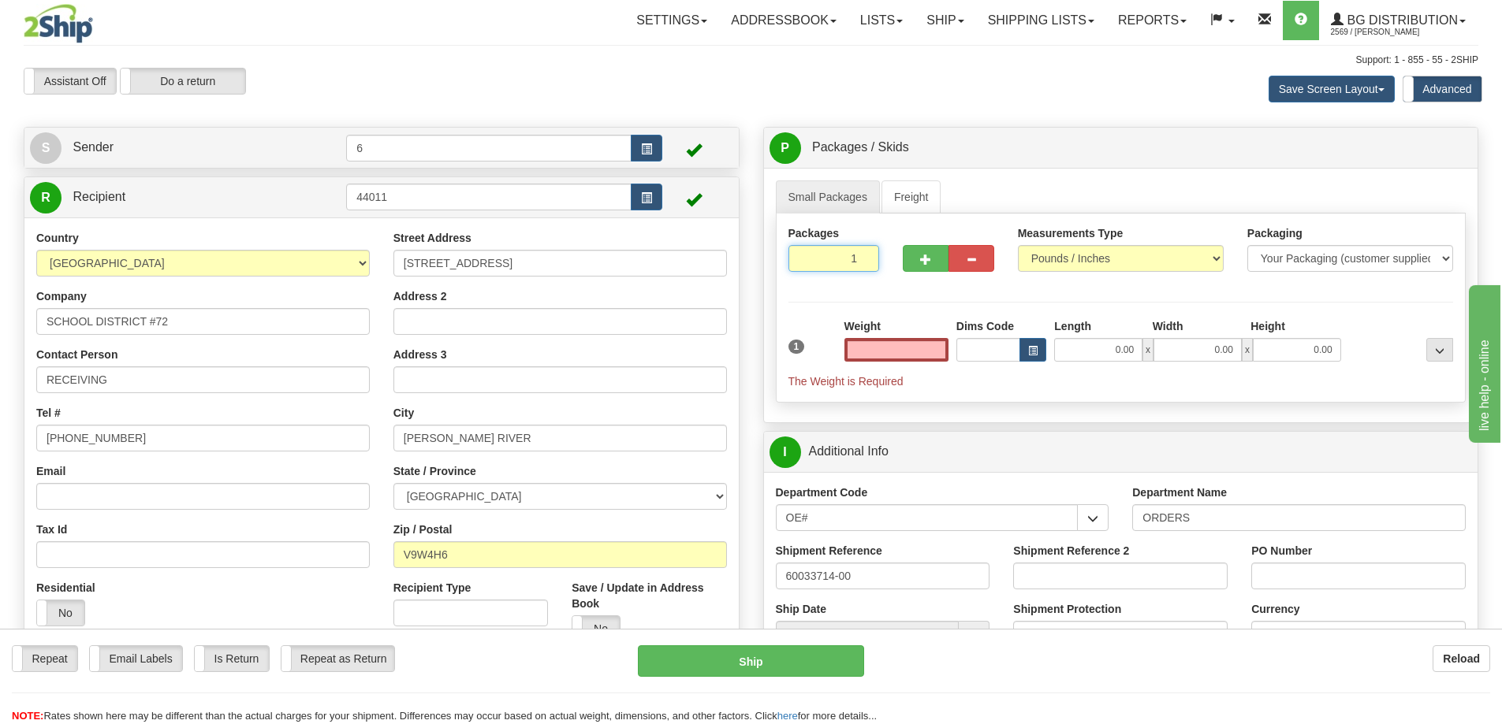
type input "0.00"
type input "2"
radio input "true"
click at [862, 258] on input "2" at bounding box center [833, 258] width 91 height 27
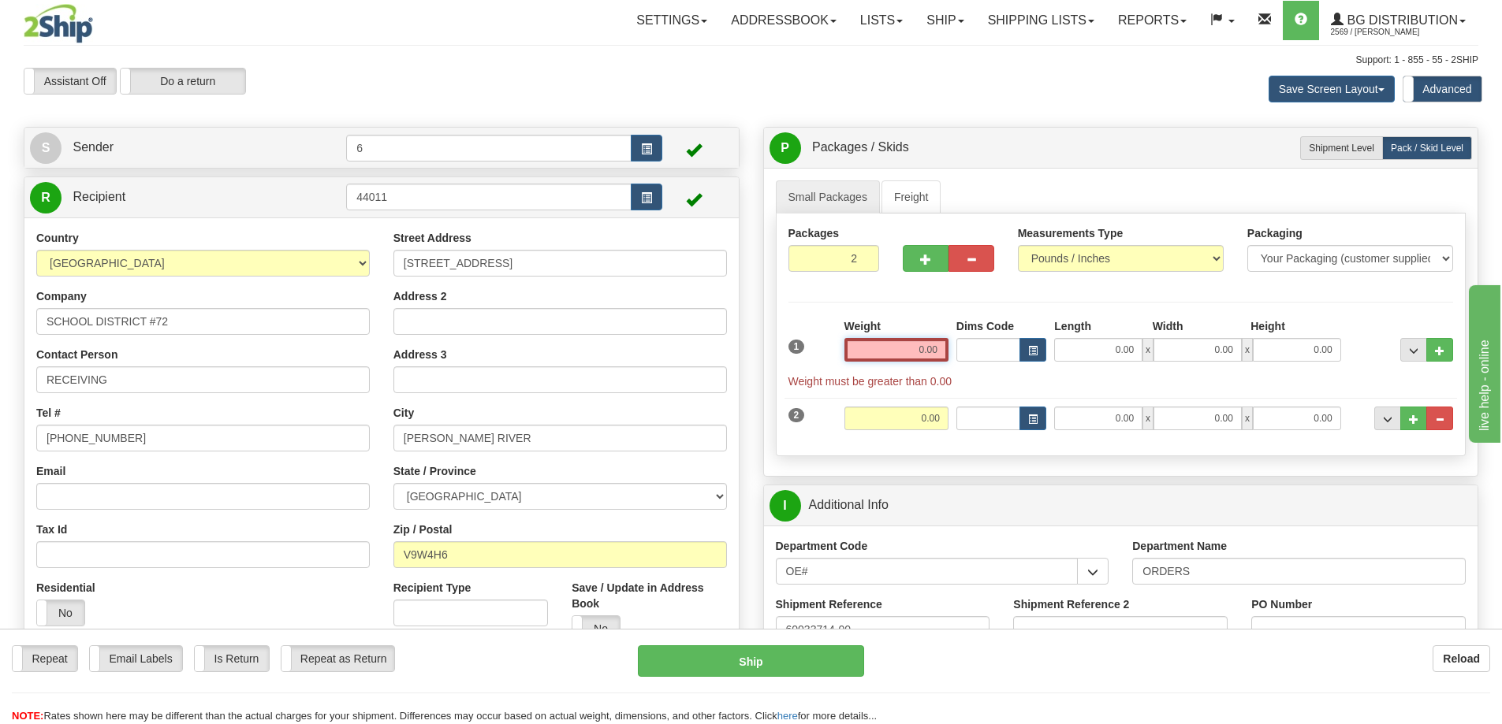
click at [884, 356] on input "0.00" at bounding box center [896, 350] width 104 height 24
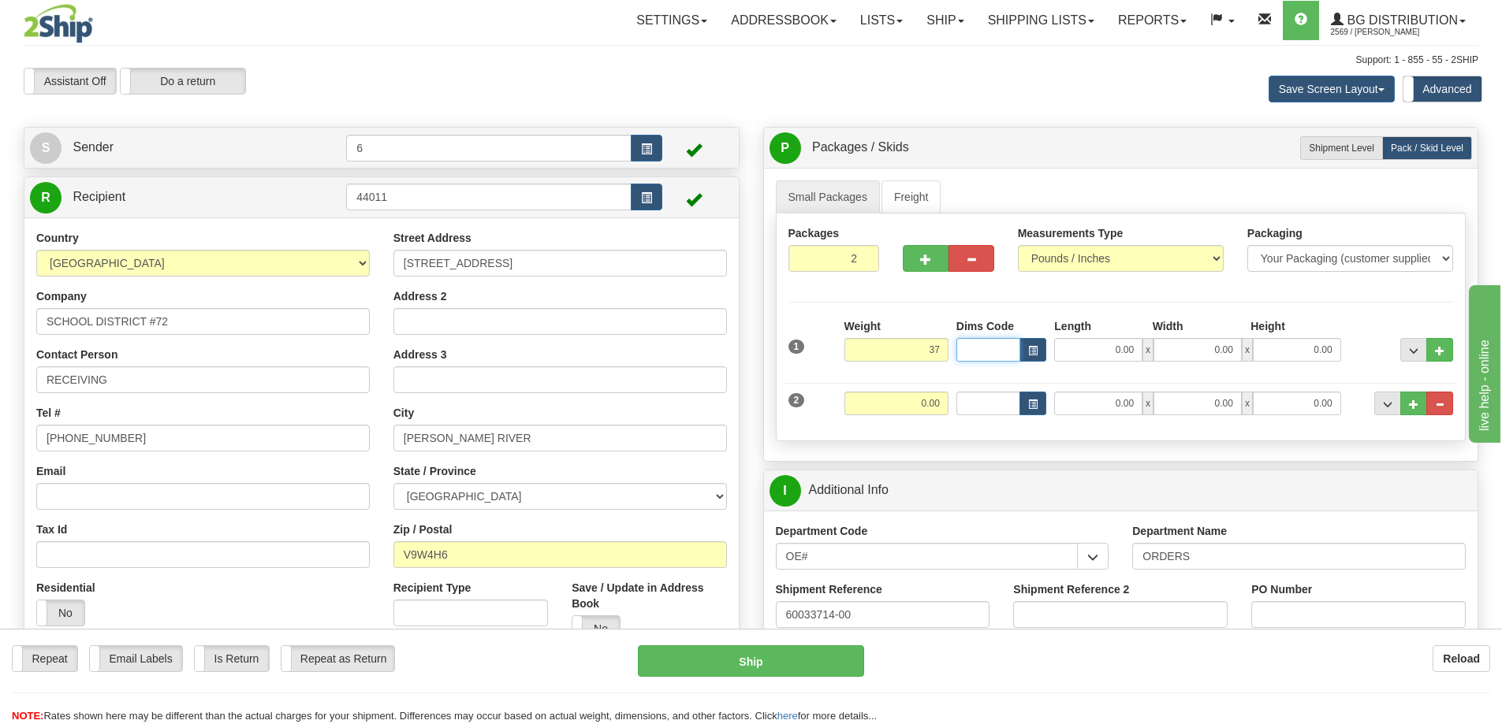
type input "37.00"
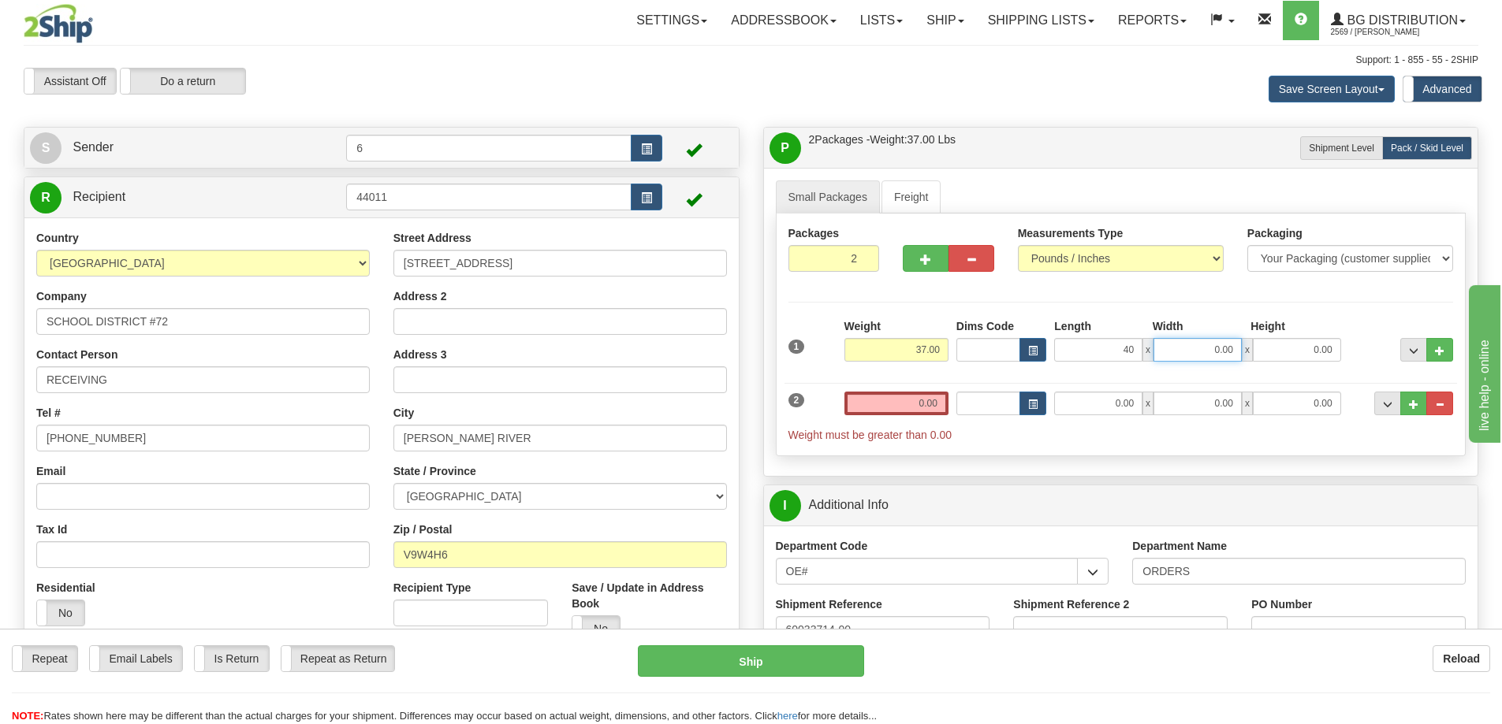
type input "40.00"
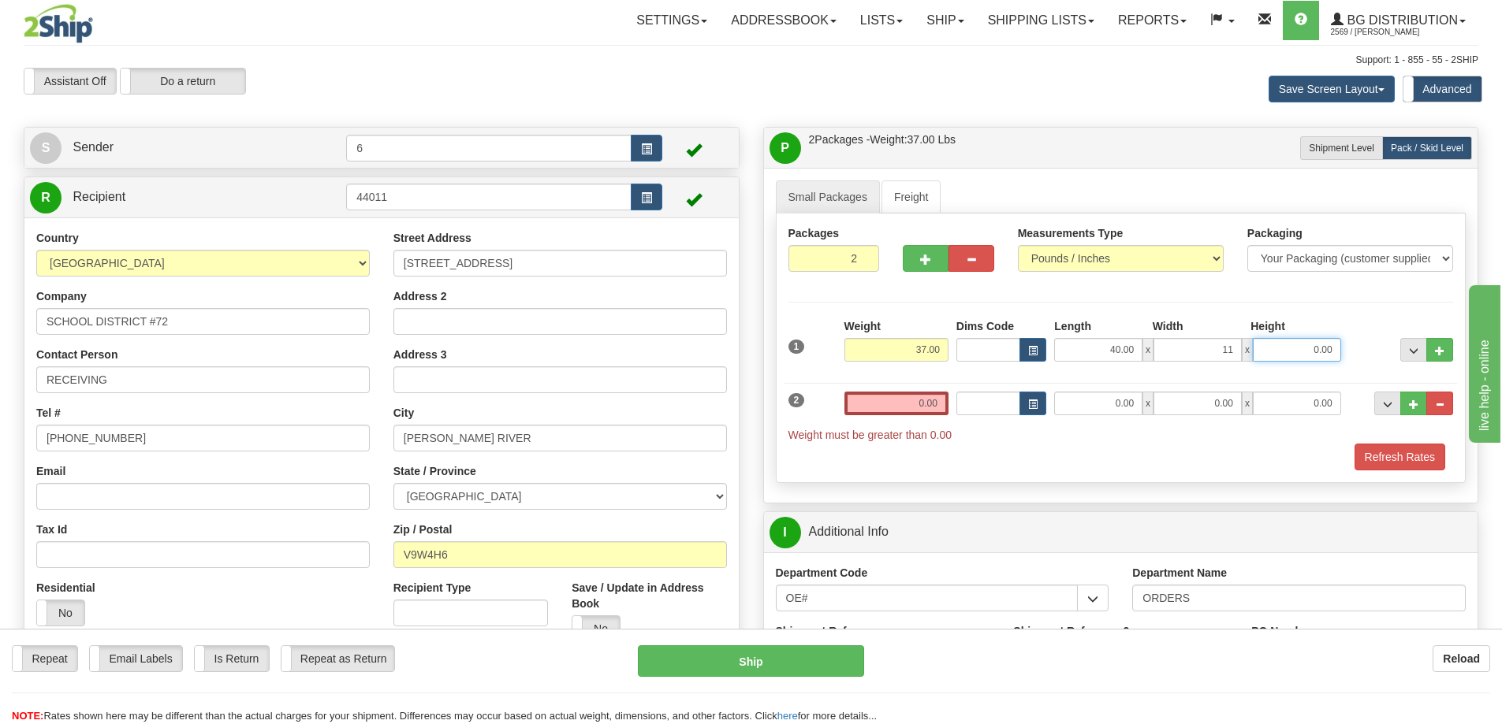
type input "11.00"
type input "6.00"
click at [885, 401] on input "0.00" at bounding box center [896, 404] width 104 height 24
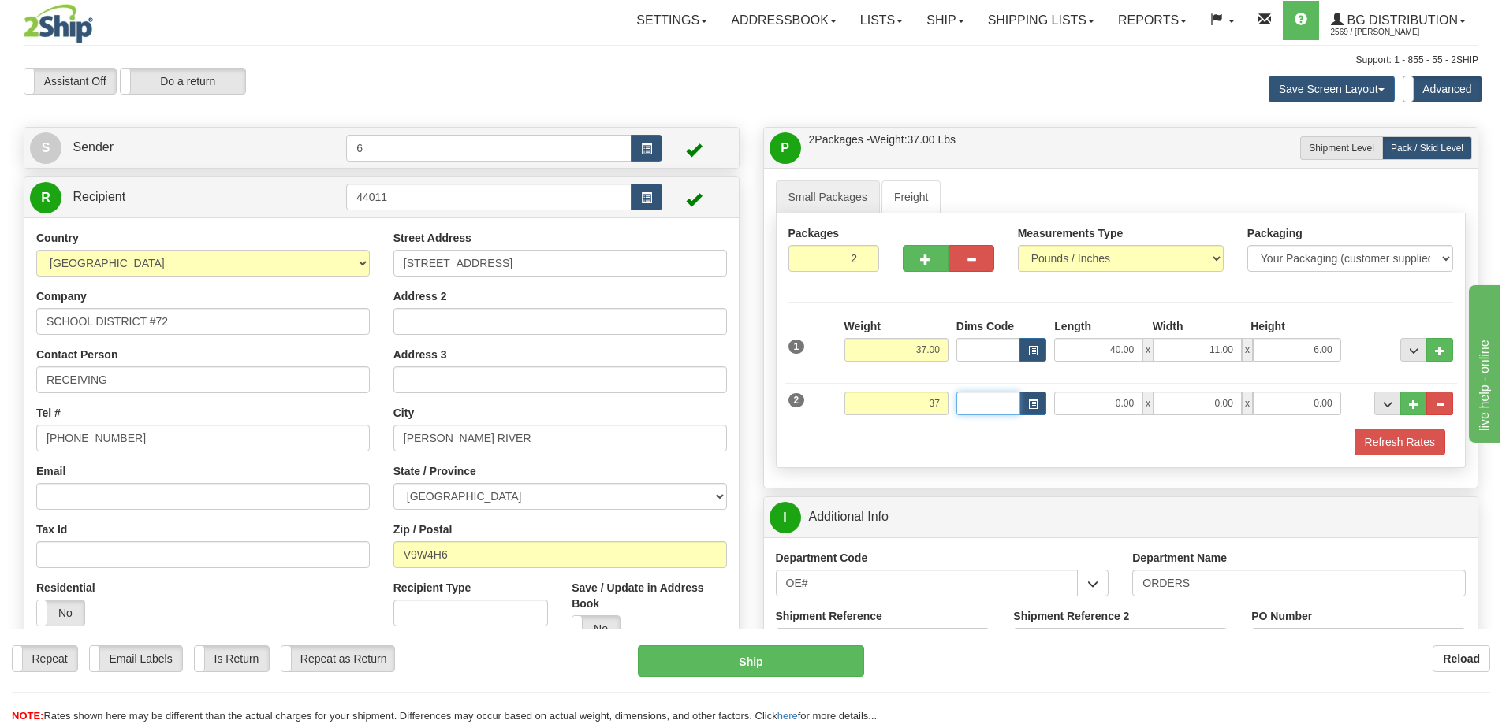
type input "37.00"
type input "40.00"
type input "11.00"
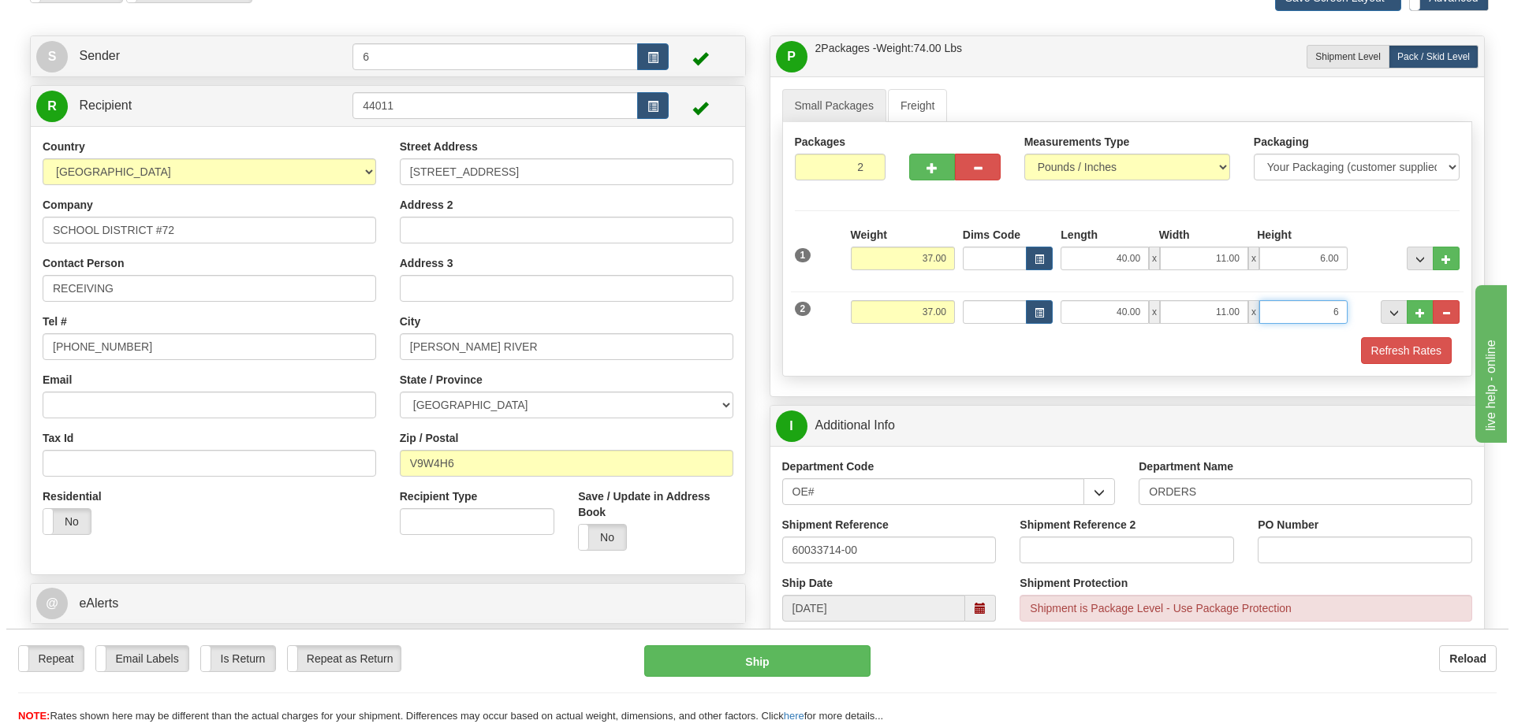
scroll to position [236, 0]
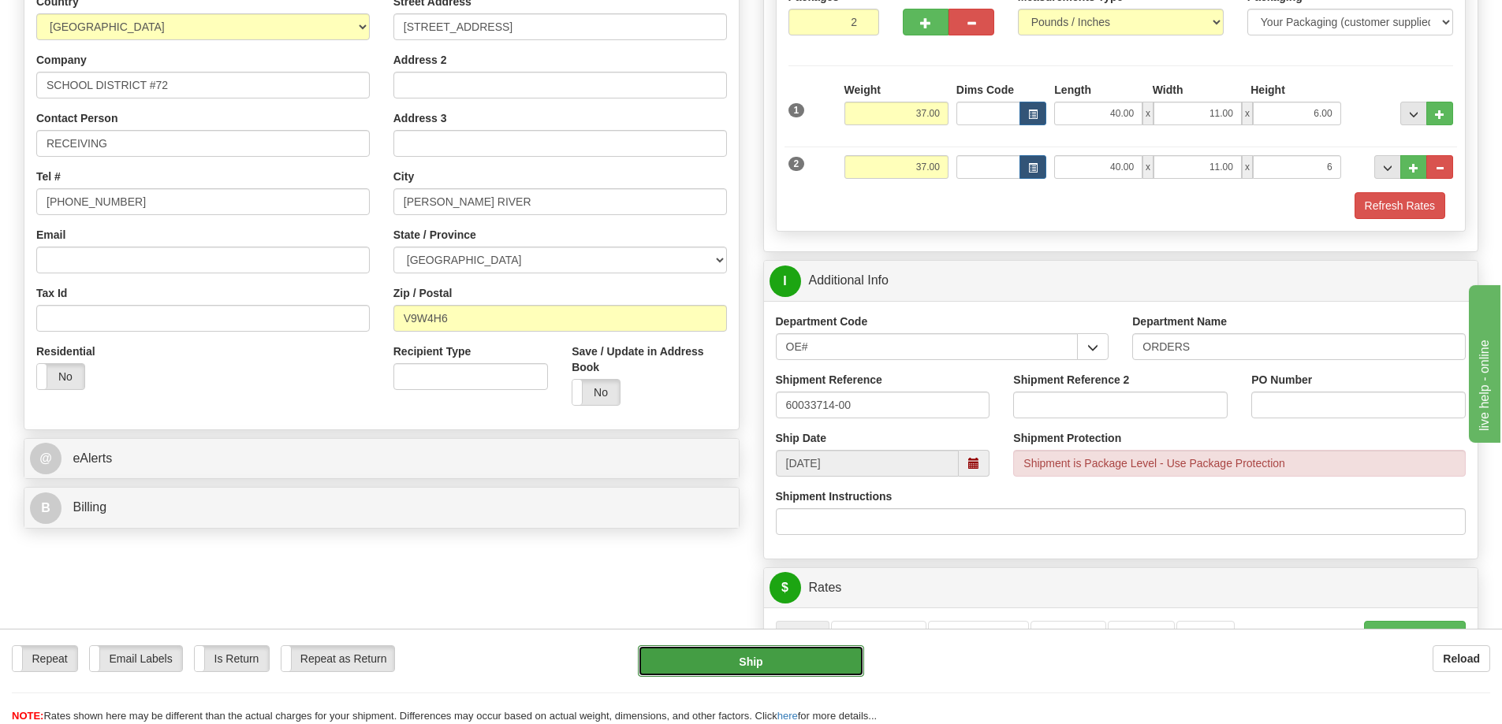
type input "6.00"
click at [750, 668] on button "Ship" at bounding box center [751, 662] width 226 height 32
type input "260"
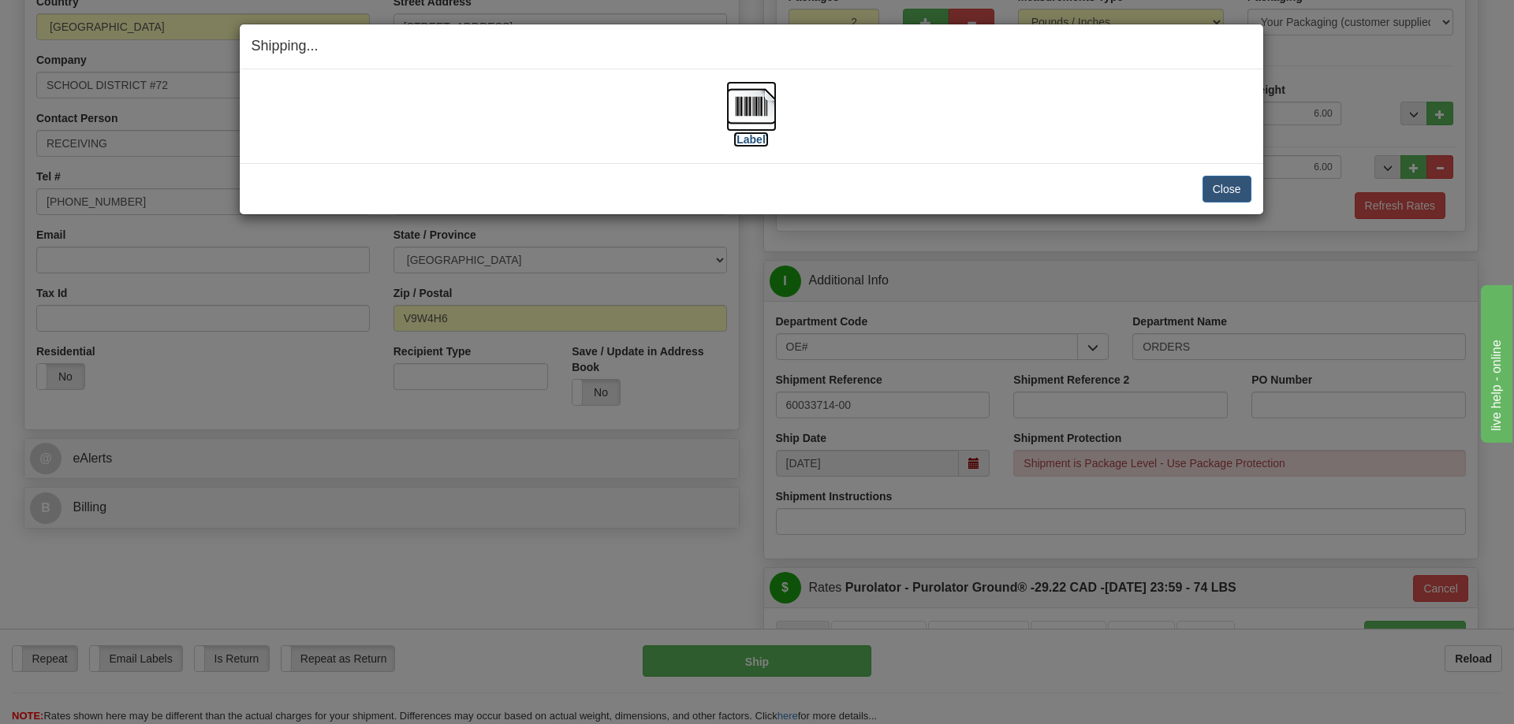
click at [757, 103] on img at bounding box center [751, 106] width 50 height 50
click at [1219, 192] on button "Close" at bounding box center [1226, 189] width 49 height 27
